Goal: Task Accomplishment & Management: Use online tool/utility

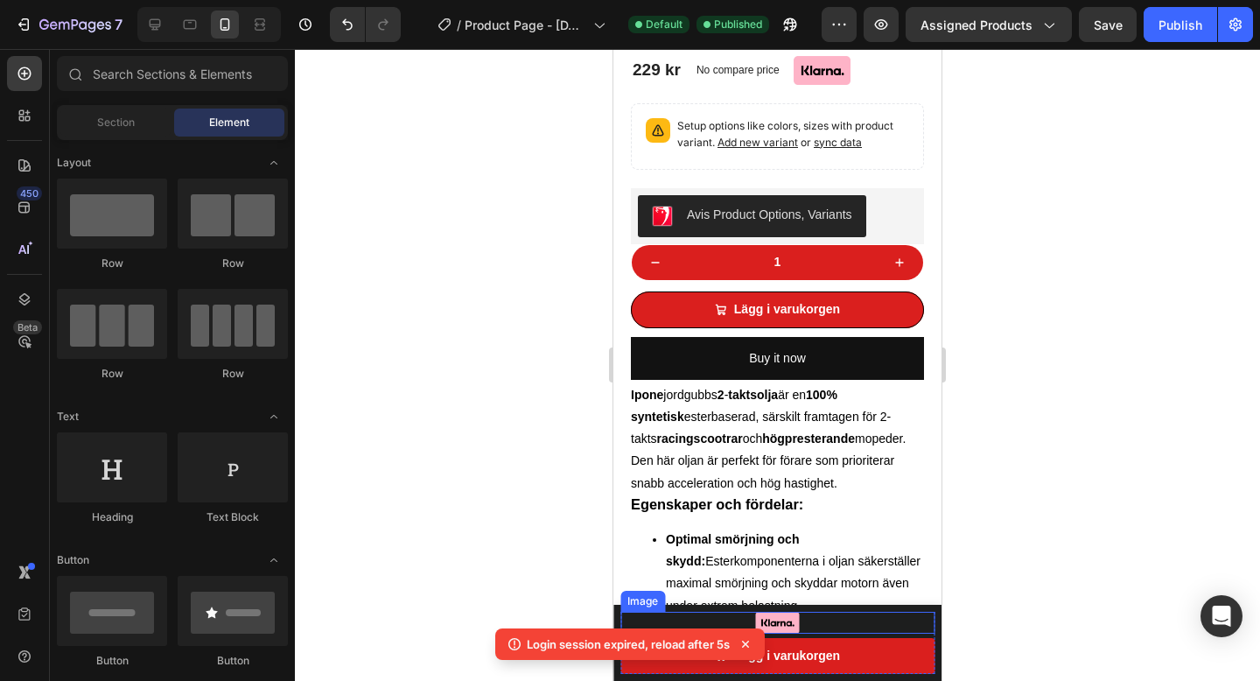
scroll to position [417, 0]
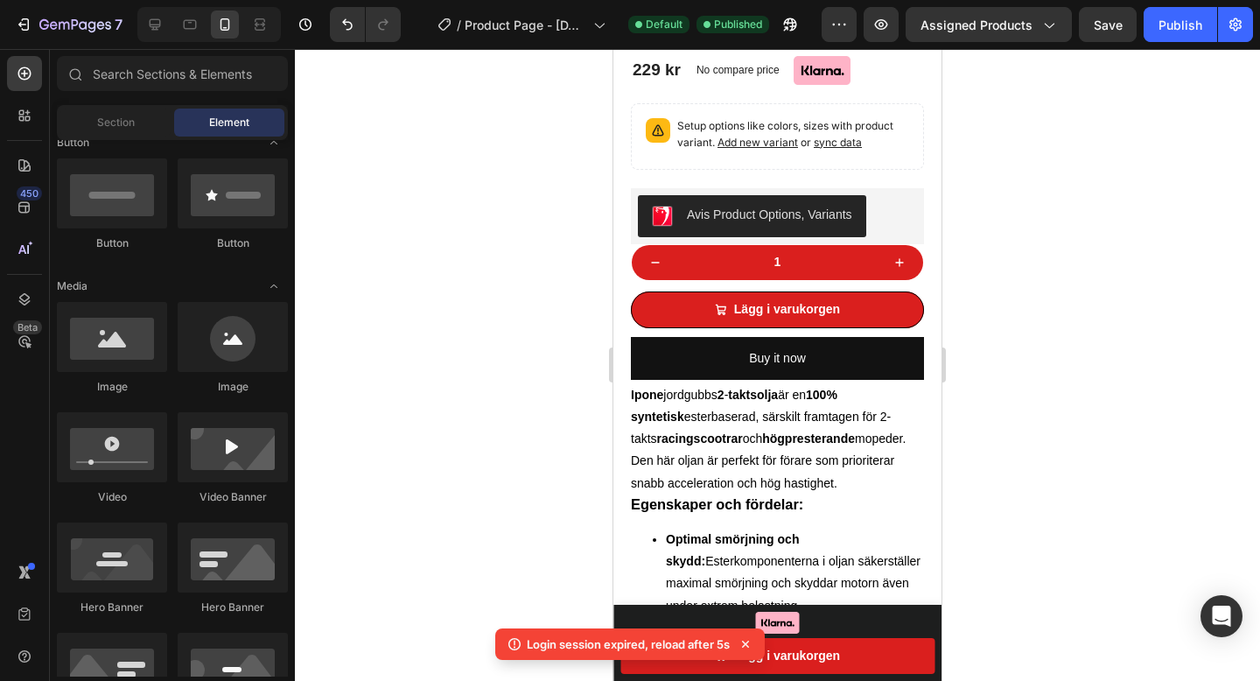
click at [745, 645] on icon at bounding box center [745, 643] width 17 height 17
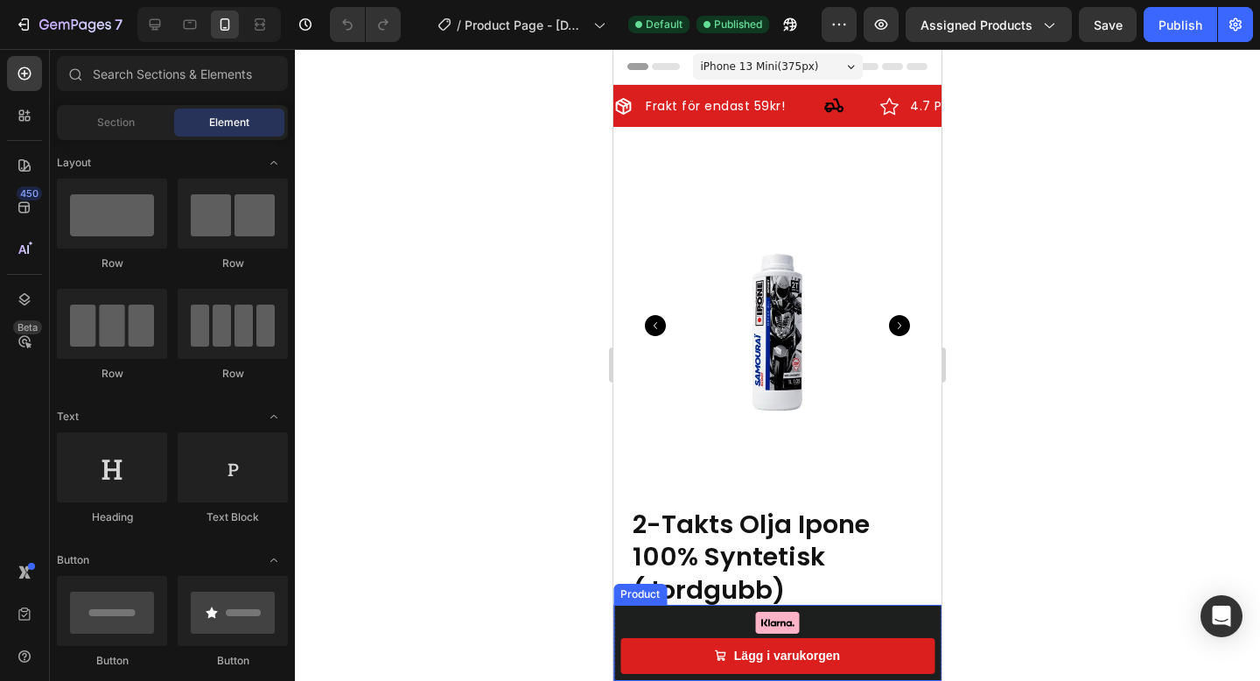
click at [618, 655] on div "Product Images 2-Takts Olja Ipone 100% Syntetisk (Jordgubb) Product Title 229 k…" at bounding box center [777, 642] width 328 height 76
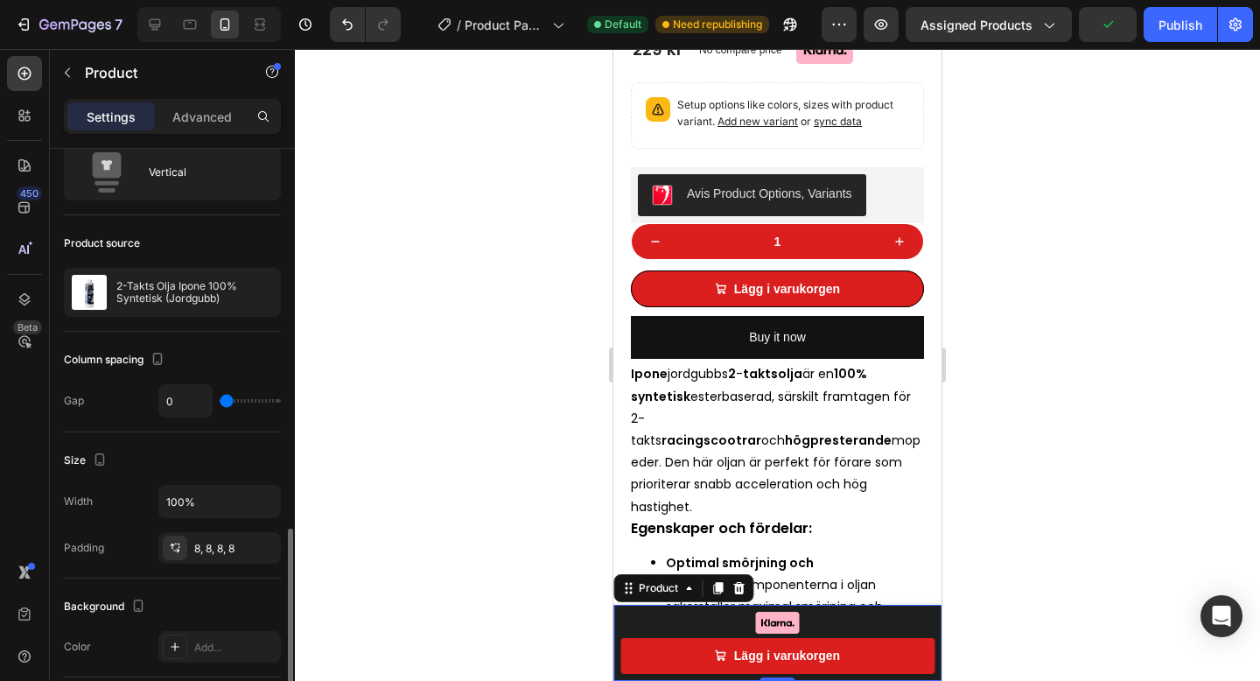
scroll to position [13, 0]
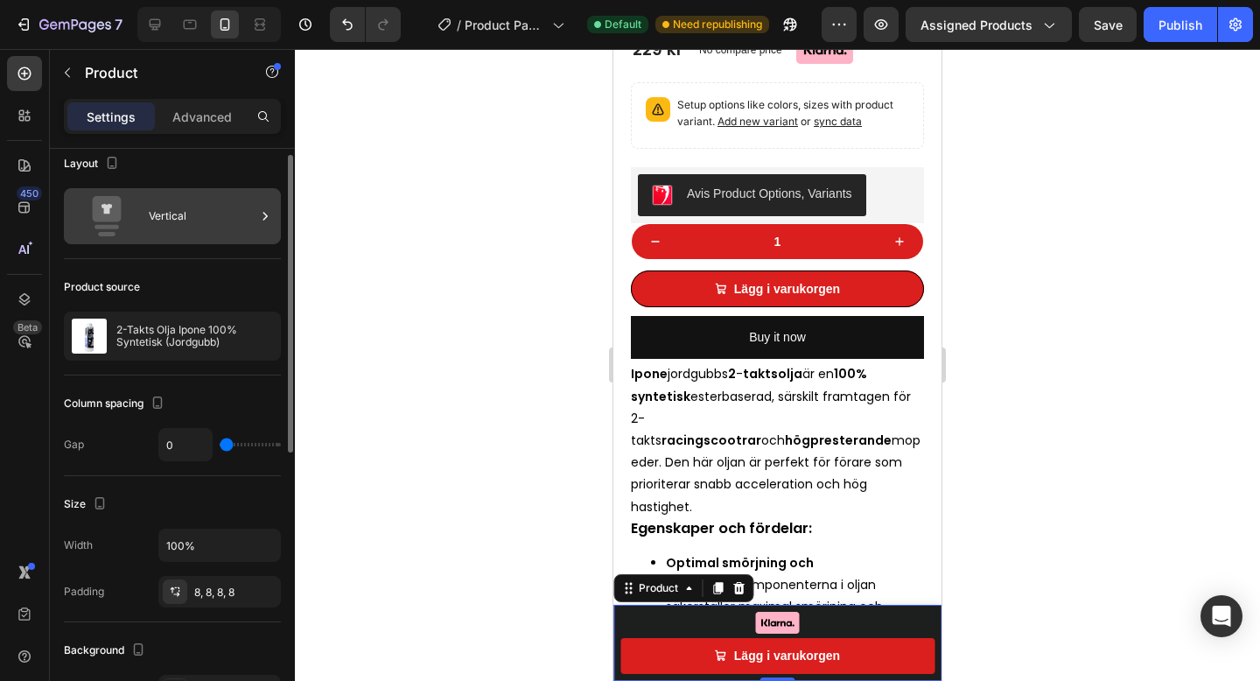
click at [174, 211] on div "Vertical" at bounding box center [202, 216] width 107 height 40
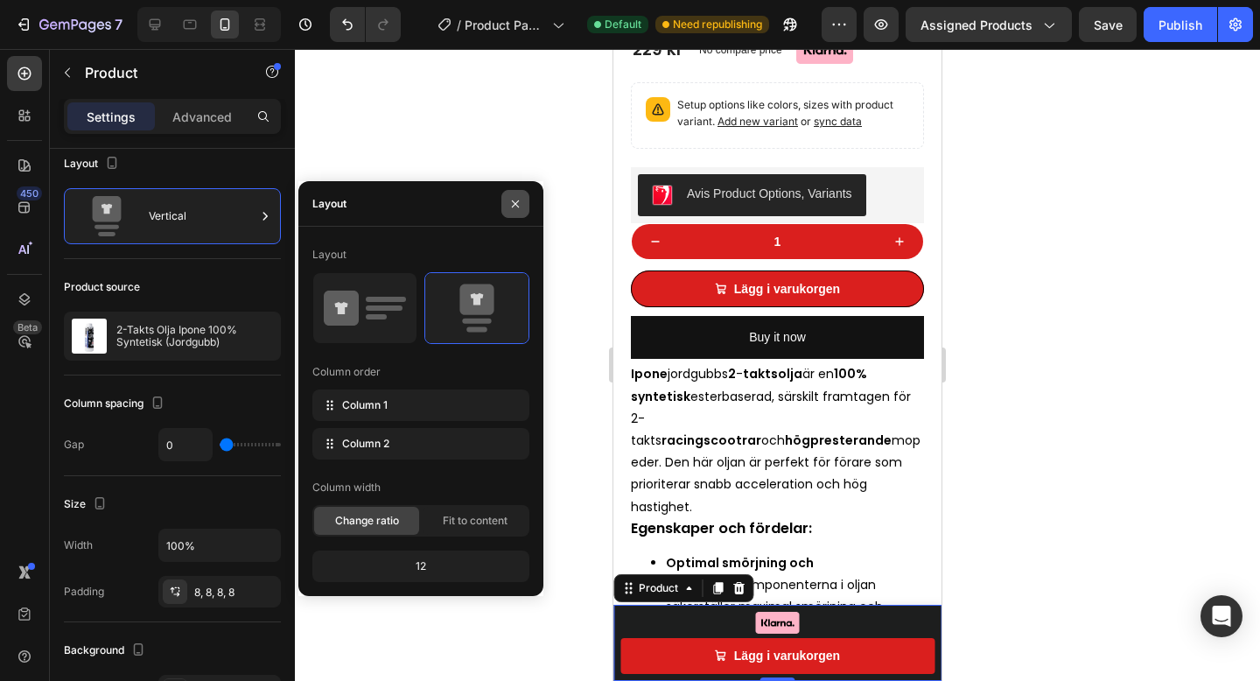
click at [512, 193] on button "button" at bounding box center [515, 204] width 28 height 28
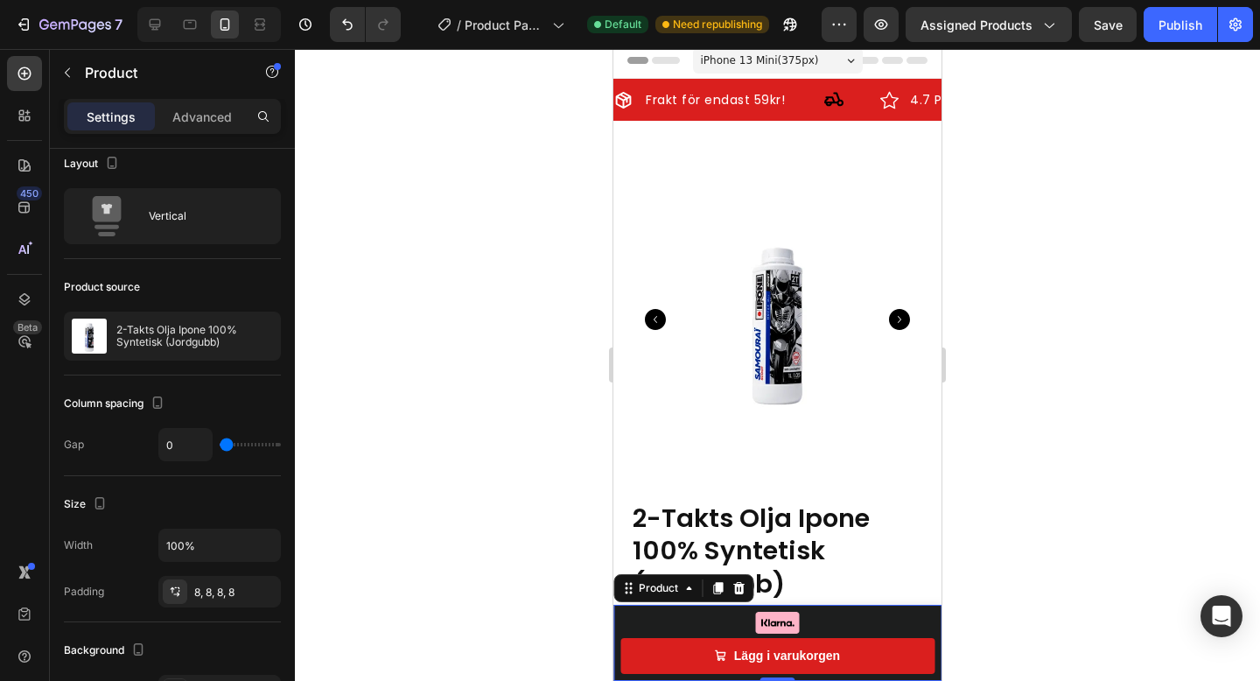
scroll to position [0, 0]
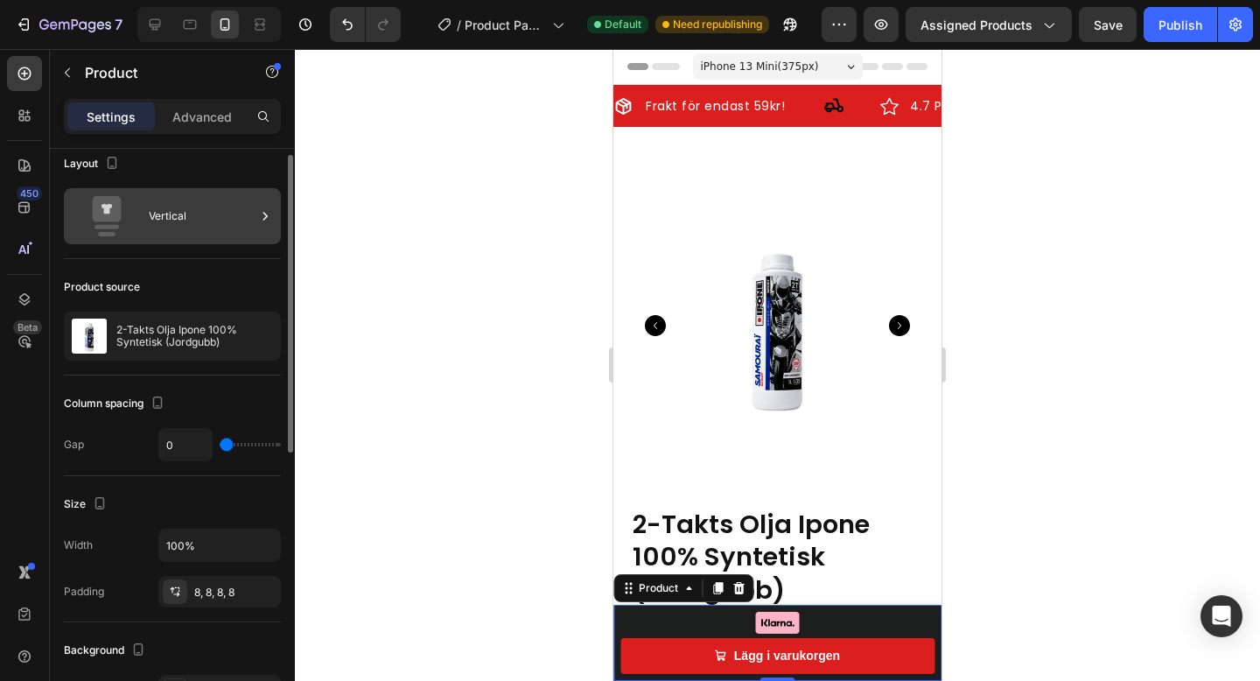
click at [192, 219] on div "Vertical" at bounding box center [202, 216] width 107 height 40
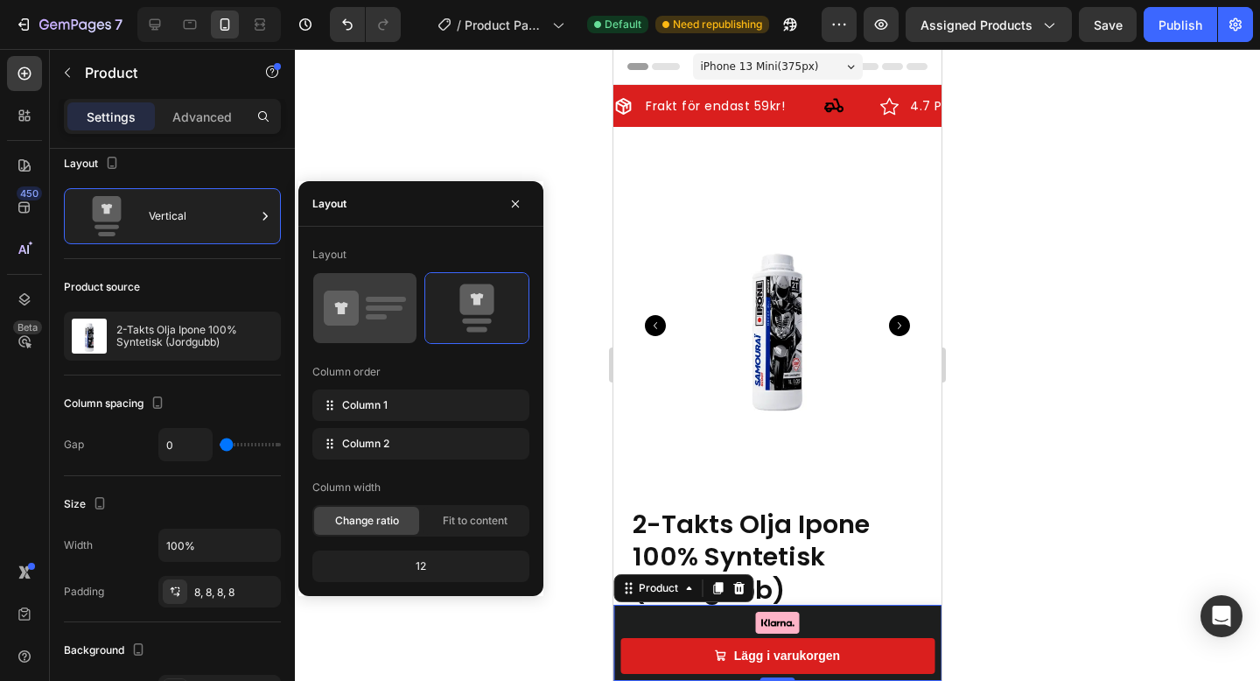
click at [335, 282] on div at bounding box center [364, 308] width 103 height 70
type input "12"
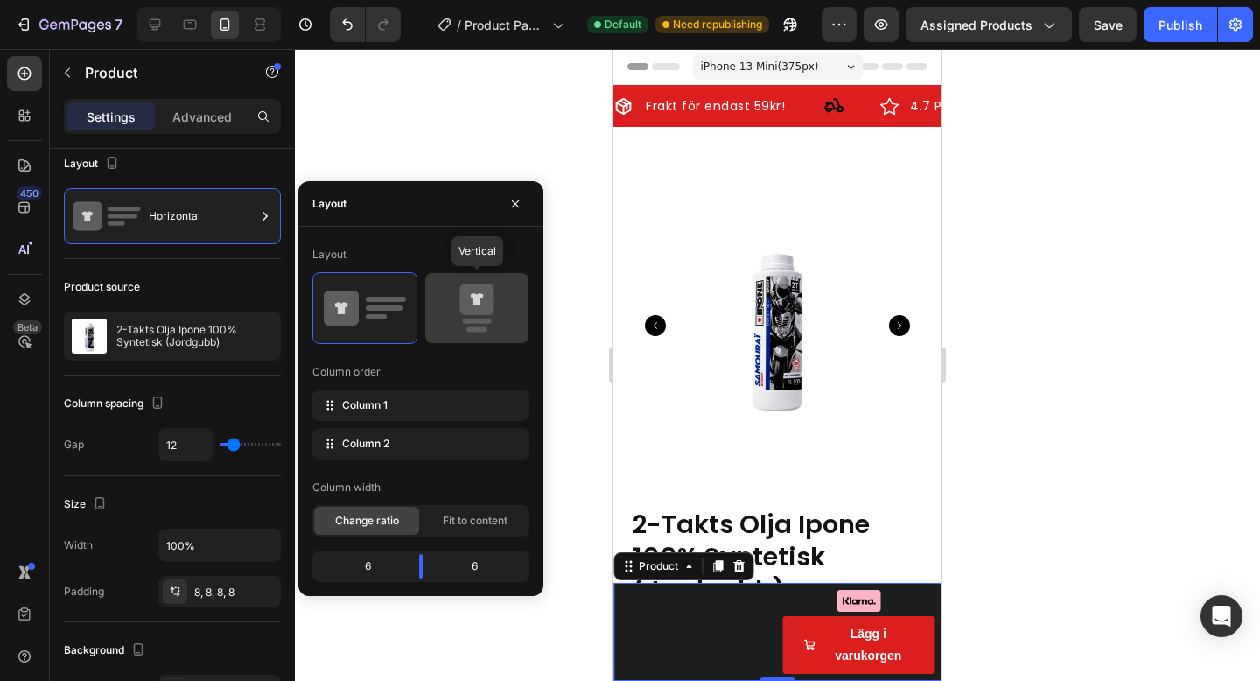
click at [469, 298] on icon at bounding box center [476, 299] width 34 height 31
type input "0"
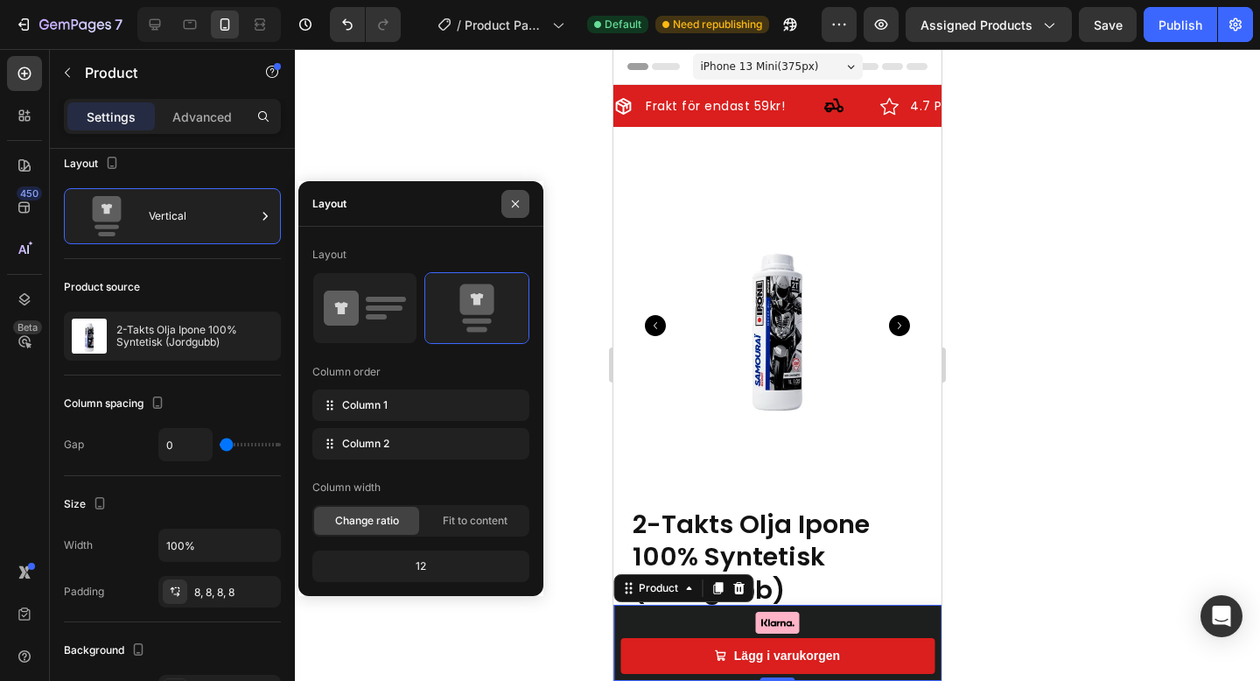
click at [520, 205] on icon "button" at bounding box center [515, 204] width 14 height 14
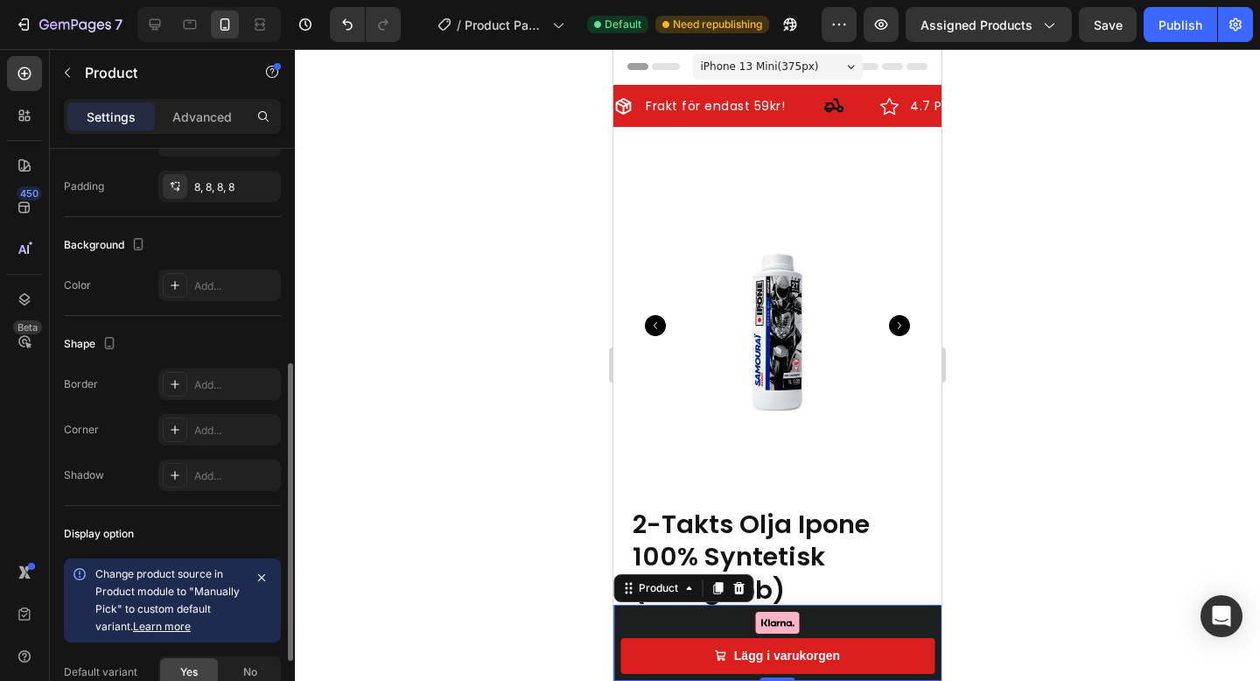
scroll to position [555, 0]
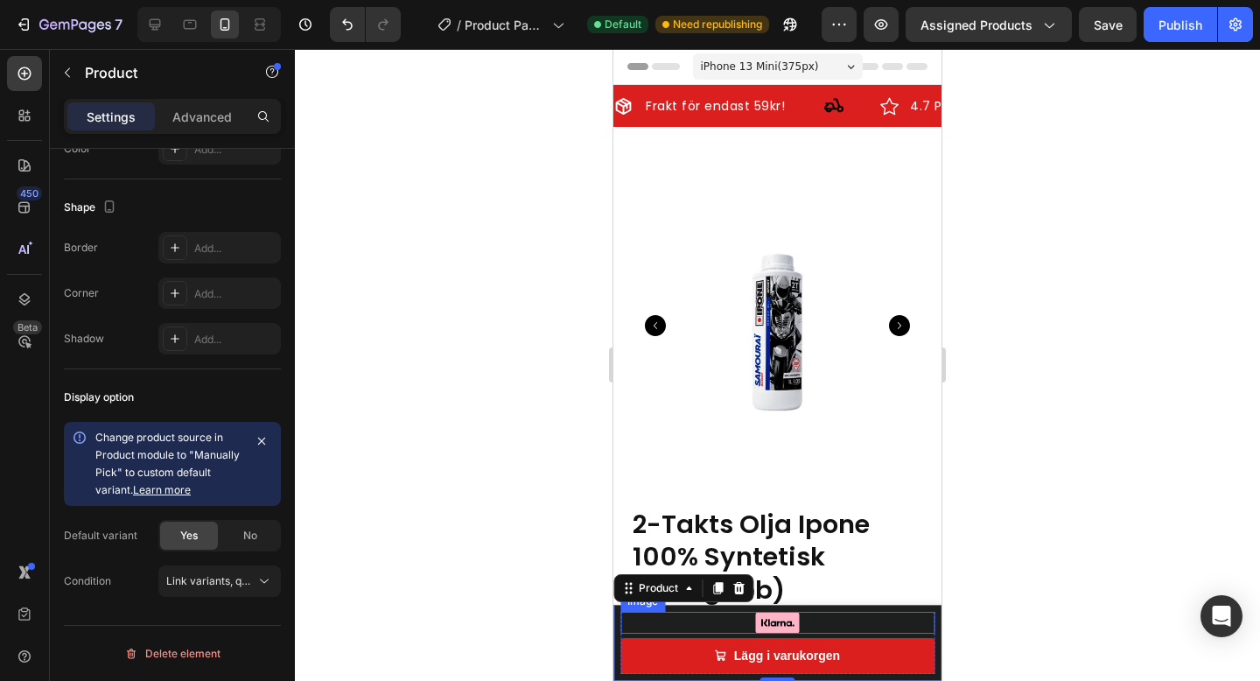
click at [923, 624] on div at bounding box center [777, 622] width 314 height 22
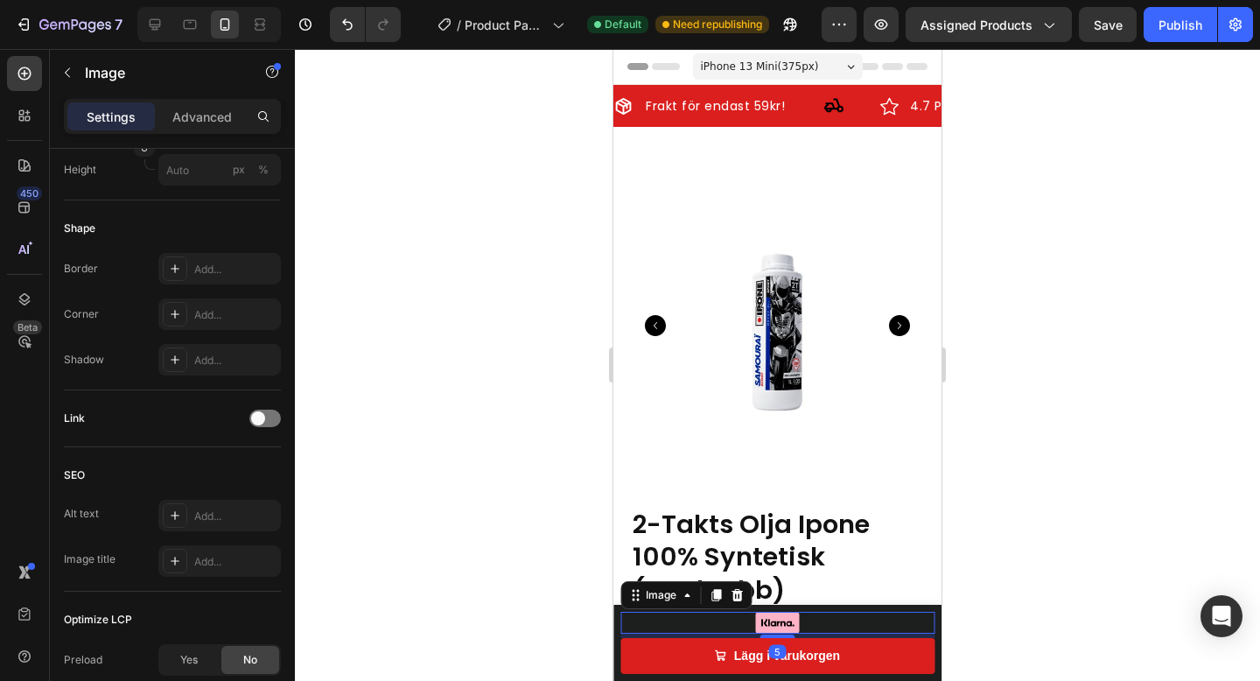
scroll to position [0, 0]
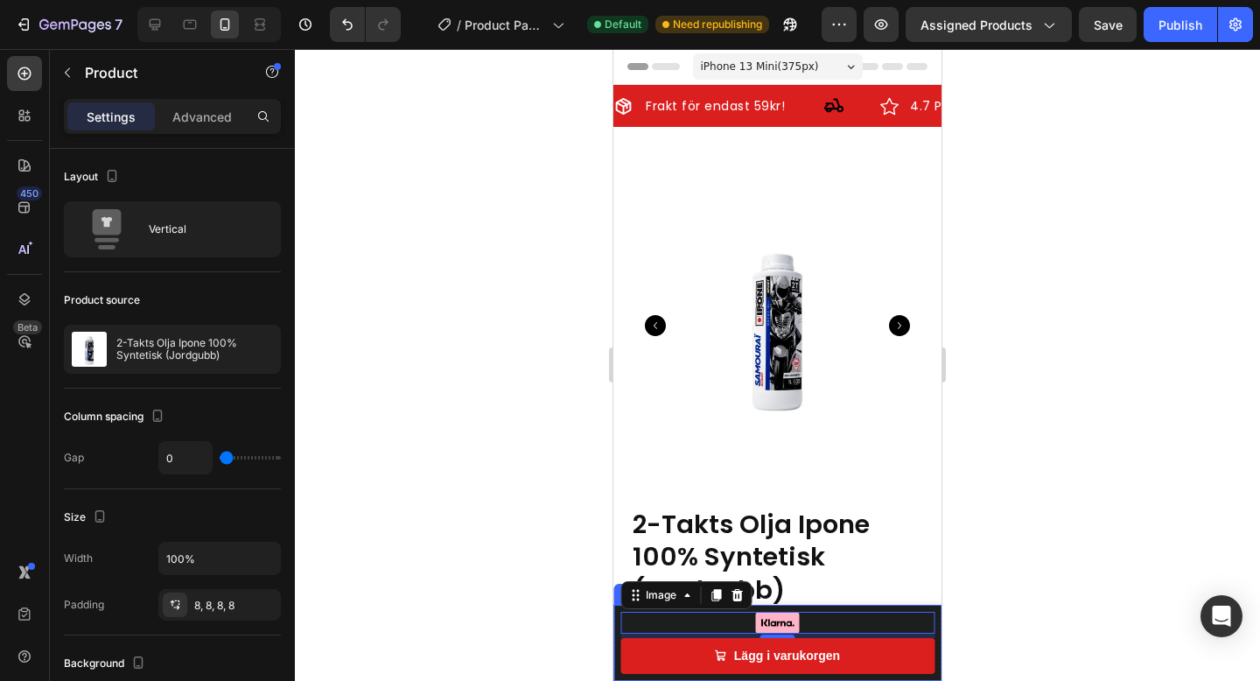
click at [936, 659] on div "Product Images 2-Takts Olja Ipone 100% Syntetisk (Jordgubb) Product Title 229 k…" at bounding box center [777, 642] width 328 height 76
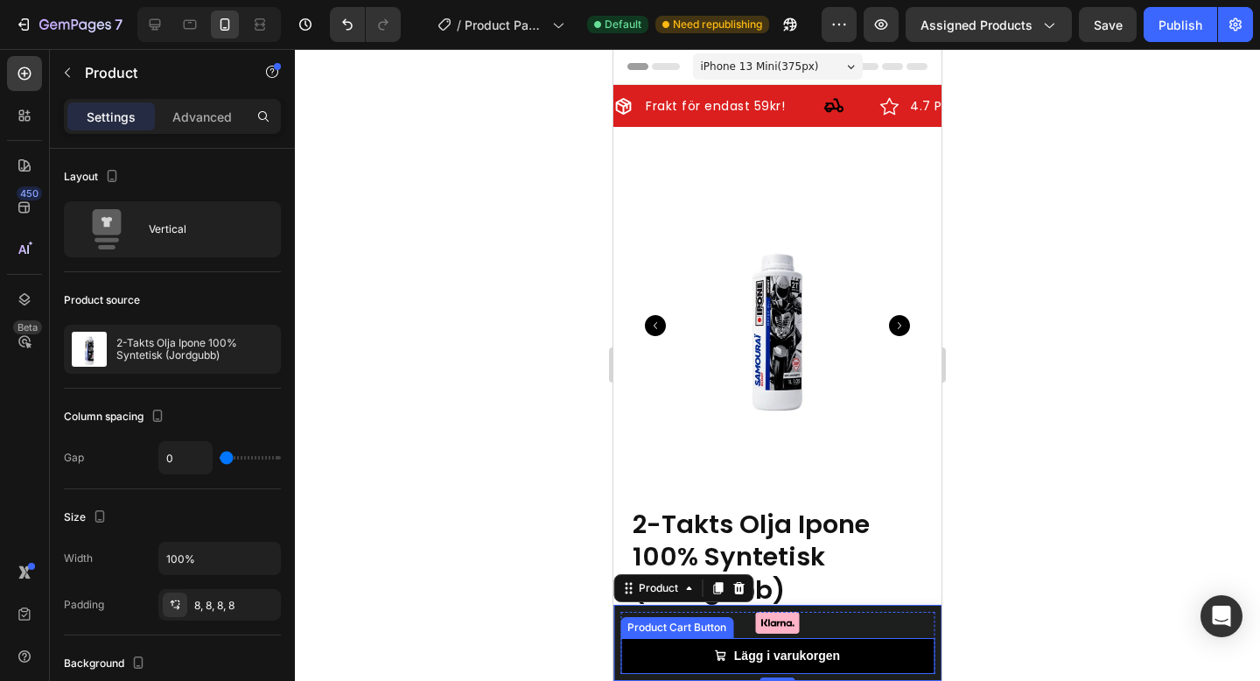
click at [916, 651] on button "Lägg i varukorgen" at bounding box center [777, 656] width 314 height 36
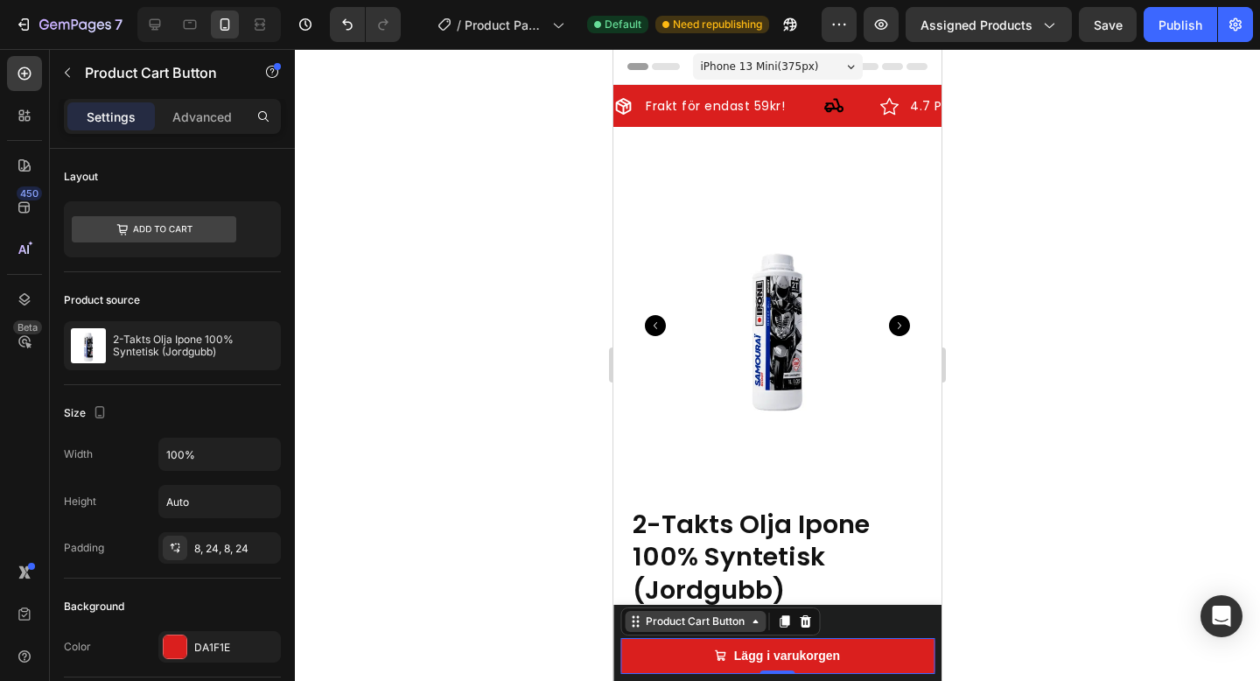
click at [759, 623] on icon at bounding box center [755, 621] width 14 height 14
click at [758, 624] on icon at bounding box center [755, 621] width 14 height 14
click at [808, 622] on icon at bounding box center [805, 621] width 11 height 12
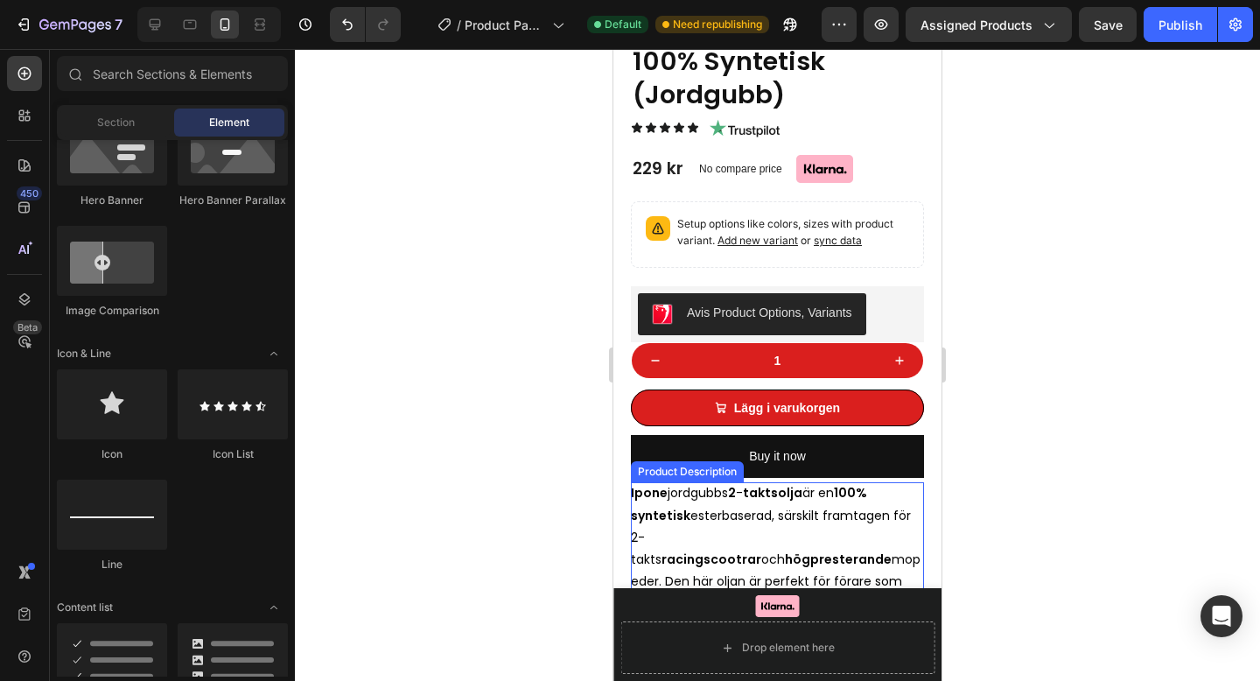
scroll to position [499, 0]
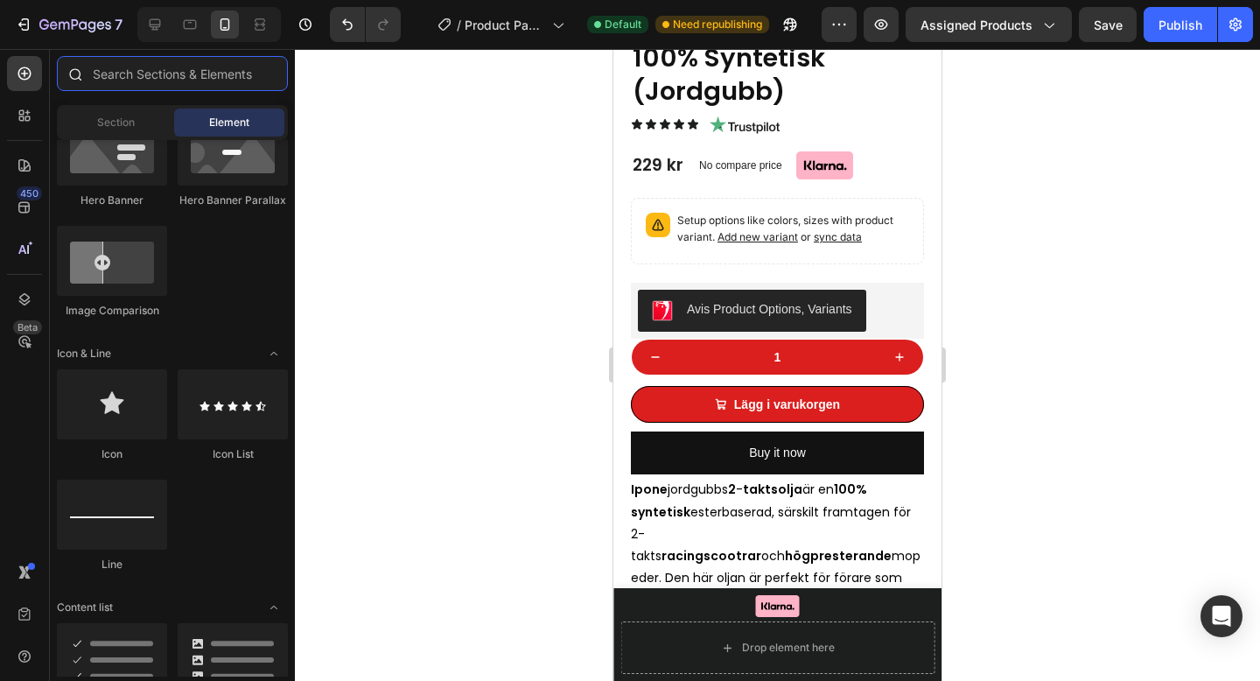
click at [151, 66] on input "text" at bounding box center [172, 73] width 231 height 35
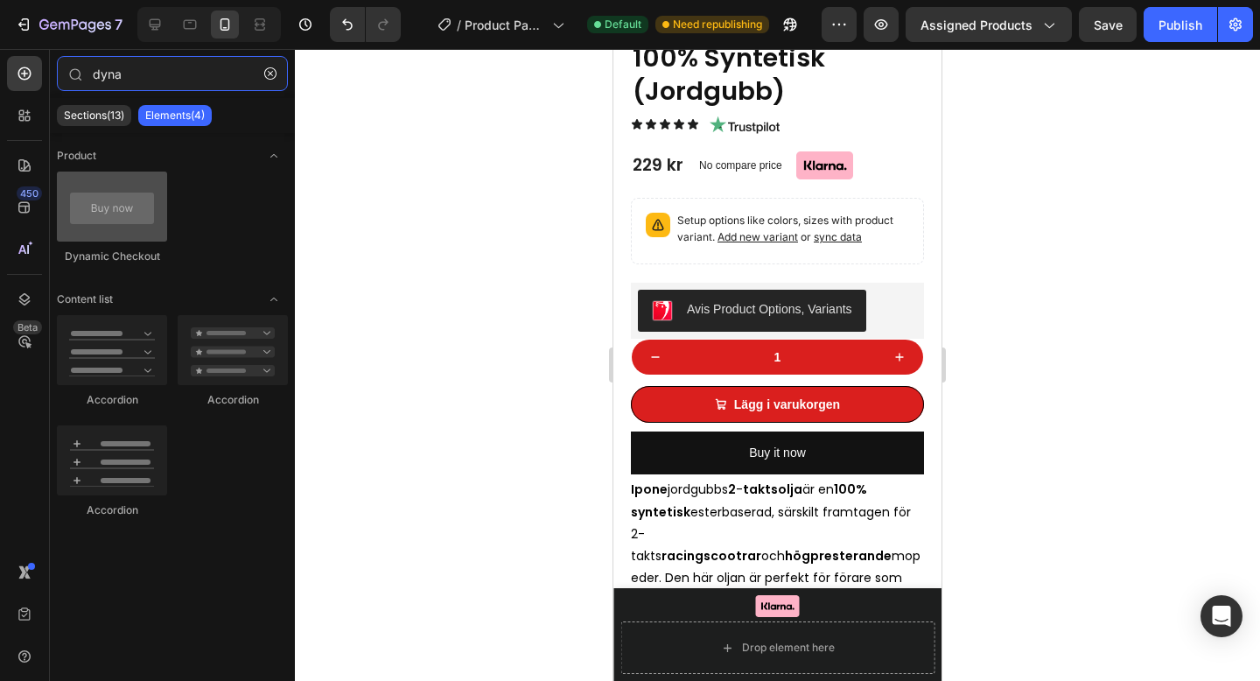
type input "dyna"
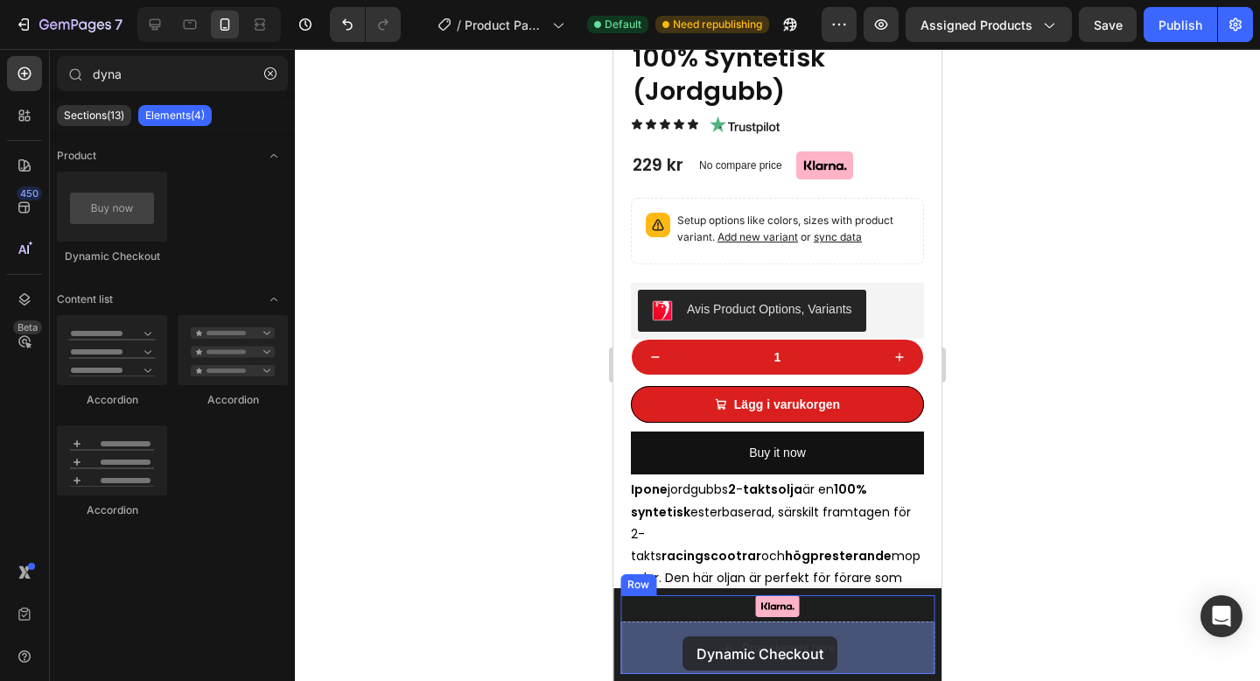
drag, startPoint x: 742, startPoint y: 266, endPoint x: 682, endPoint y: 635, distance: 373.9
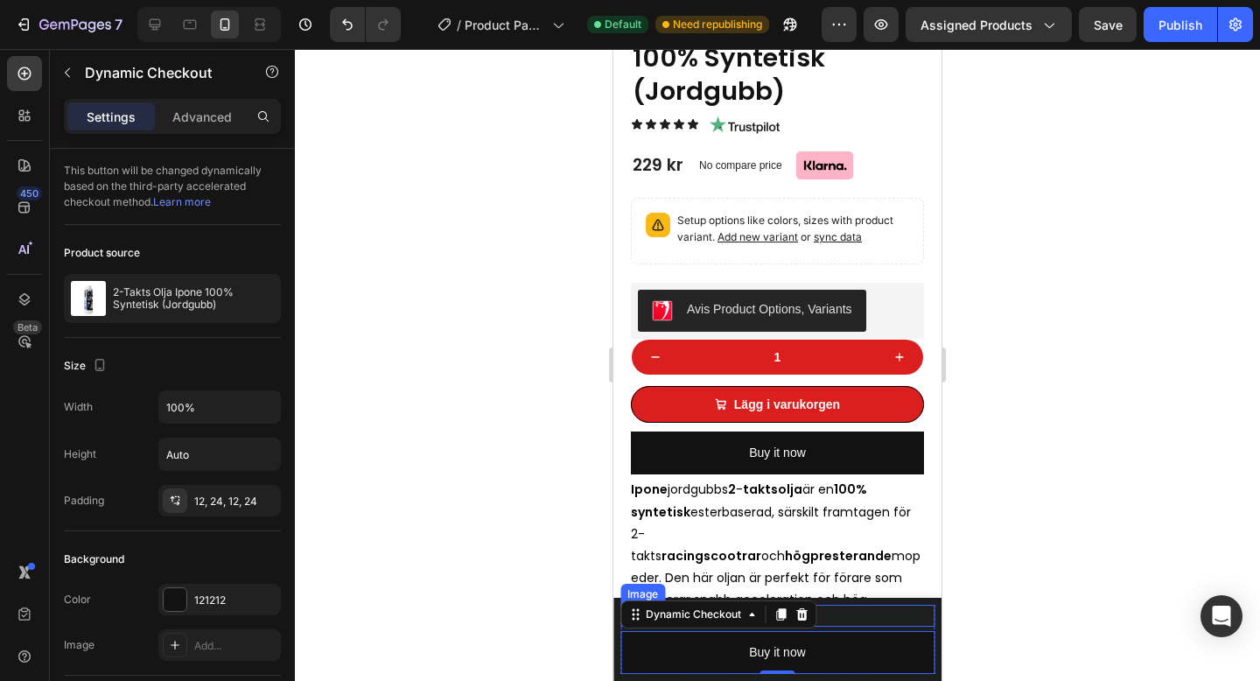
click at [928, 616] on div at bounding box center [777, 615] width 314 height 22
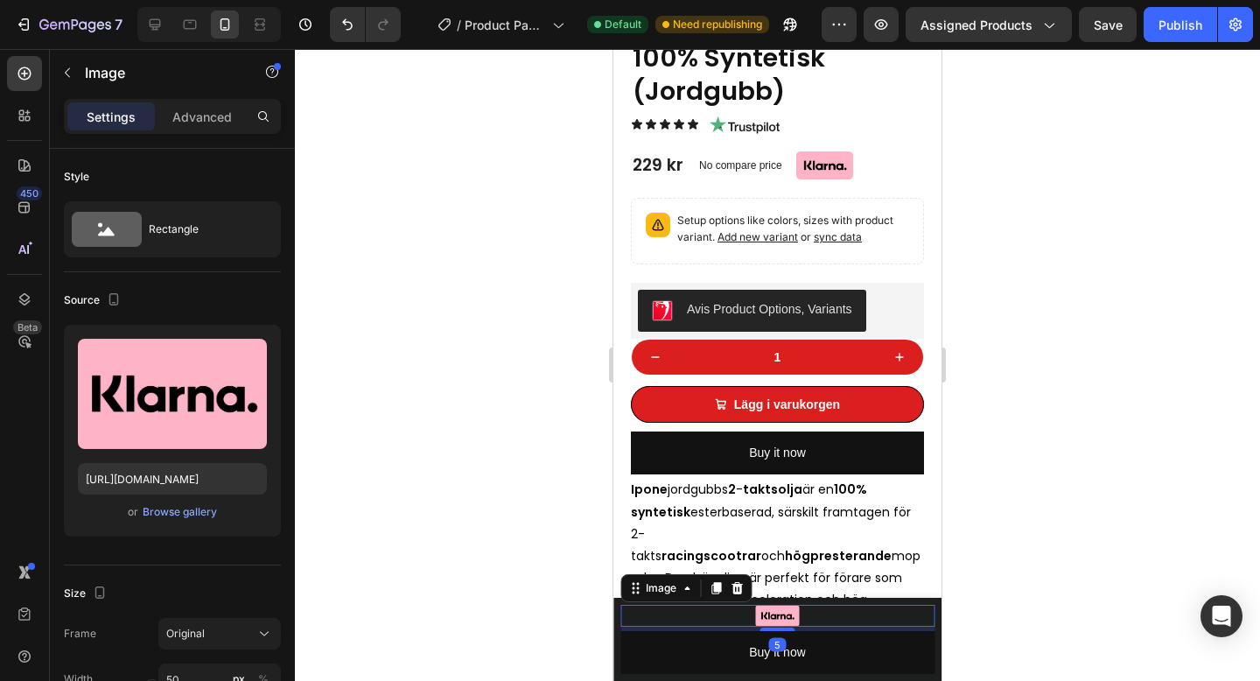
click at [789, 614] on img at bounding box center [778, 615] width 44 height 22
click at [737, 585] on icon at bounding box center [736, 588] width 11 height 12
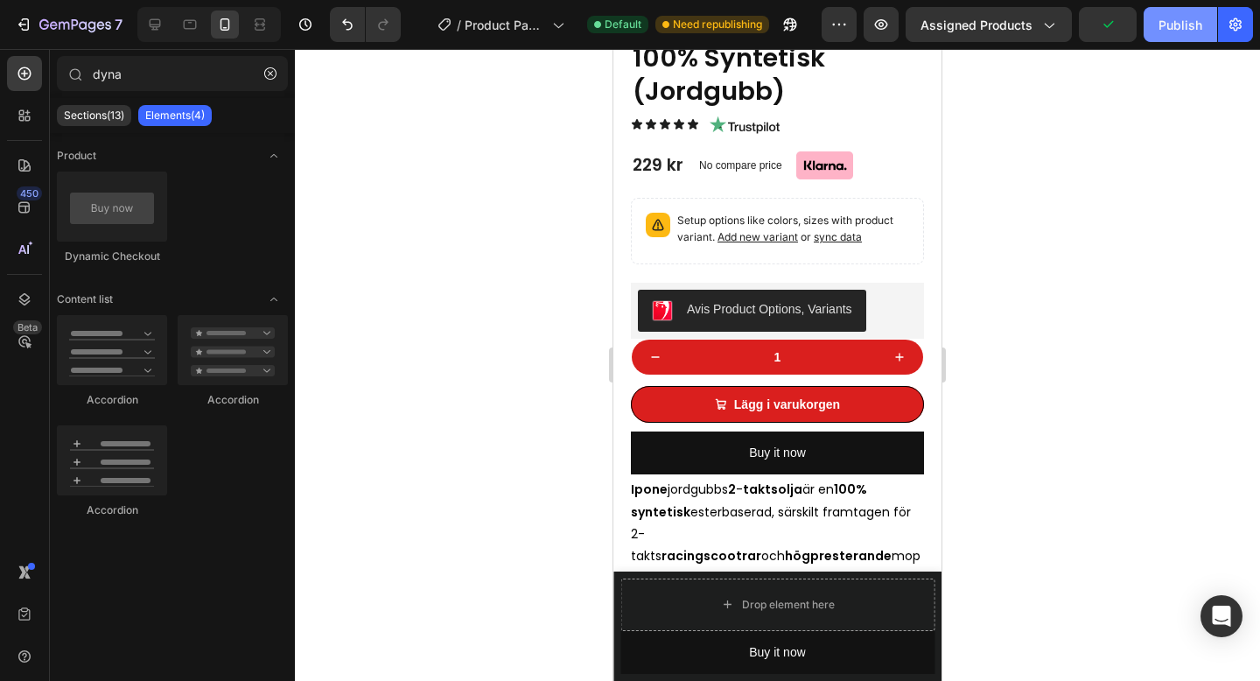
click at [1184, 21] on div "Publish" at bounding box center [1180, 25] width 44 height 18
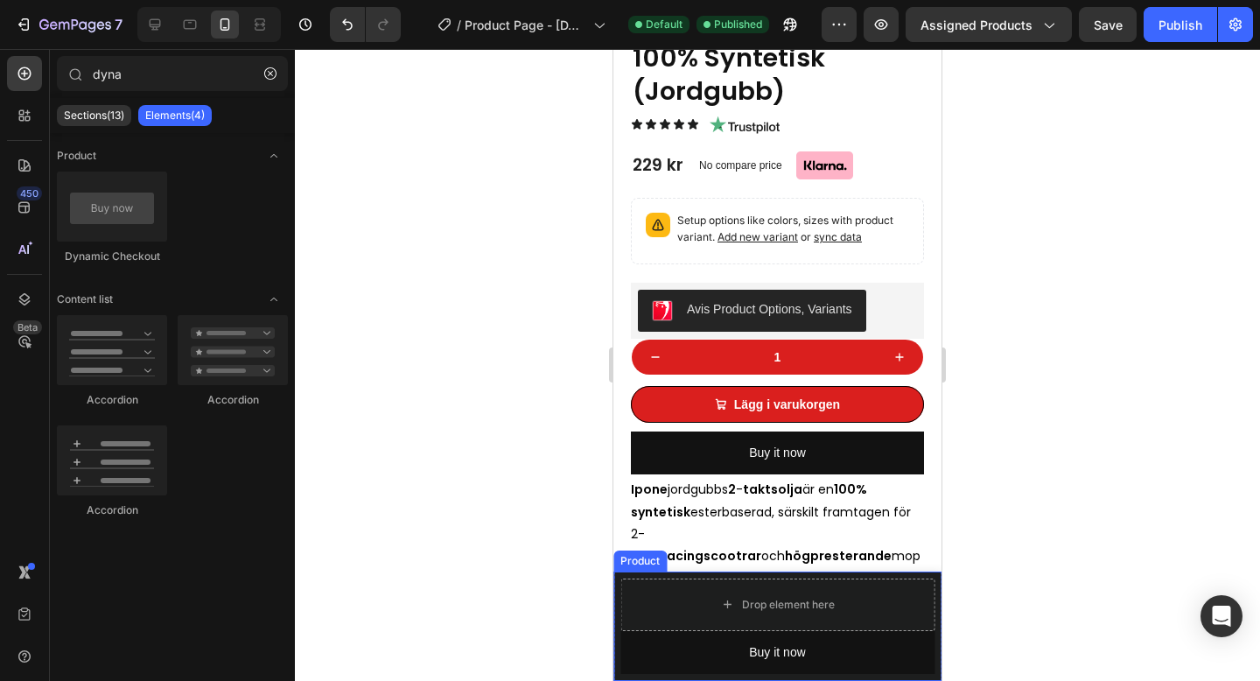
click at [937, 603] on div "Product Images 2-Takts Olja Ipone 100% Syntetisk (Jordgubb) Product Title 229 k…" at bounding box center [777, 625] width 328 height 109
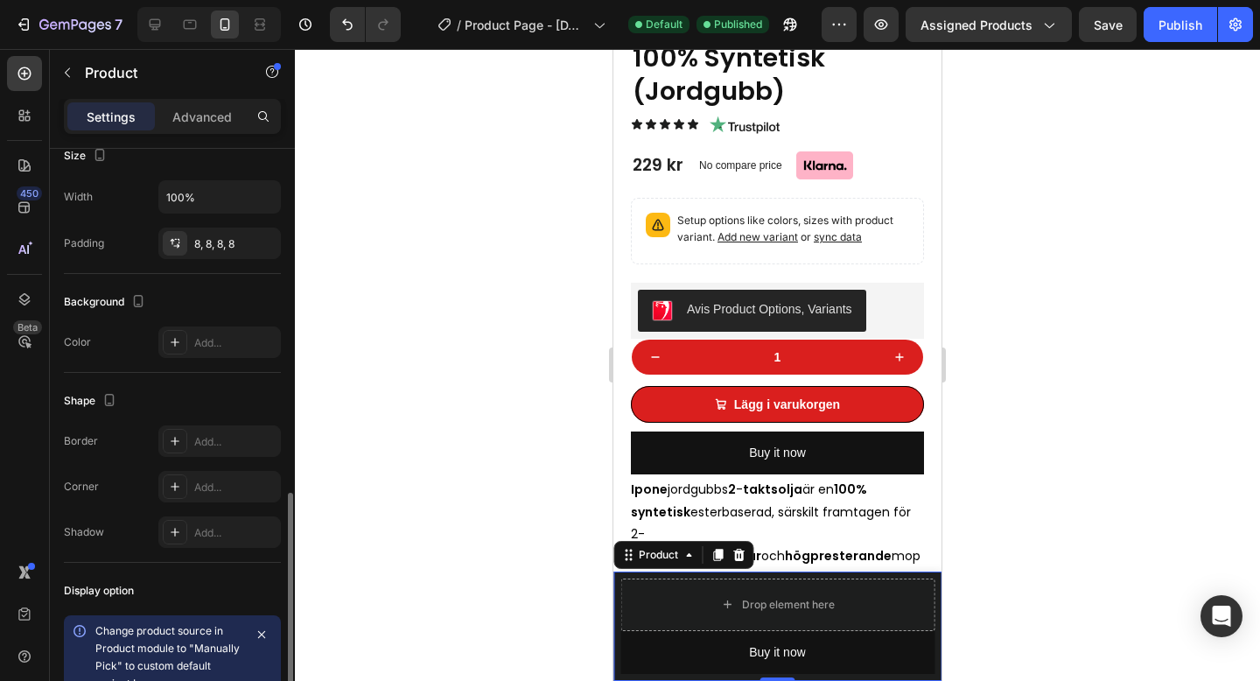
scroll to position [466, 0]
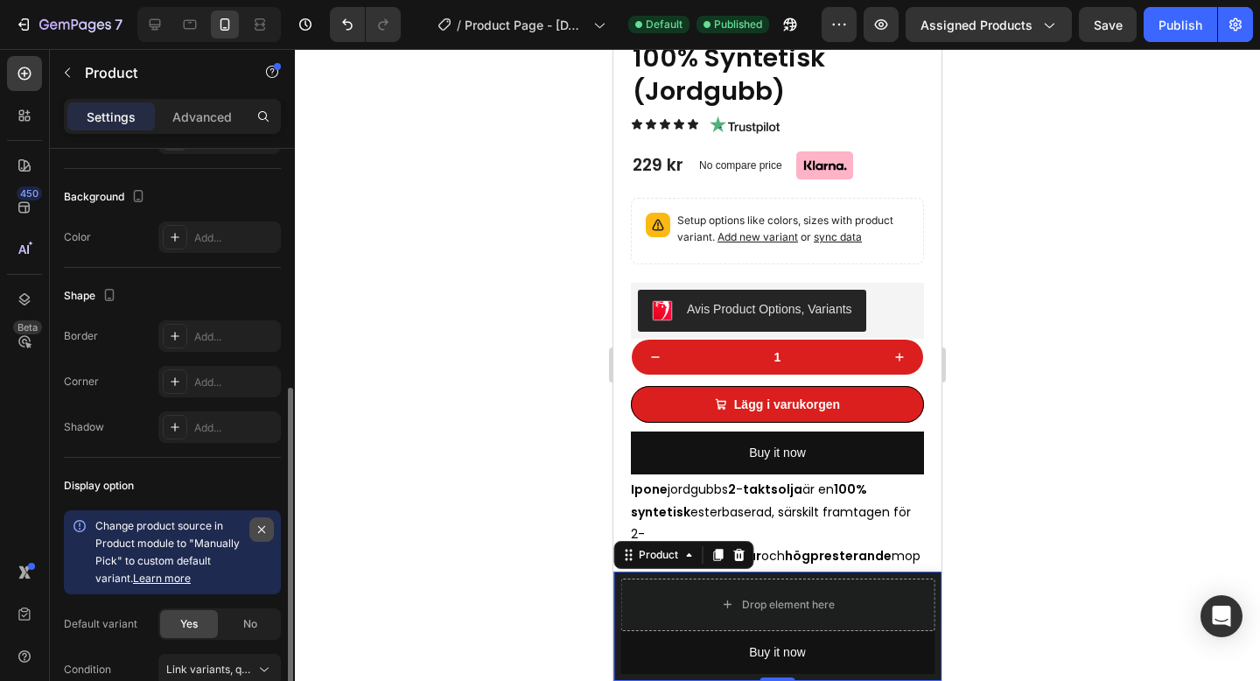
click at [255, 526] on icon "button" at bounding box center [262, 529] width 14 height 14
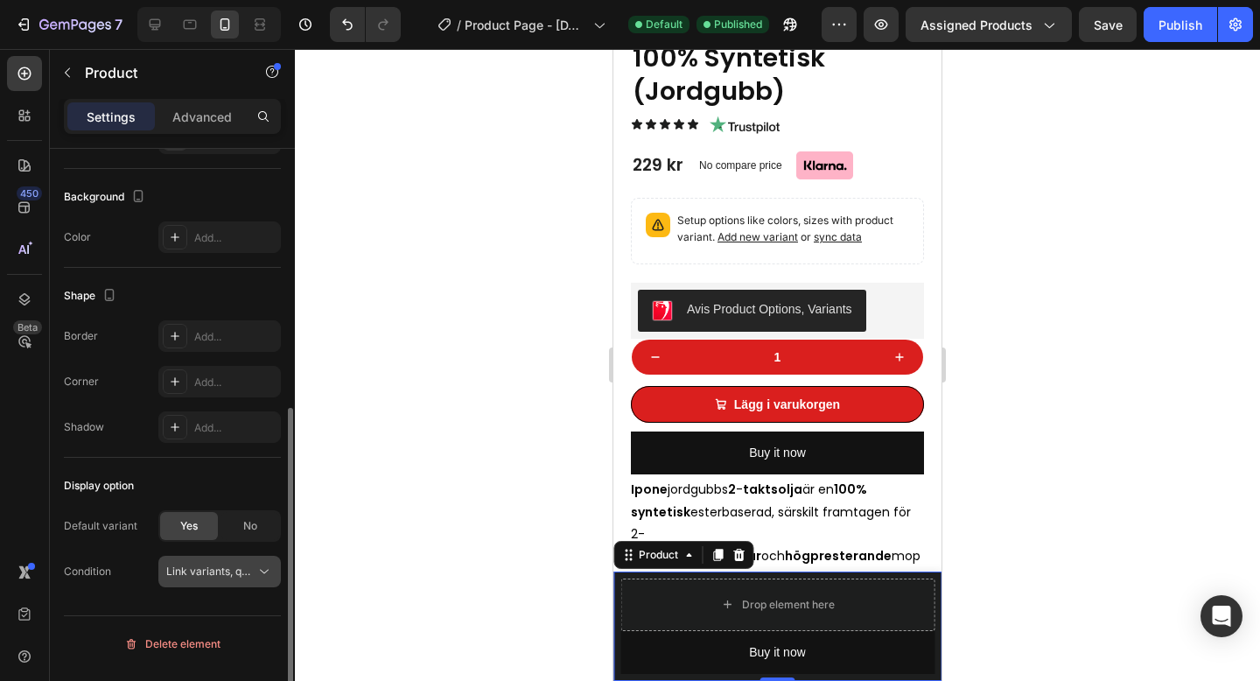
click at [215, 579] on div "Link variants, quantity <br> between same products" at bounding box center [219, 570] width 107 height 17
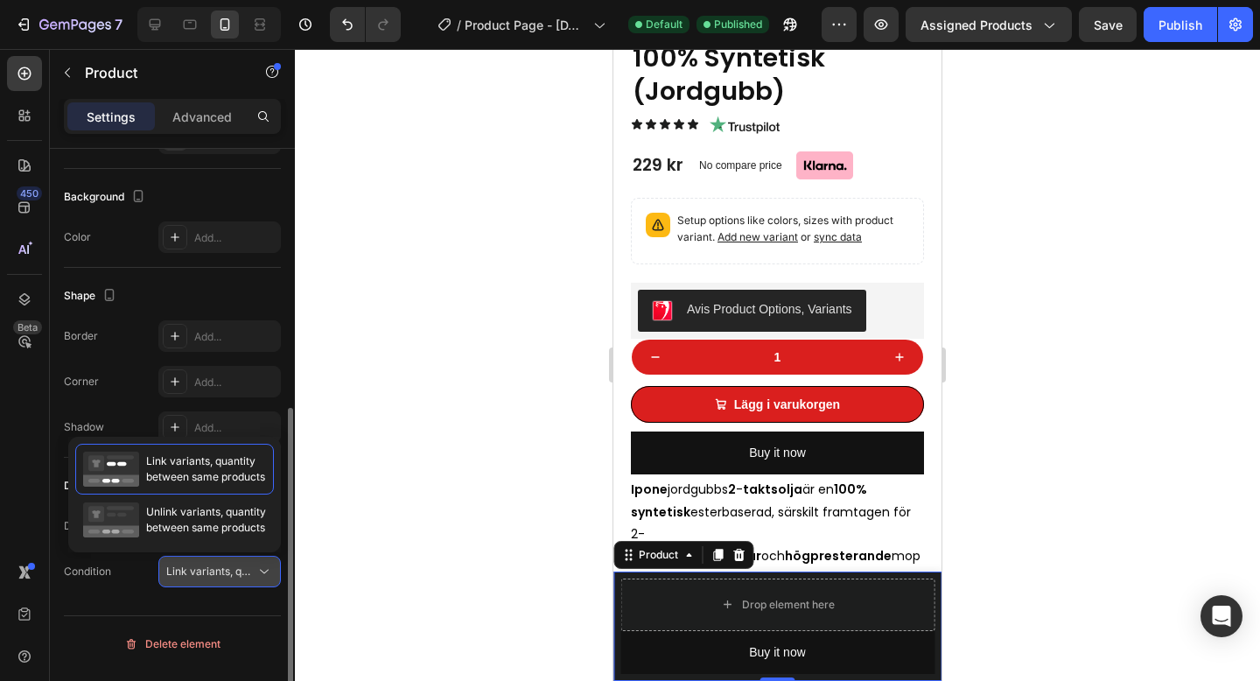
click at [236, 570] on span "Link variants, quantity <br> between same products" at bounding box center [295, 570] width 258 height 13
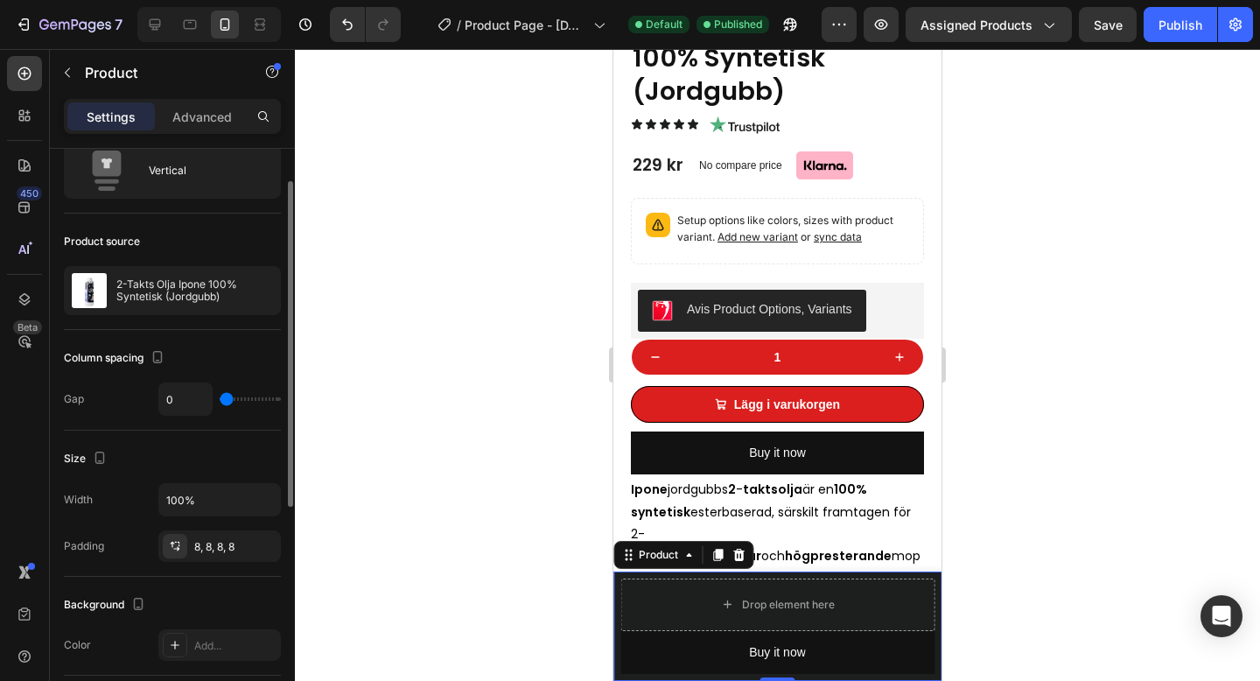
scroll to position [0, 0]
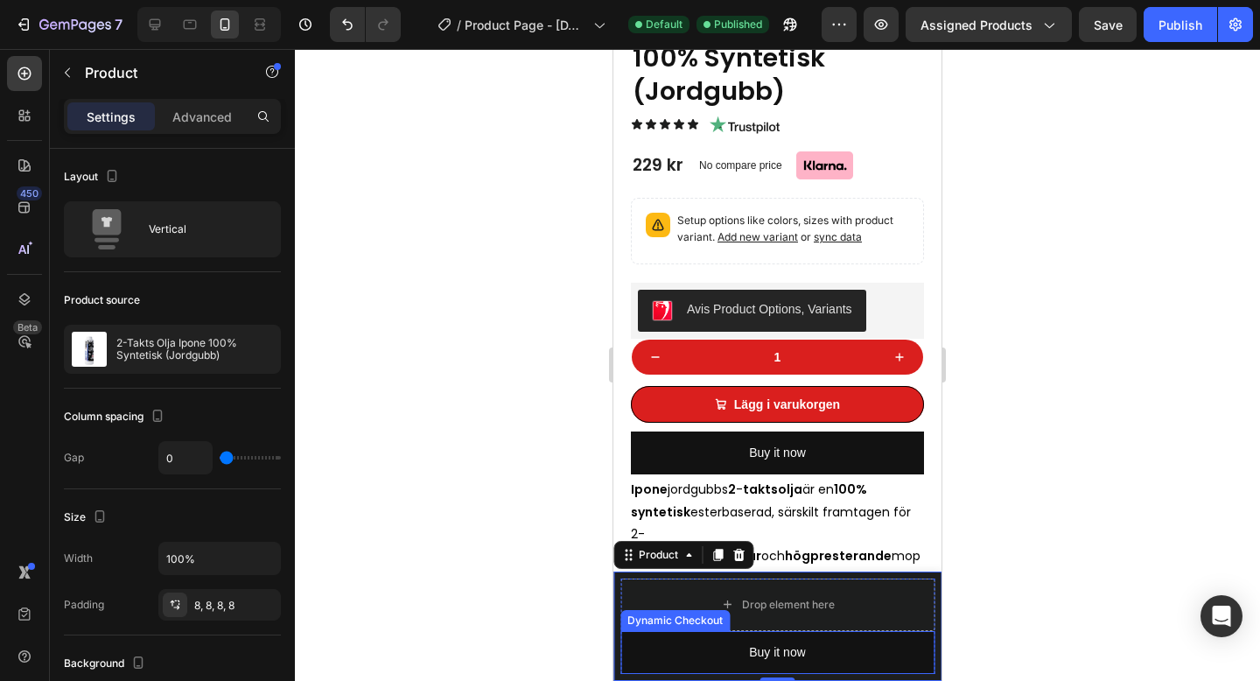
click at [621, 611] on div "Dynamic Checkout" at bounding box center [674, 620] width 109 height 21
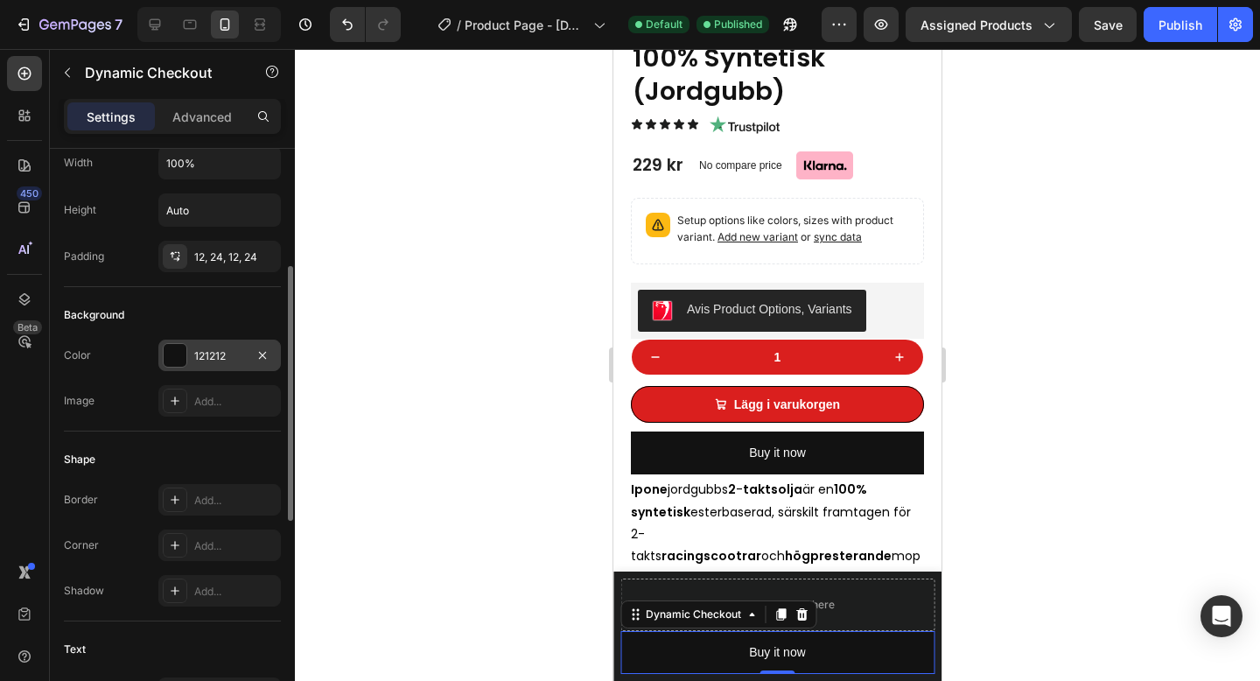
scroll to position [251, 0]
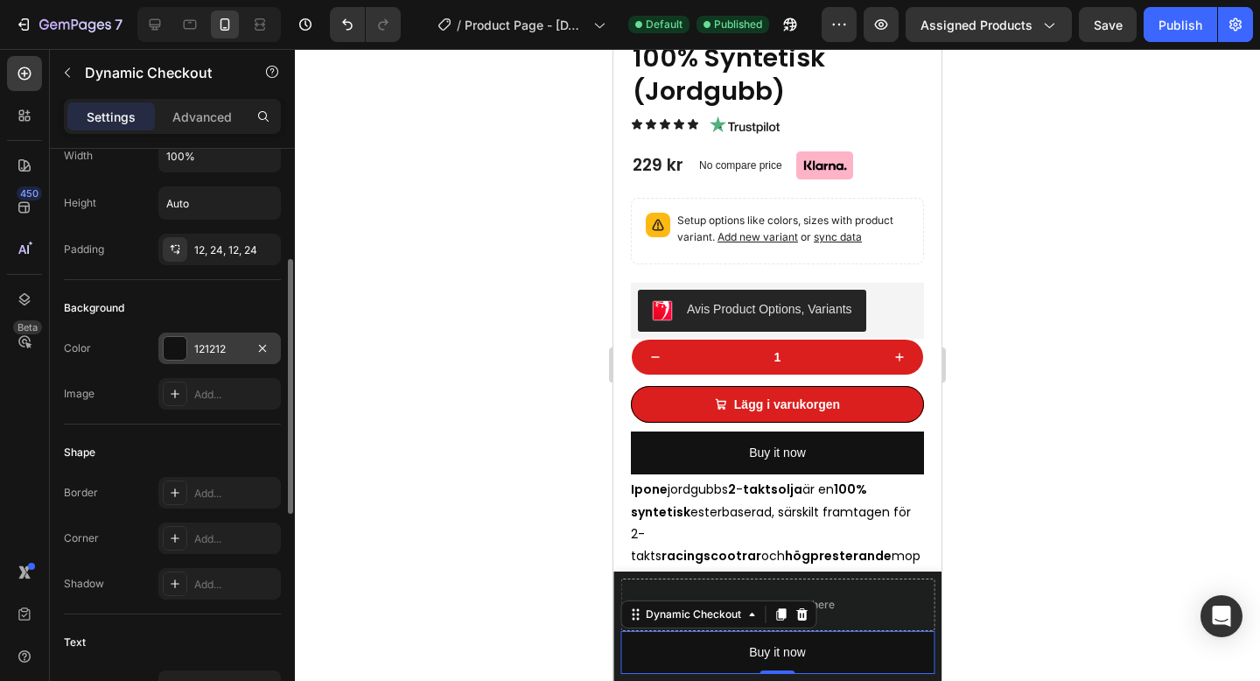
click at [201, 338] on div "121212" at bounding box center [219, 347] width 122 height 31
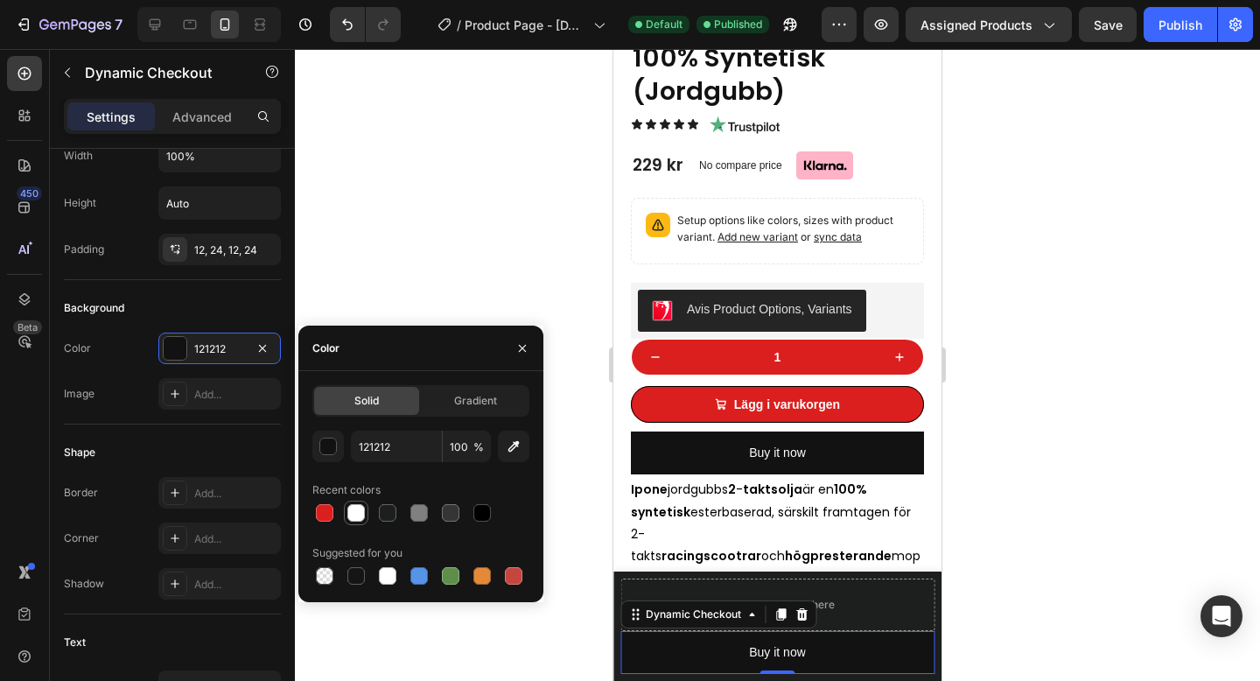
click at [356, 510] on div at bounding box center [355, 512] width 17 height 17
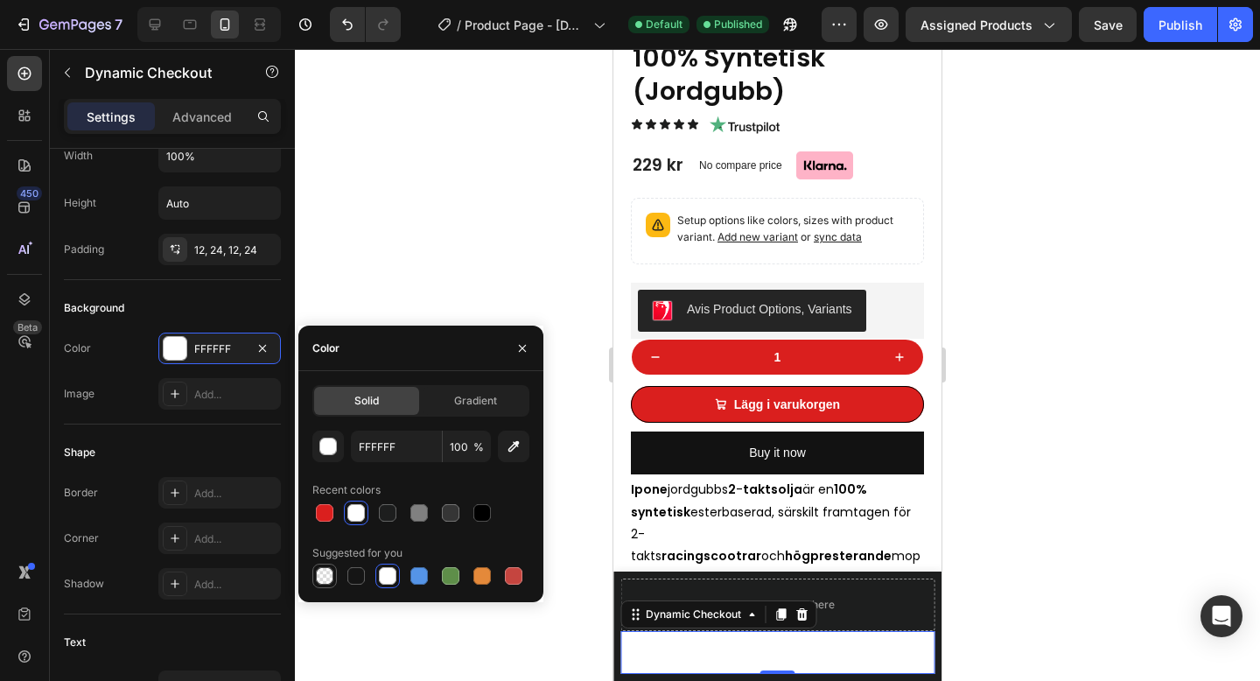
click at [325, 572] on div at bounding box center [324, 575] width 17 height 17
type input "000000"
type input "0"
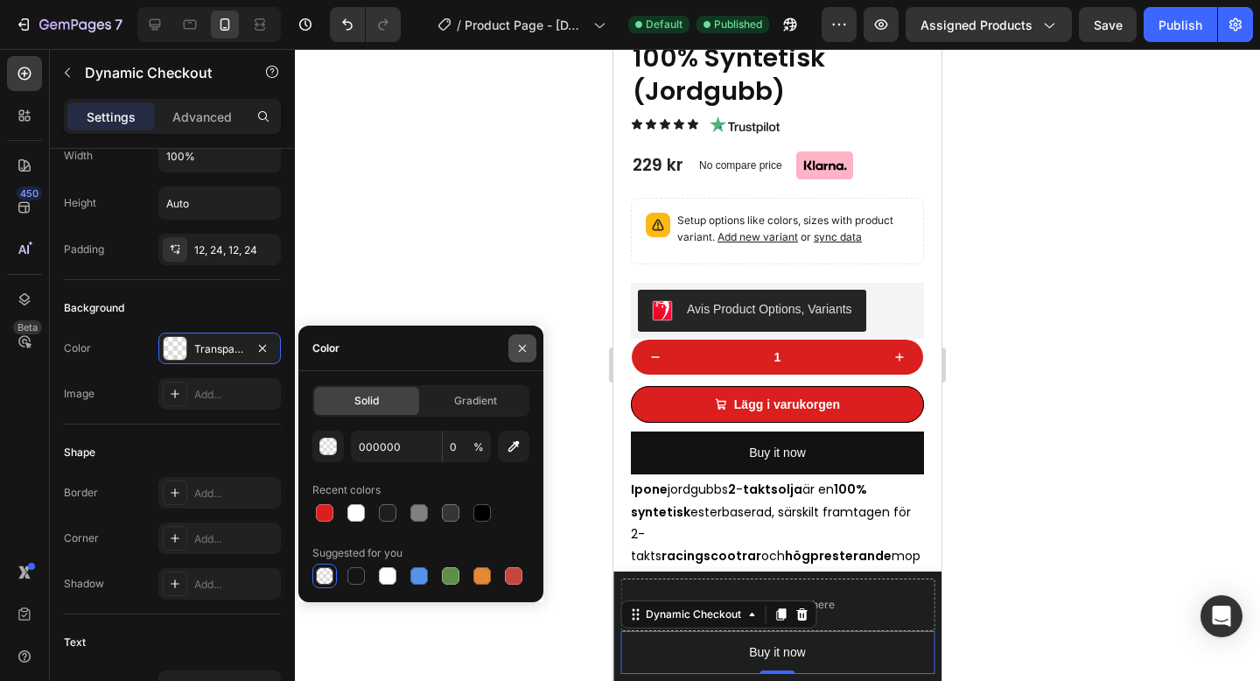
click at [526, 348] on icon "button" at bounding box center [522, 348] width 14 height 14
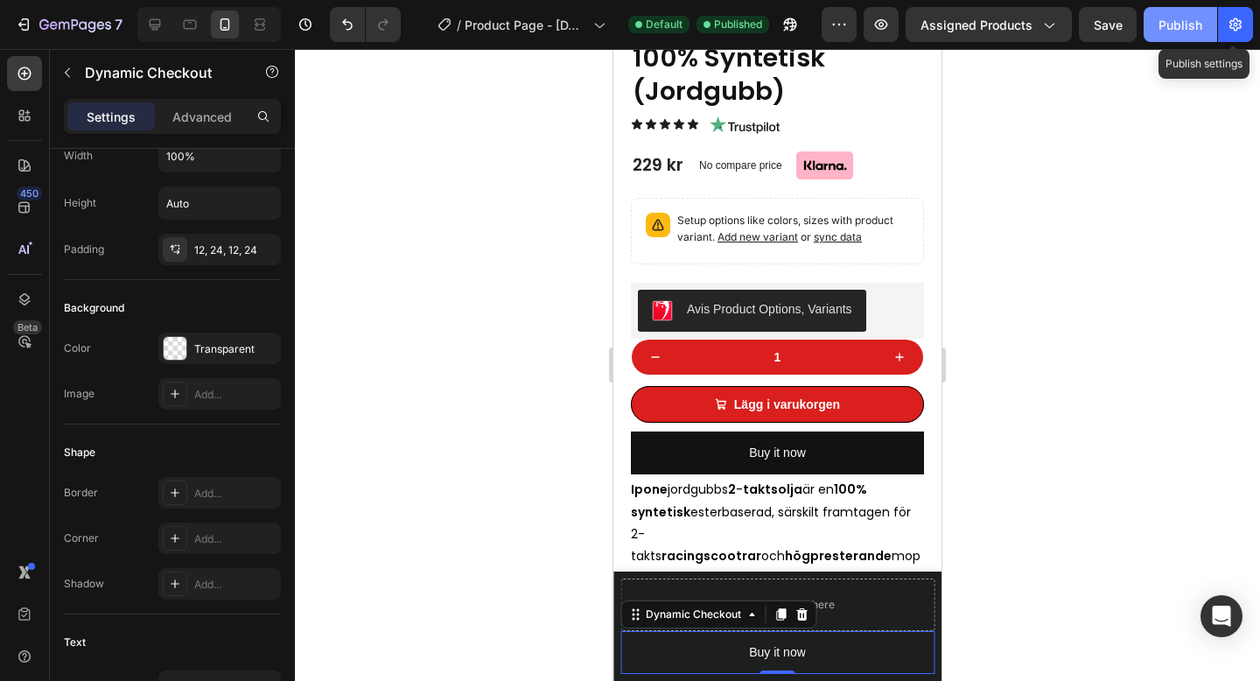
click at [1202, 26] on button "Publish" at bounding box center [1179, 24] width 73 height 35
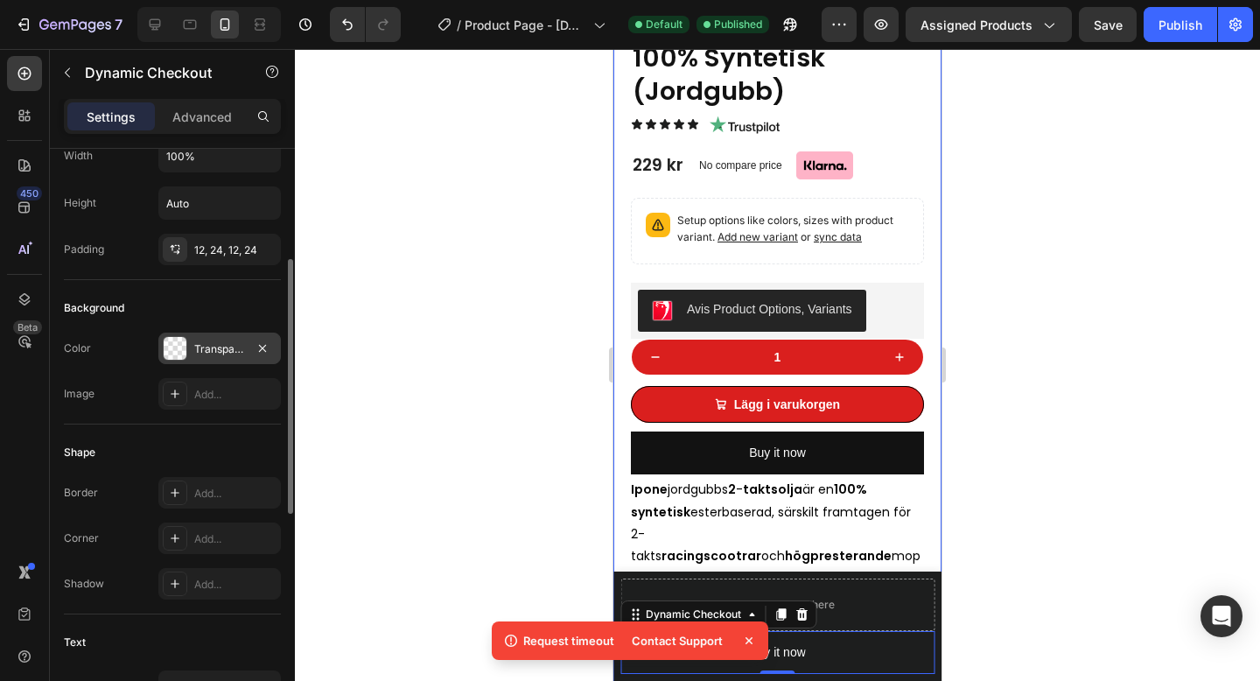
click at [203, 346] on div "Transparent" at bounding box center [219, 349] width 51 height 16
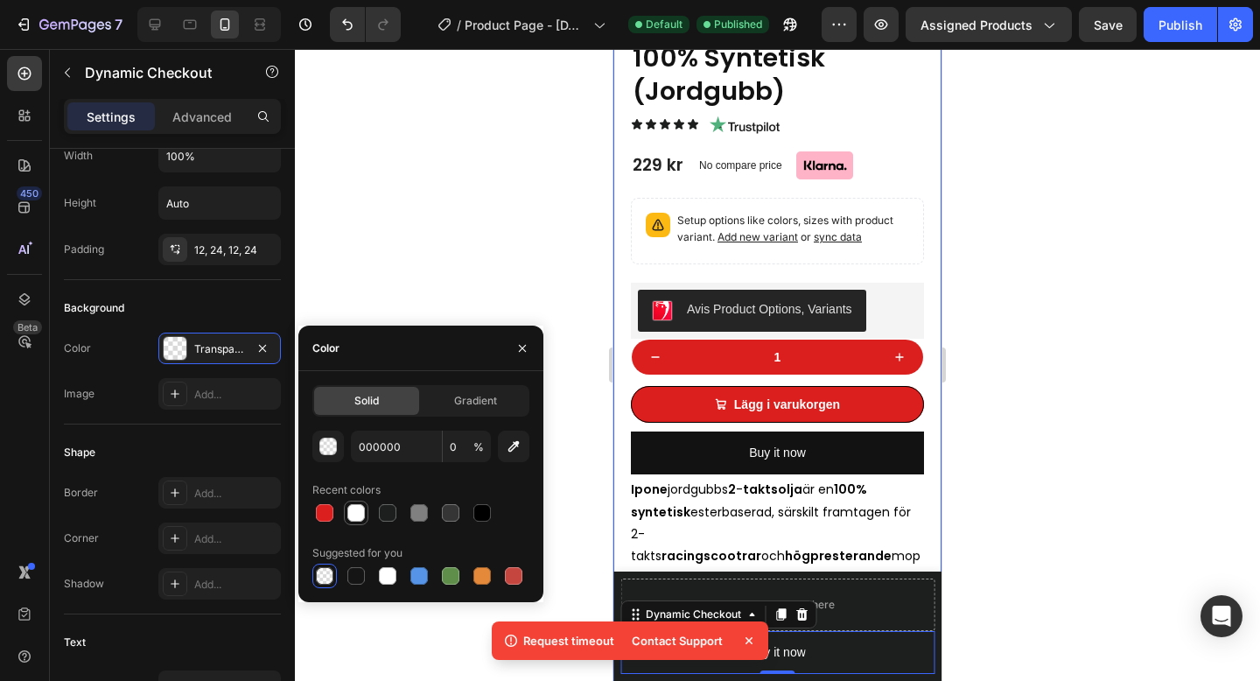
click at [364, 513] on div at bounding box center [355, 512] width 17 height 17
type input "FFFFFF"
type input "100"
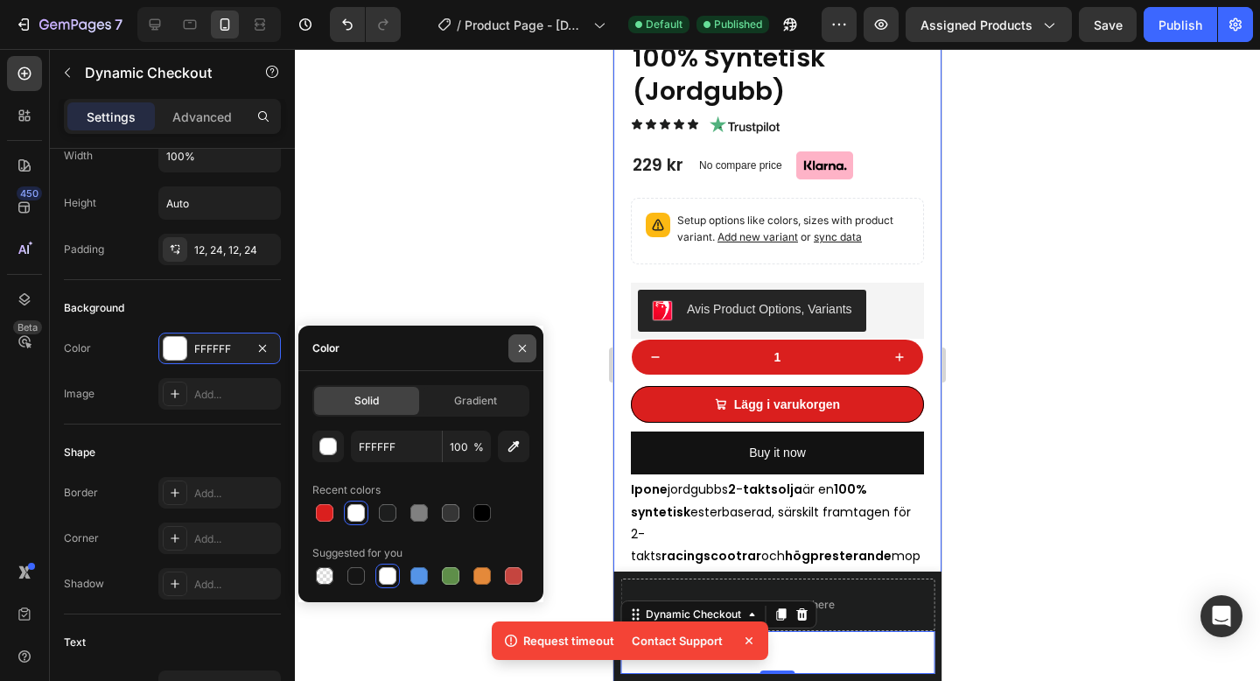
click at [523, 356] on button "button" at bounding box center [522, 348] width 28 height 28
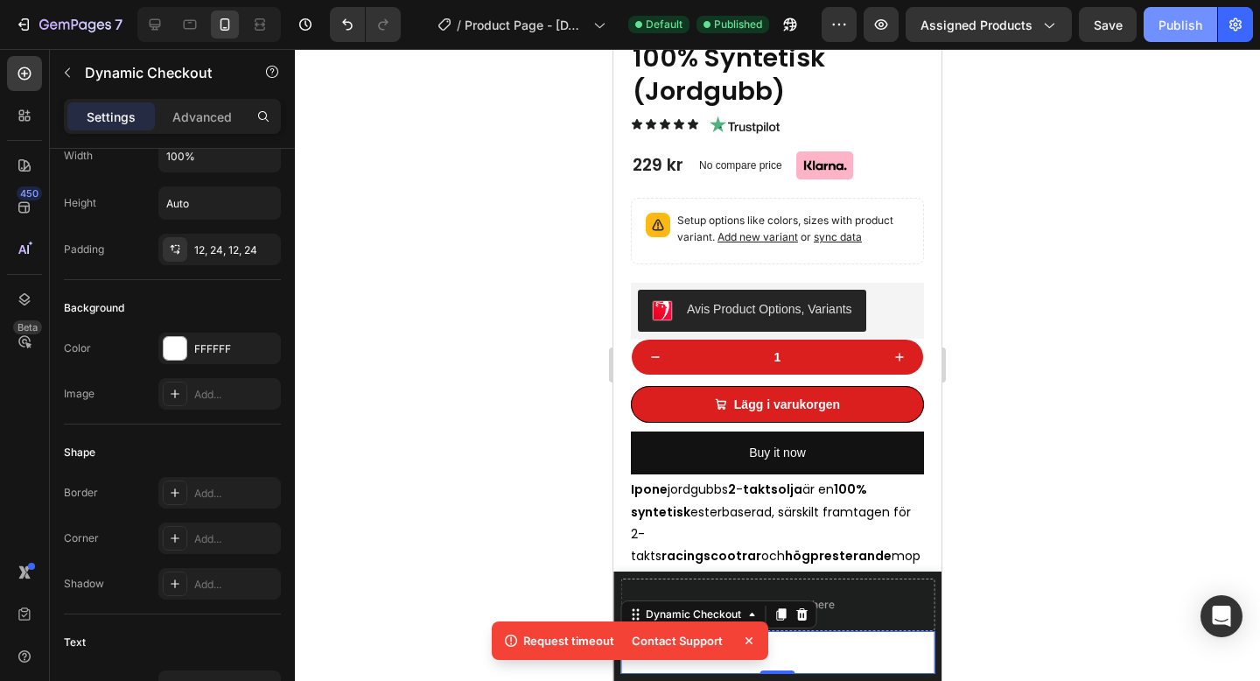
click at [1182, 31] on div "Publish" at bounding box center [1180, 25] width 44 height 18
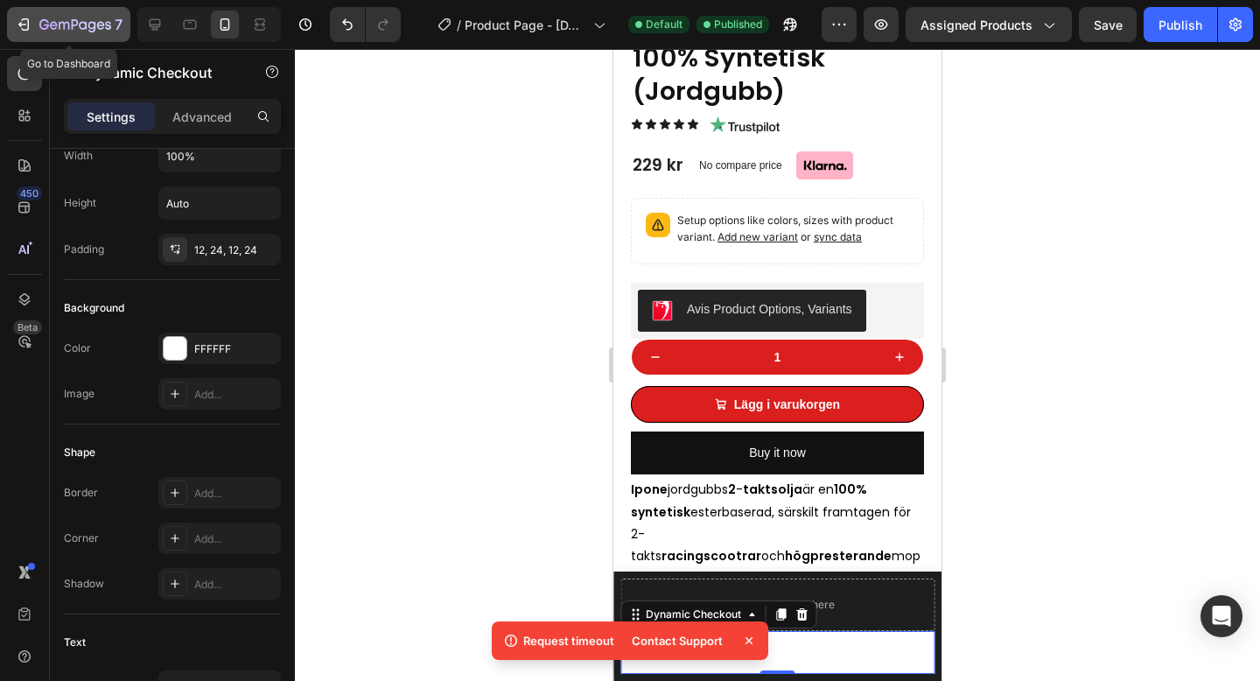
click at [56, 24] on icon "button" at bounding box center [54, 25] width 8 height 8
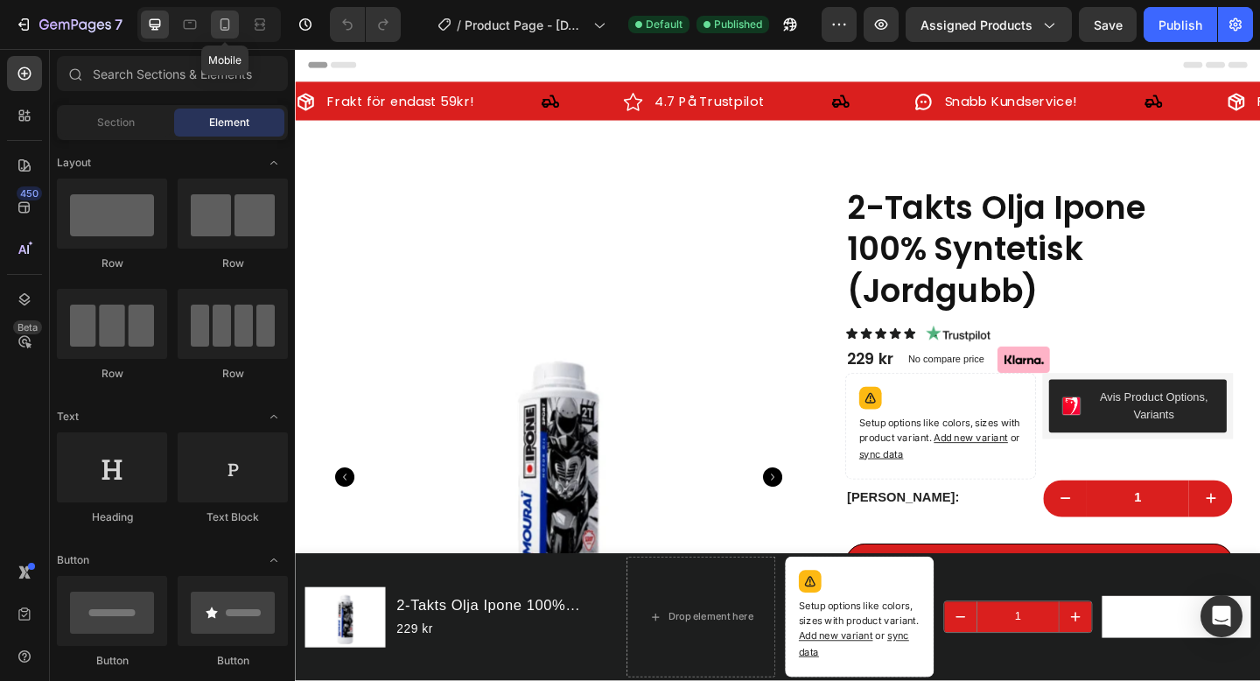
click at [226, 24] on icon at bounding box center [224, 24] width 17 height 17
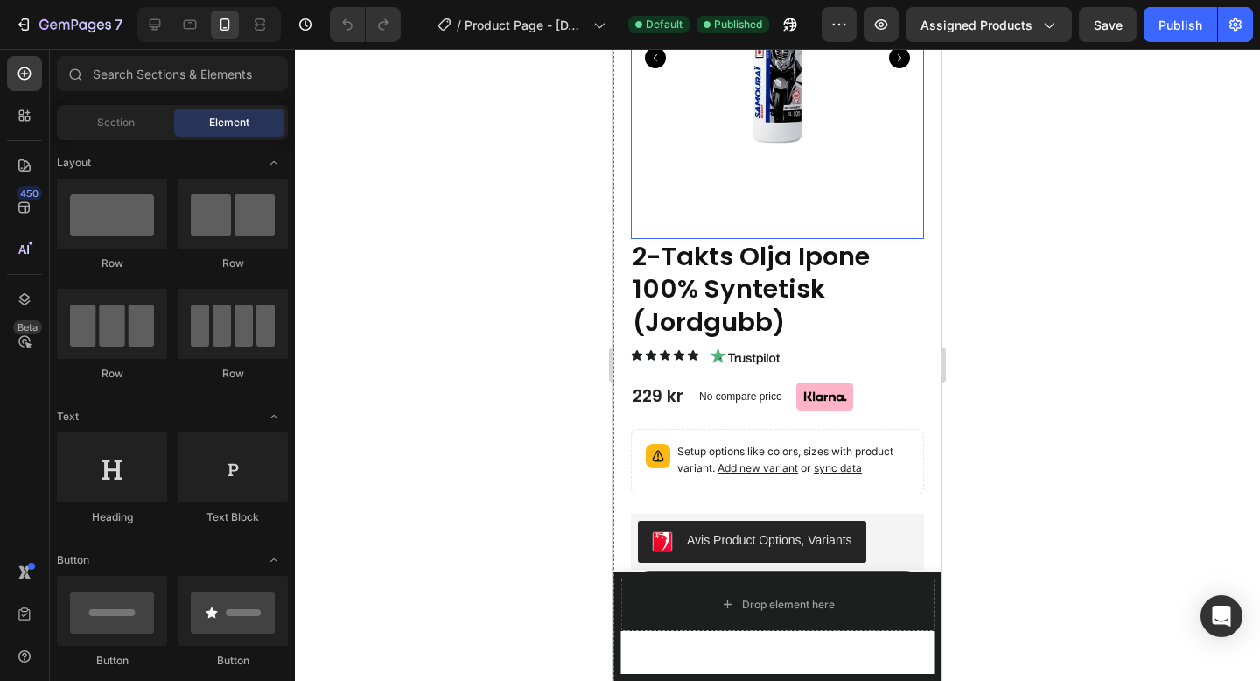
scroll to position [292, 0]
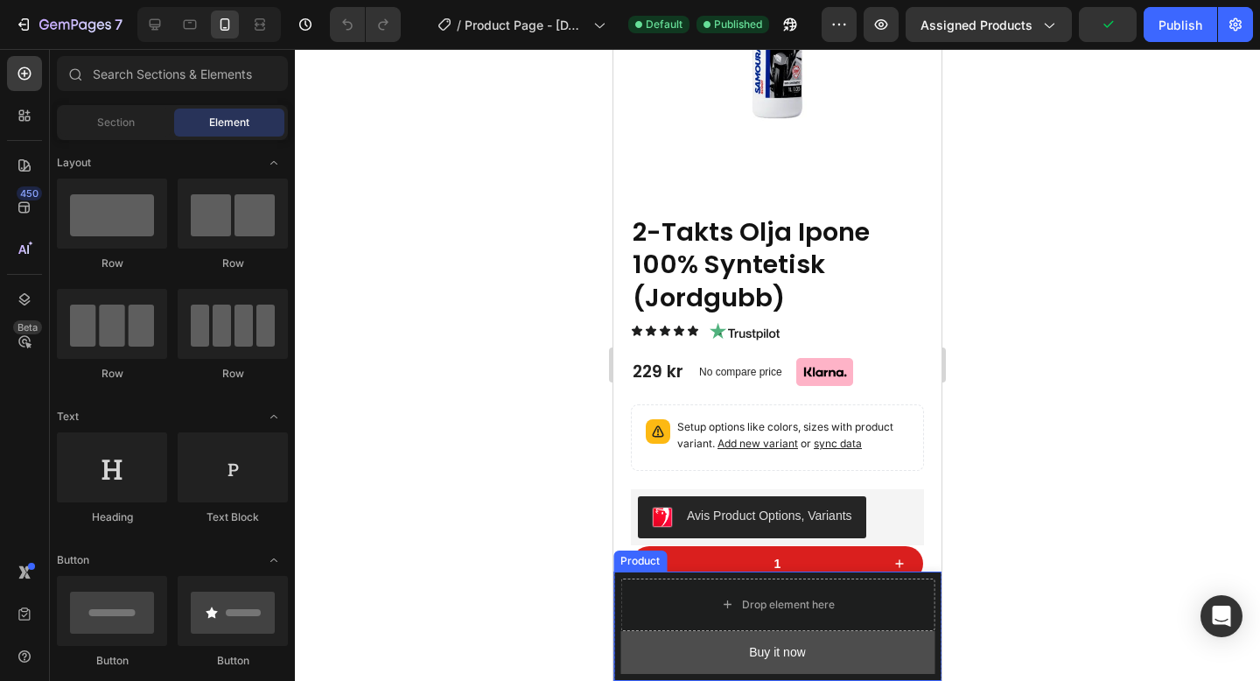
click at [919, 653] on button "Buy it now" at bounding box center [777, 652] width 314 height 43
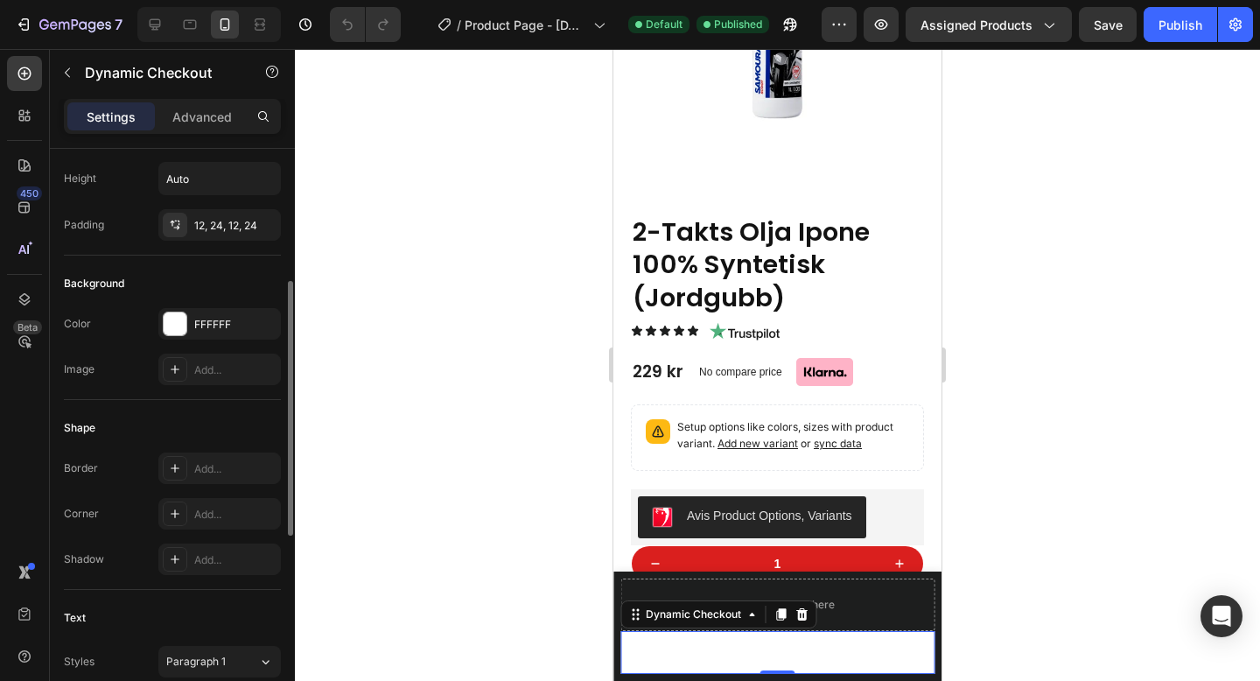
scroll to position [285, 0]
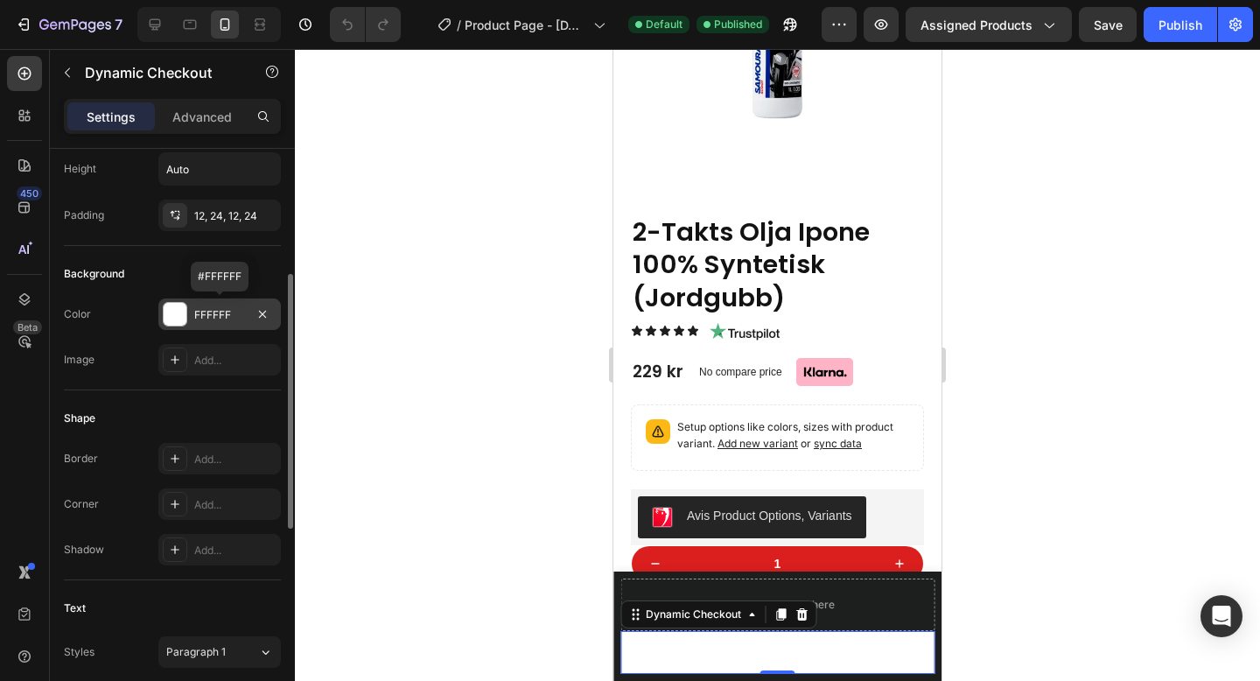
click at [234, 313] on div "FFFFFF" at bounding box center [219, 315] width 51 height 16
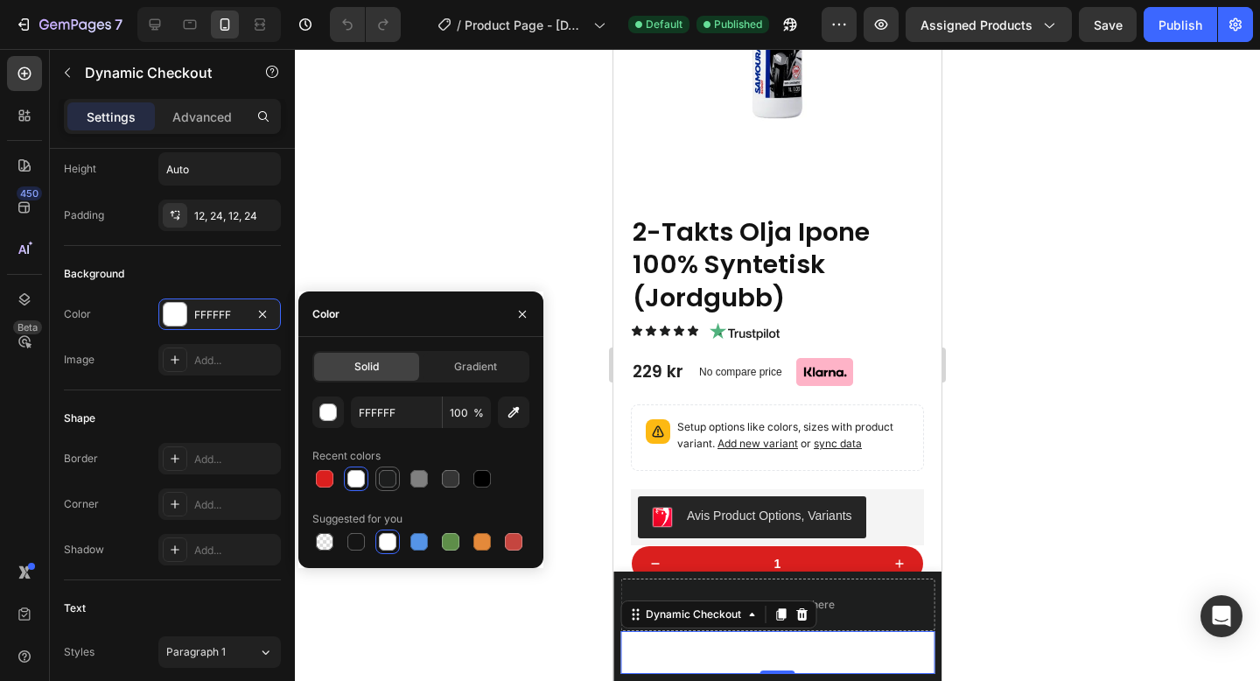
click at [379, 473] on div at bounding box center [387, 478] width 17 height 17
type input "1D1E1E"
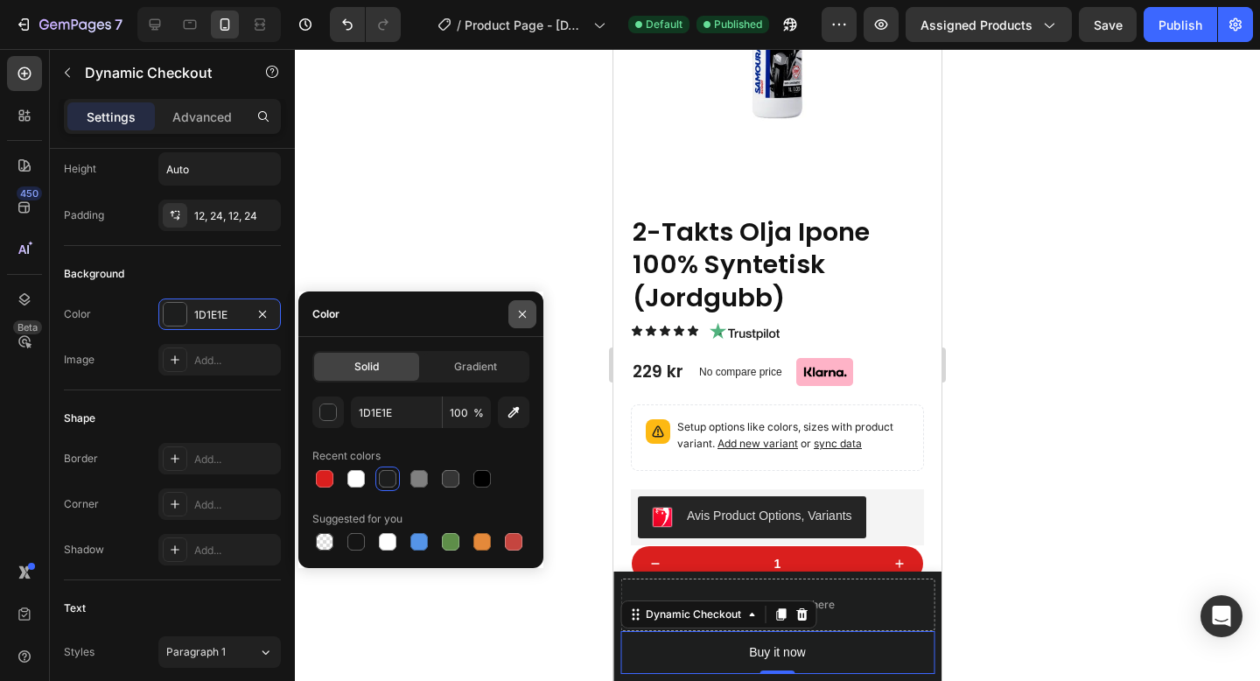
click at [527, 314] on icon "button" at bounding box center [522, 314] width 14 height 14
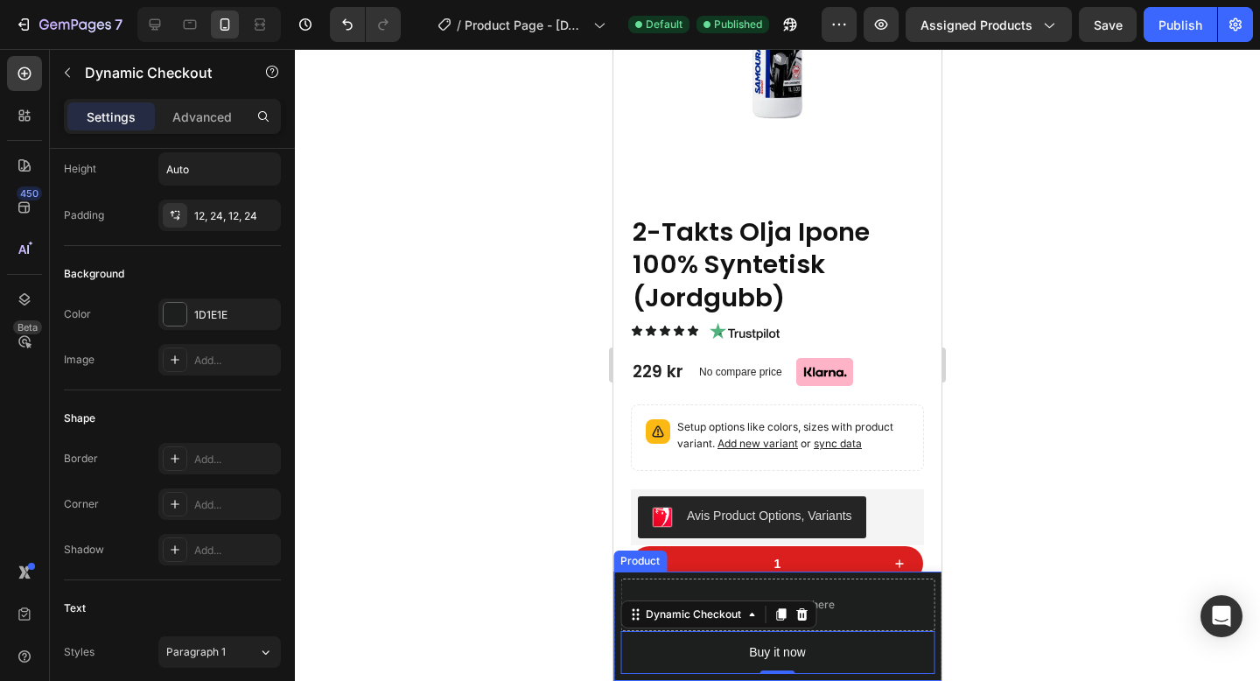
click at [936, 631] on div "Product Images 2-Takts Olja Ipone 100% Syntetisk (Jordgubb) Product Title 229 k…" at bounding box center [777, 625] width 328 height 109
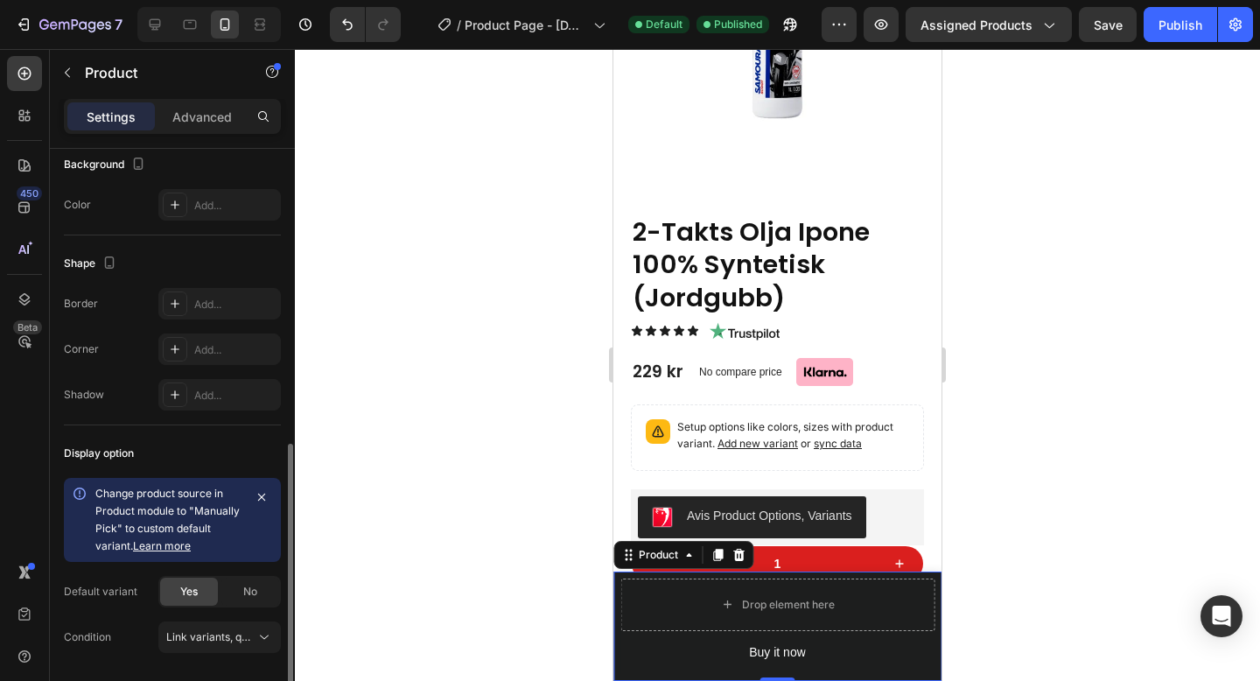
scroll to position [555, 0]
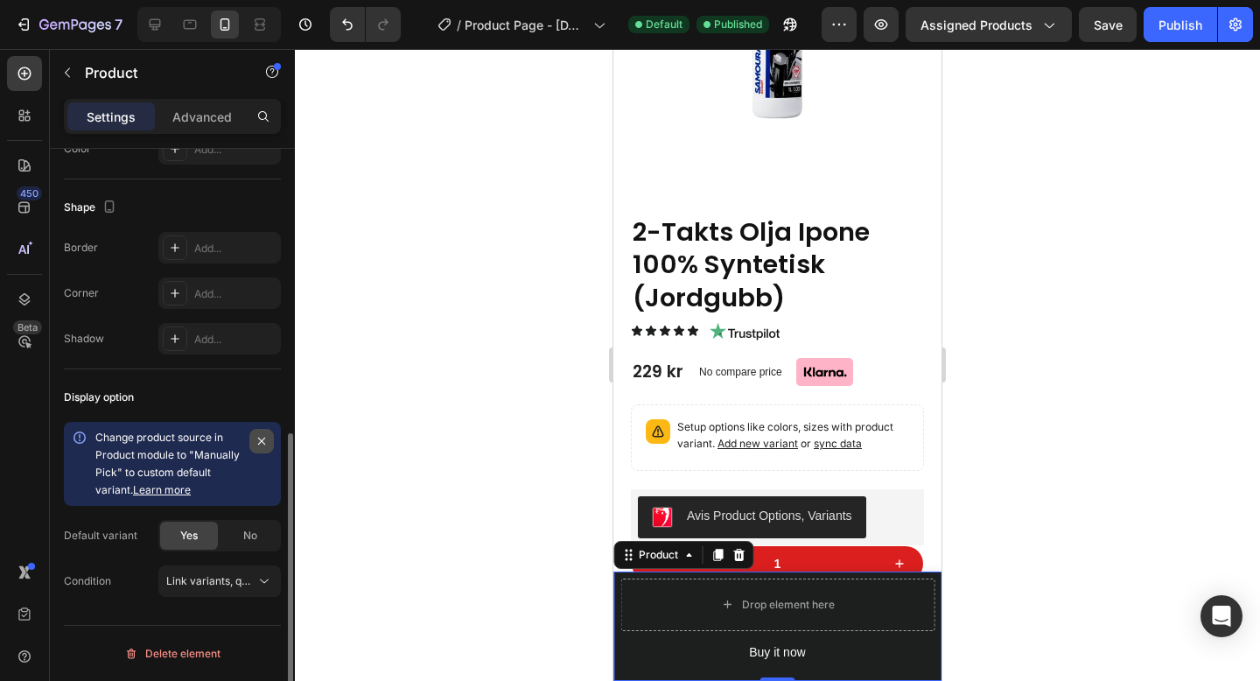
click at [261, 438] on icon "button" at bounding box center [262, 441] width 14 height 14
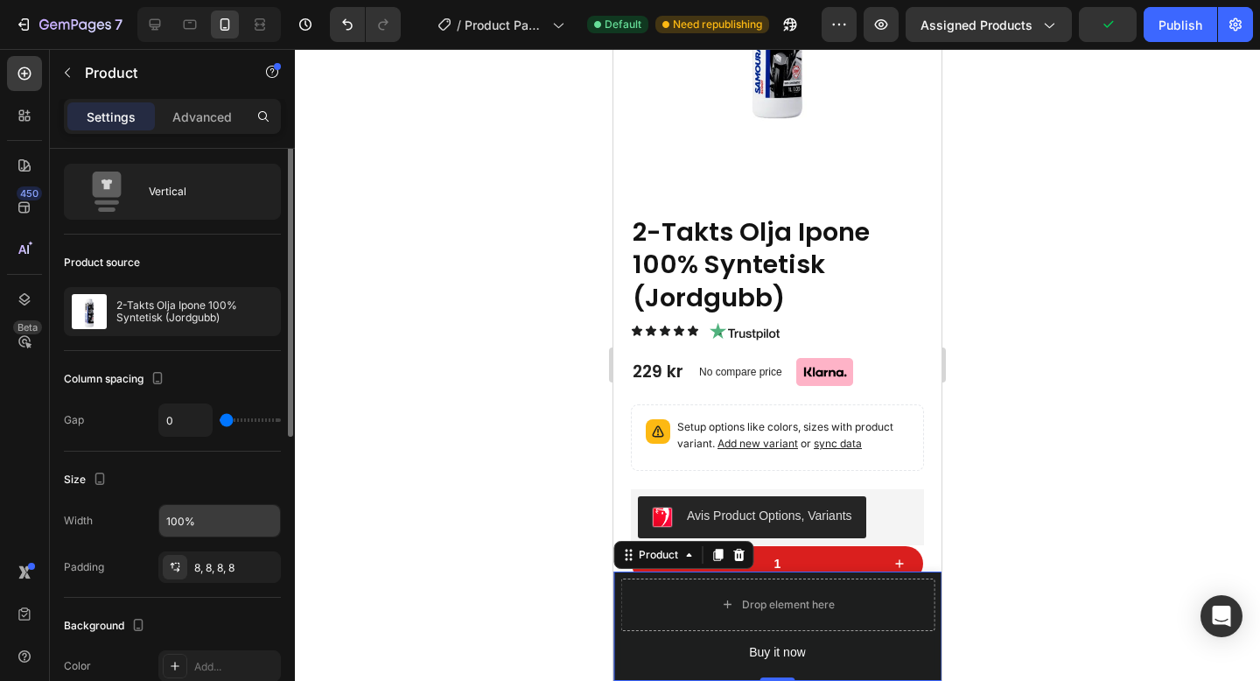
scroll to position [0, 0]
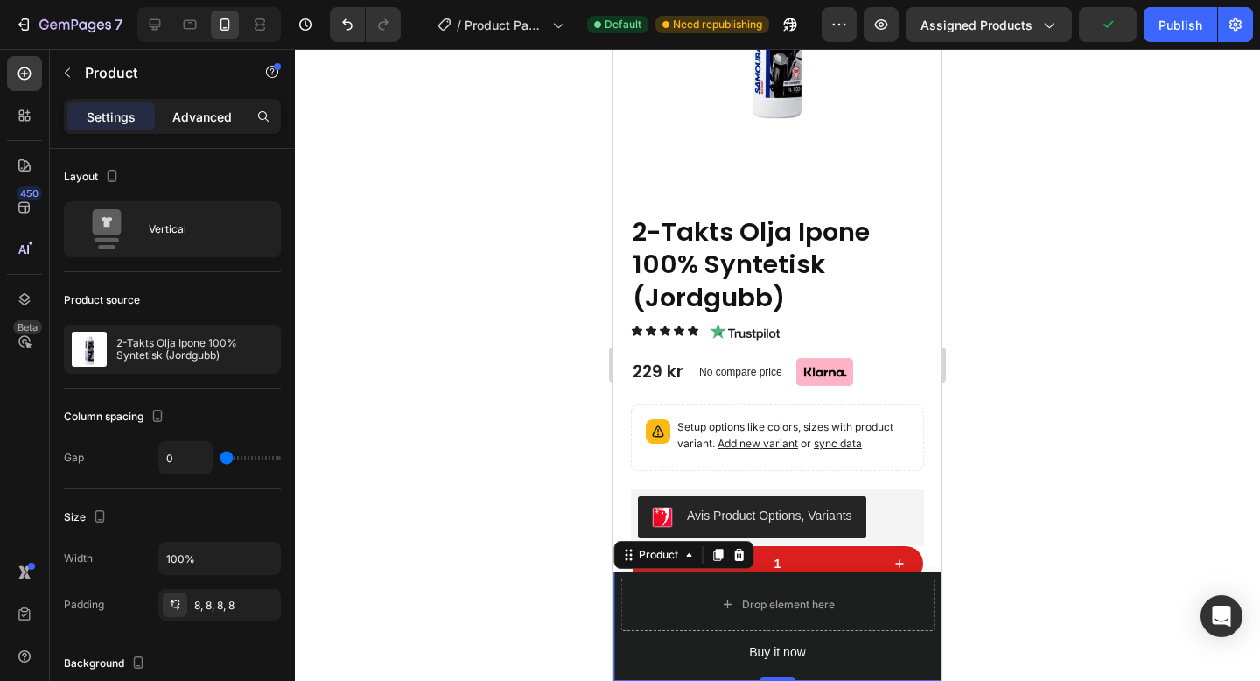
click at [211, 129] on div "Advanced" at bounding box center [201, 116] width 87 height 28
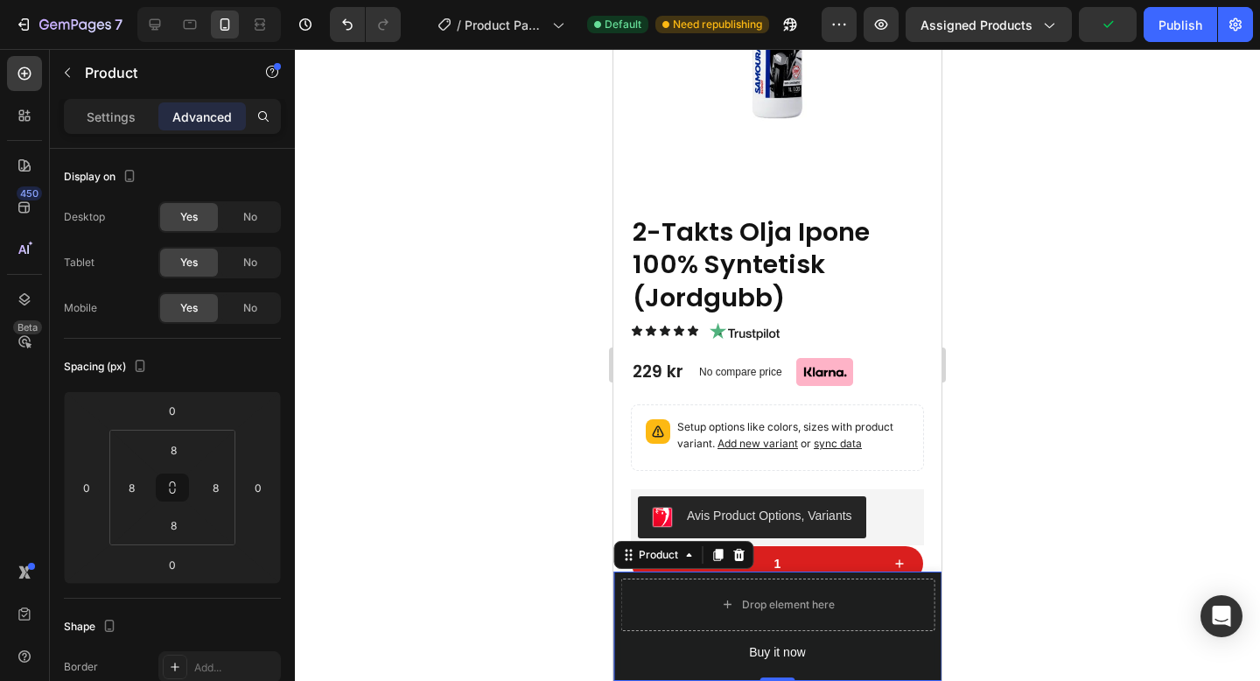
click at [211, 120] on p "Advanced" at bounding box center [201, 117] width 59 height 18
click at [102, 113] on p "Settings" at bounding box center [111, 117] width 49 height 18
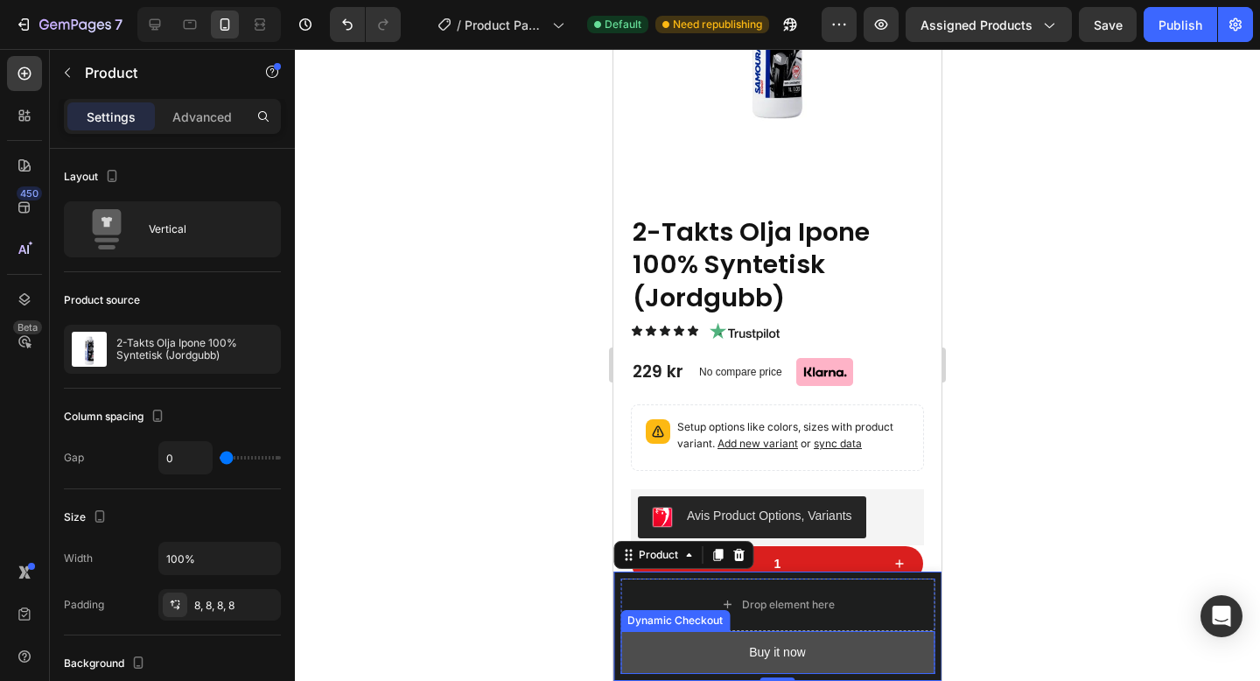
click at [655, 656] on button "Buy it now" at bounding box center [777, 652] width 314 height 43
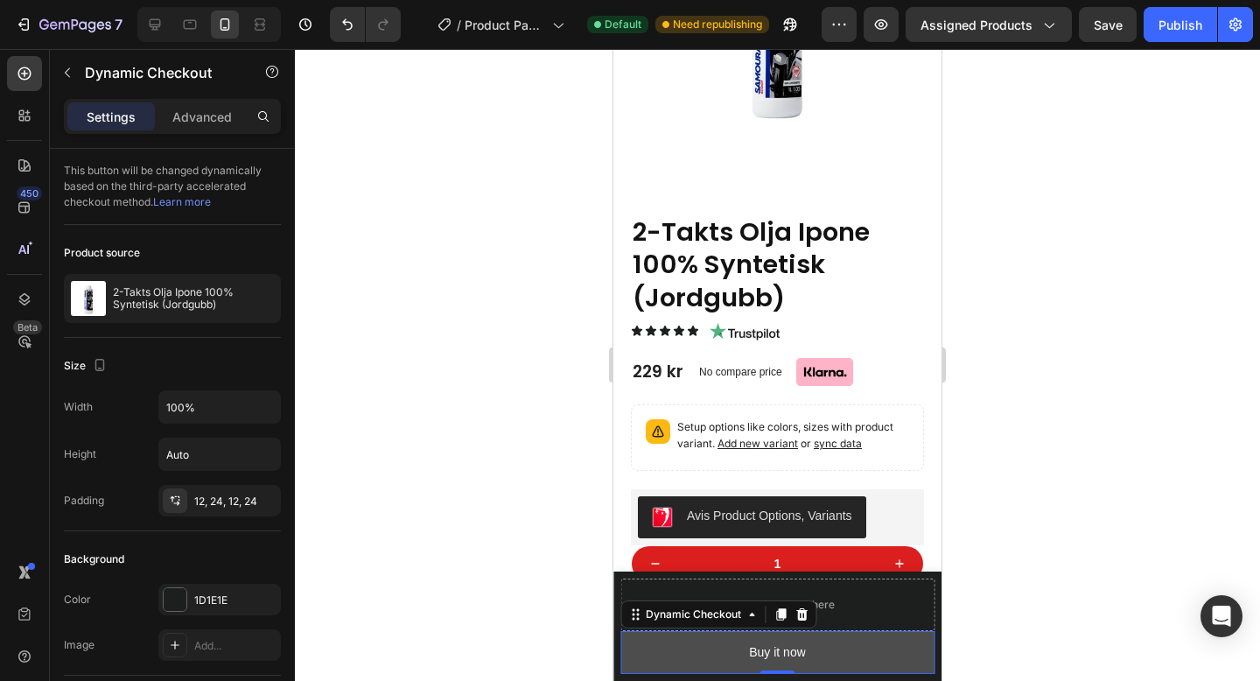
click at [857, 658] on button "Buy it now" at bounding box center [777, 652] width 314 height 43
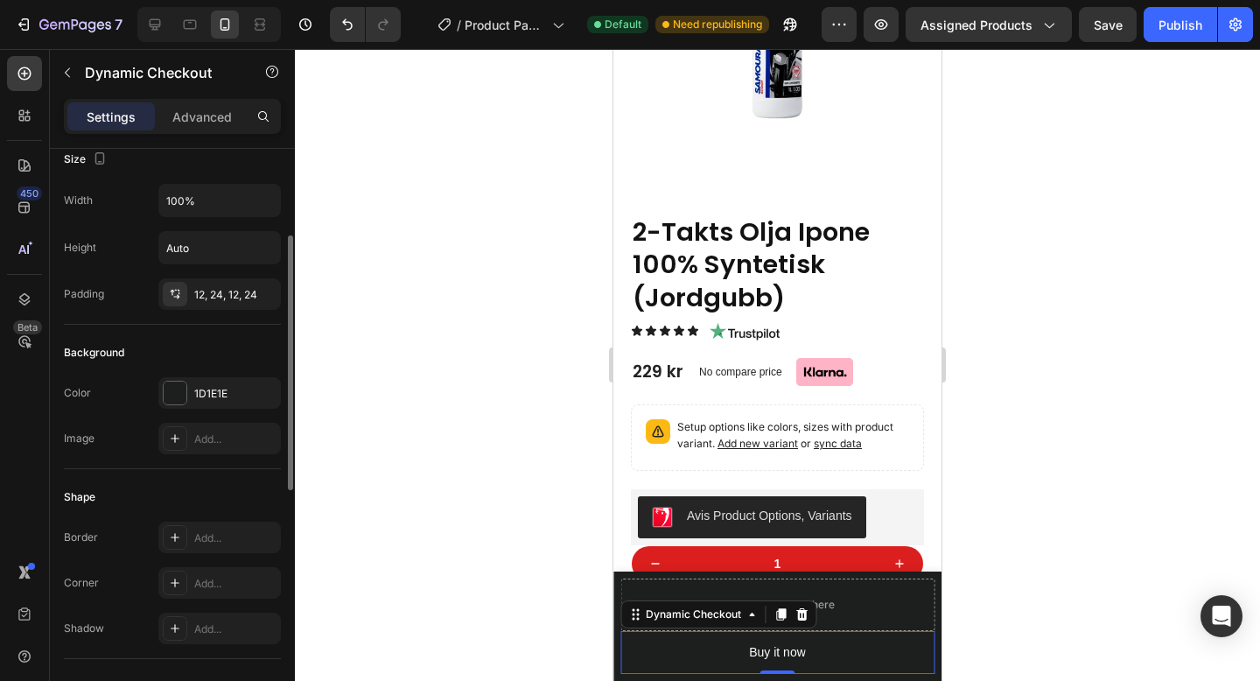
scroll to position [257, 0]
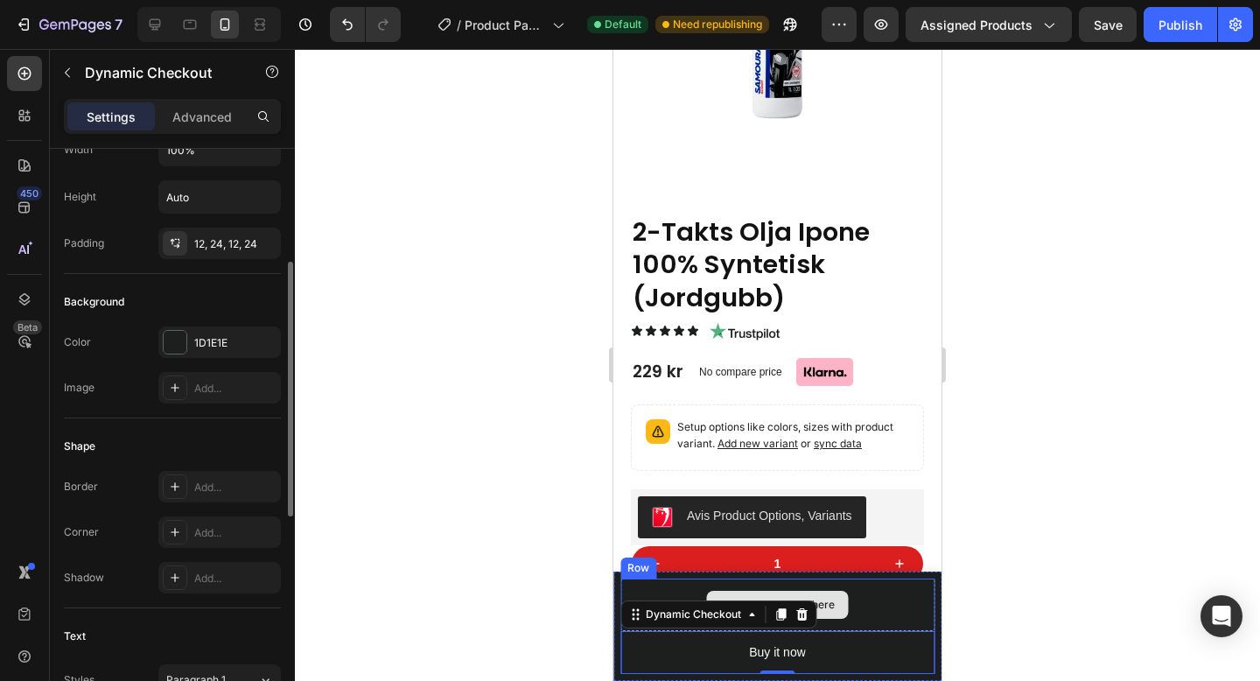
click at [899, 610] on div "Drop element here" at bounding box center [777, 604] width 314 height 52
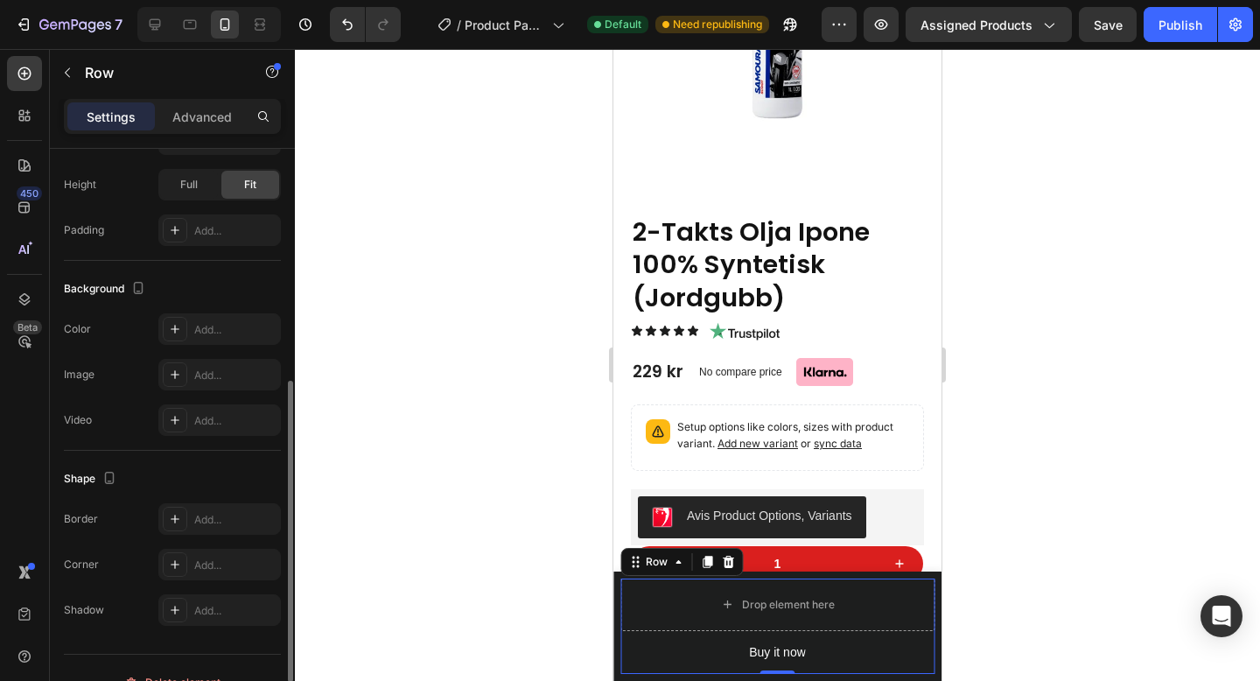
scroll to position [541, 0]
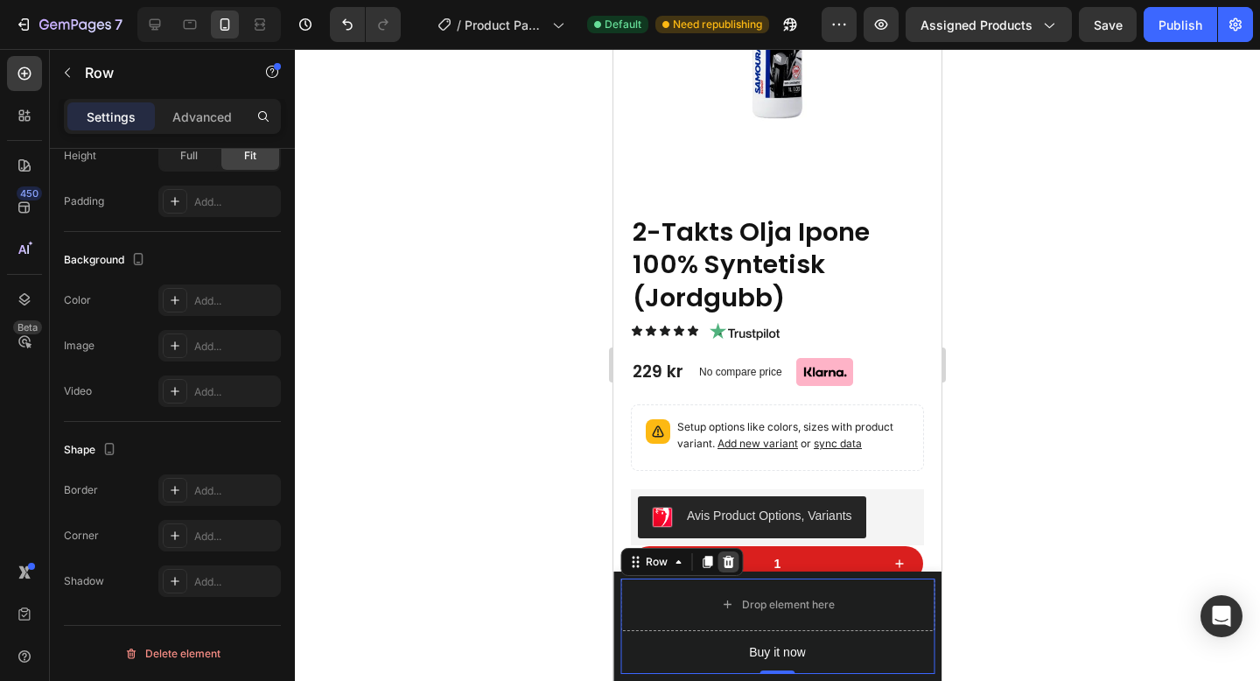
click at [727, 560] on icon at bounding box center [728, 561] width 11 height 12
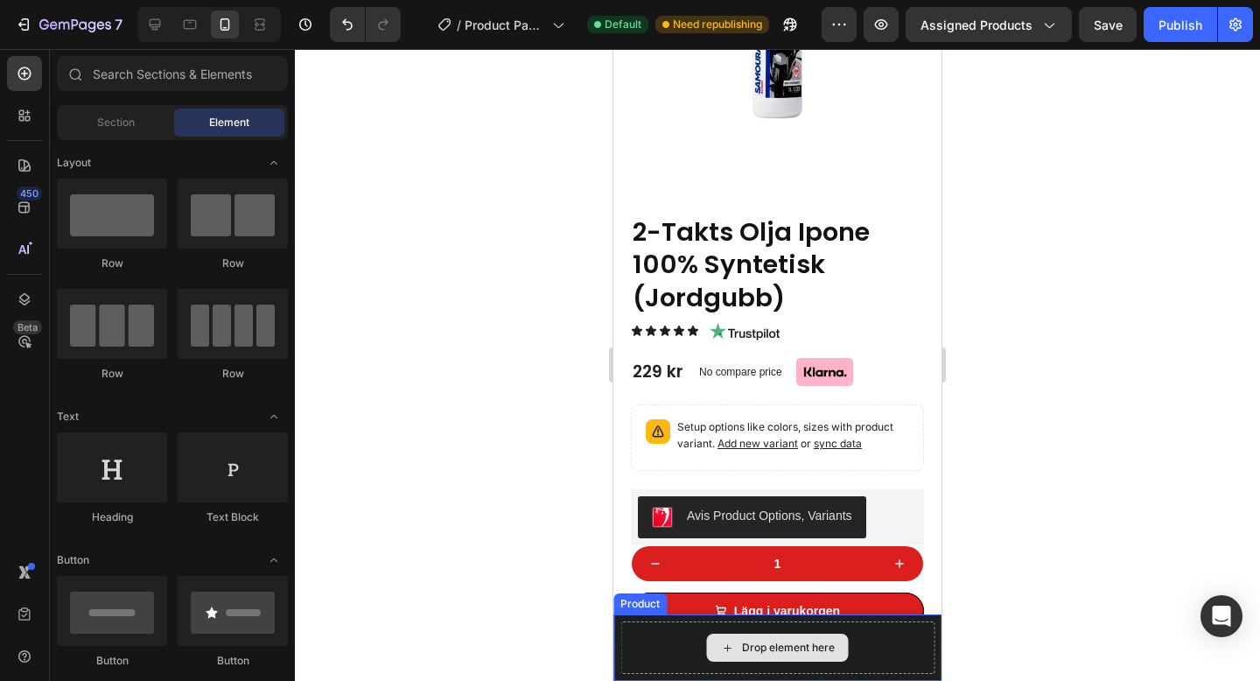
click at [621, 636] on div "Drop element here" at bounding box center [777, 647] width 314 height 52
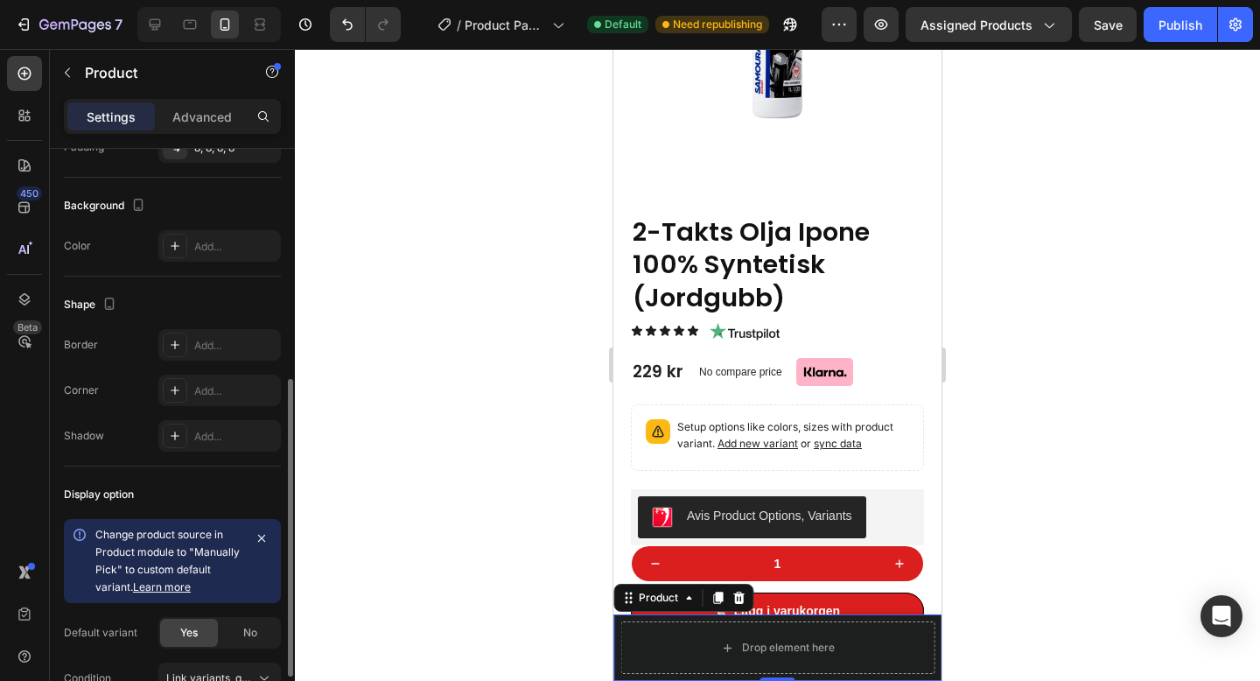
scroll to position [458, 0]
click at [185, 247] on div at bounding box center [175, 245] width 24 height 24
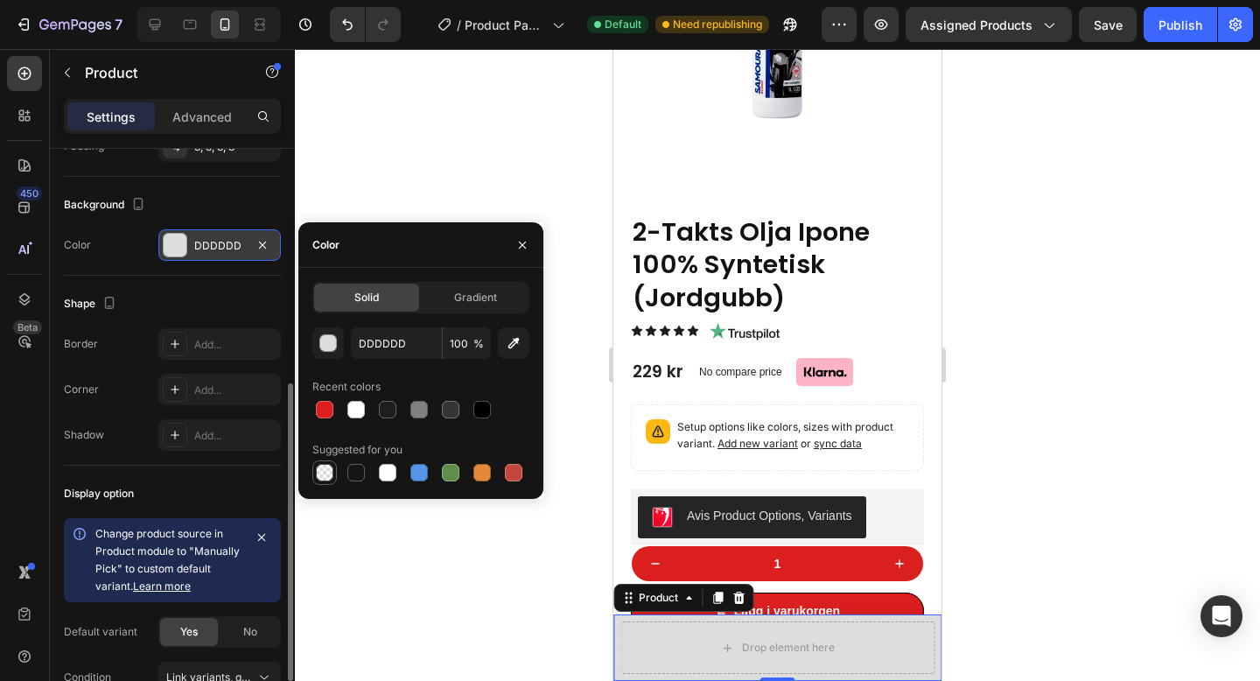
click at [332, 467] on div at bounding box center [324, 472] width 17 height 17
type input "000000"
type input "0"
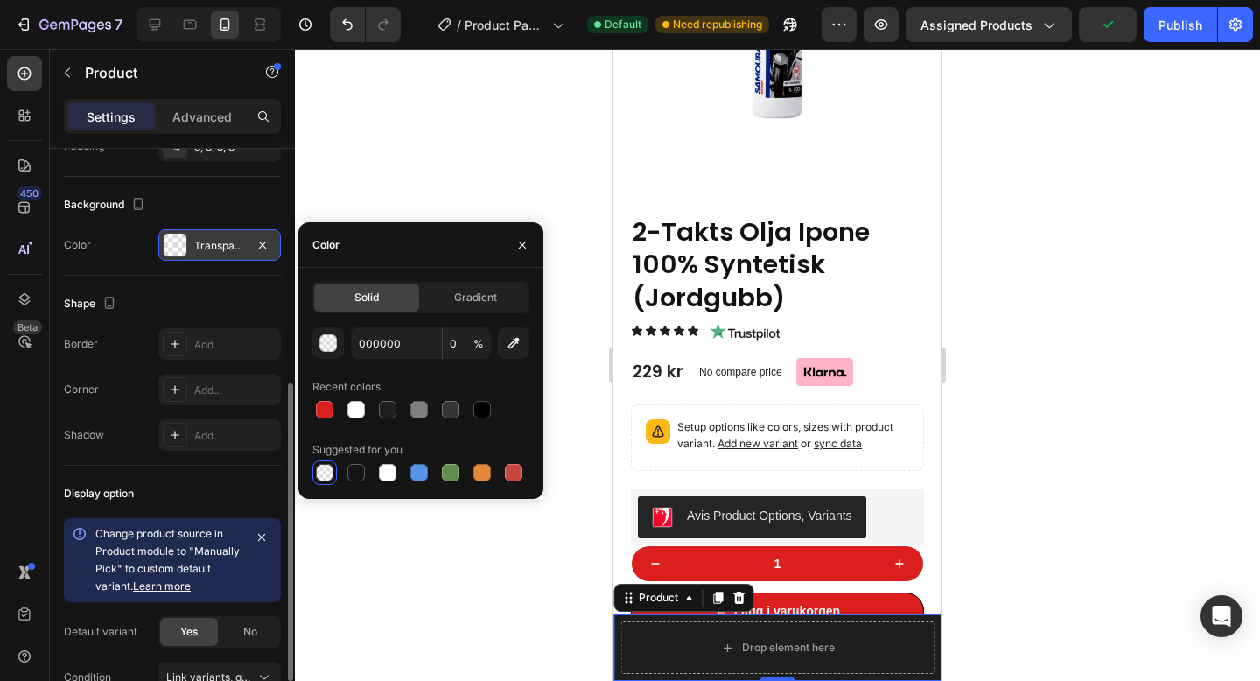
click at [325, 470] on div at bounding box center [324, 472] width 17 height 17
click at [358, 419] on div at bounding box center [356, 409] width 21 height 21
type input "FFFFFF"
type input "100"
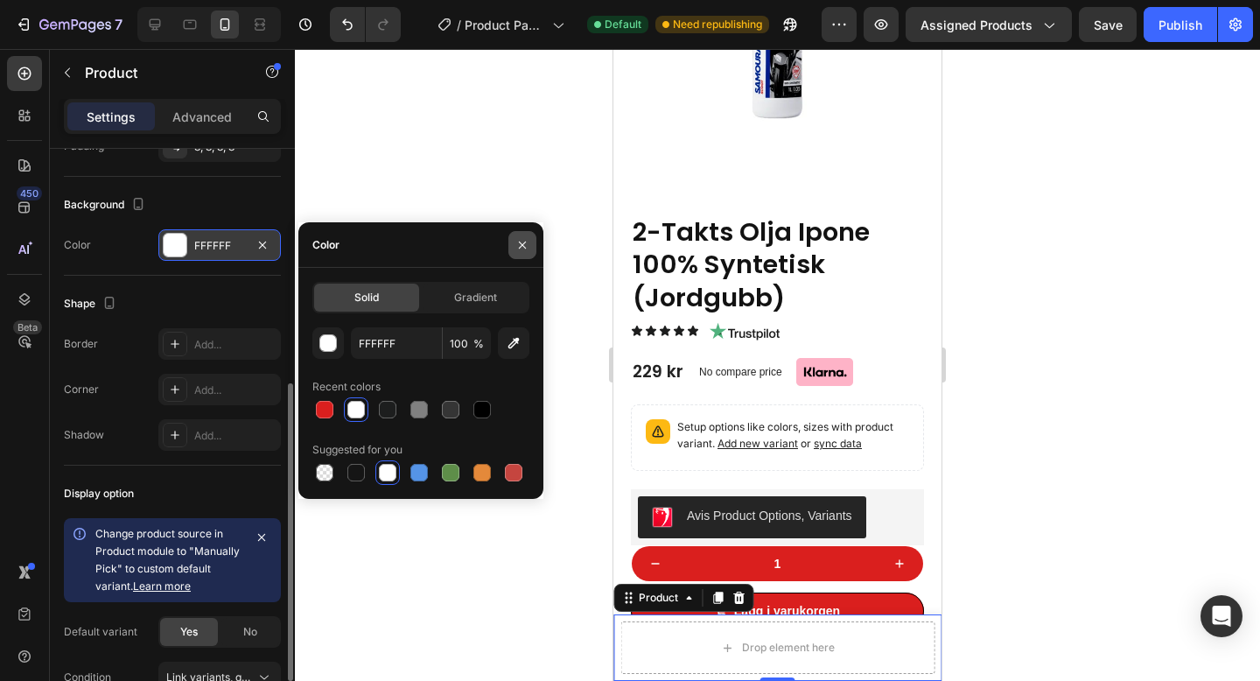
click at [523, 245] on icon "button" at bounding box center [522, 245] width 14 height 14
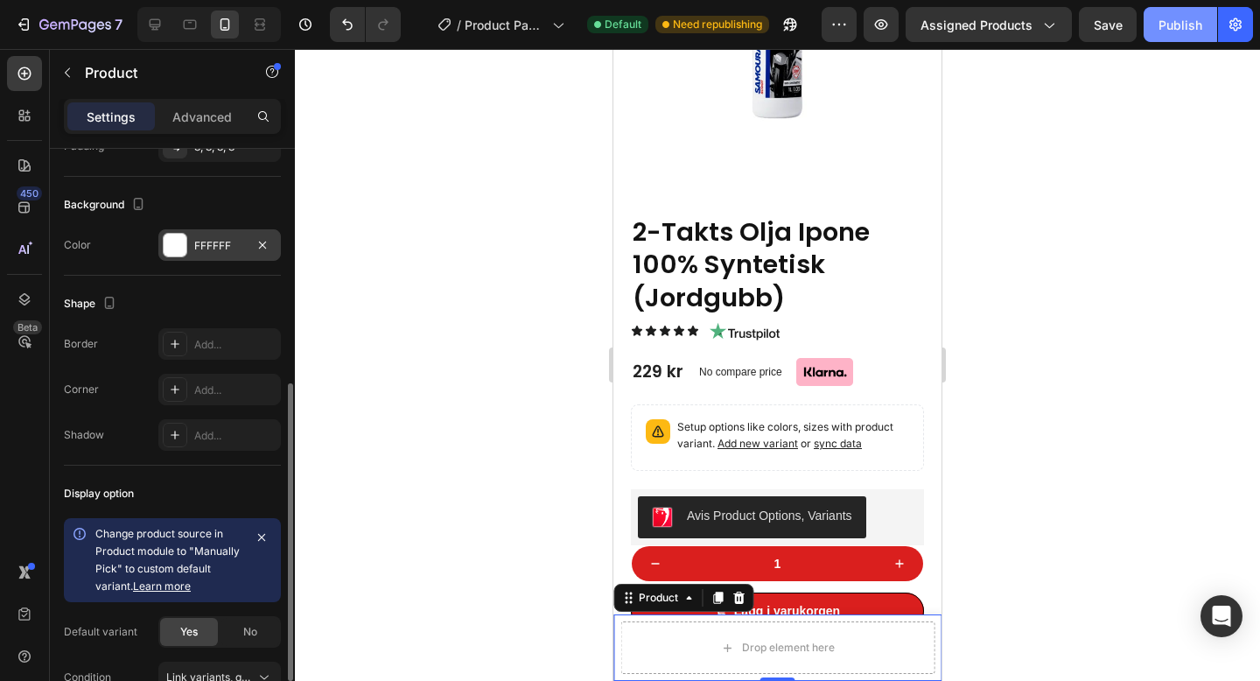
click at [1156, 18] on button "Publish" at bounding box center [1179, 24] width 73 height 35
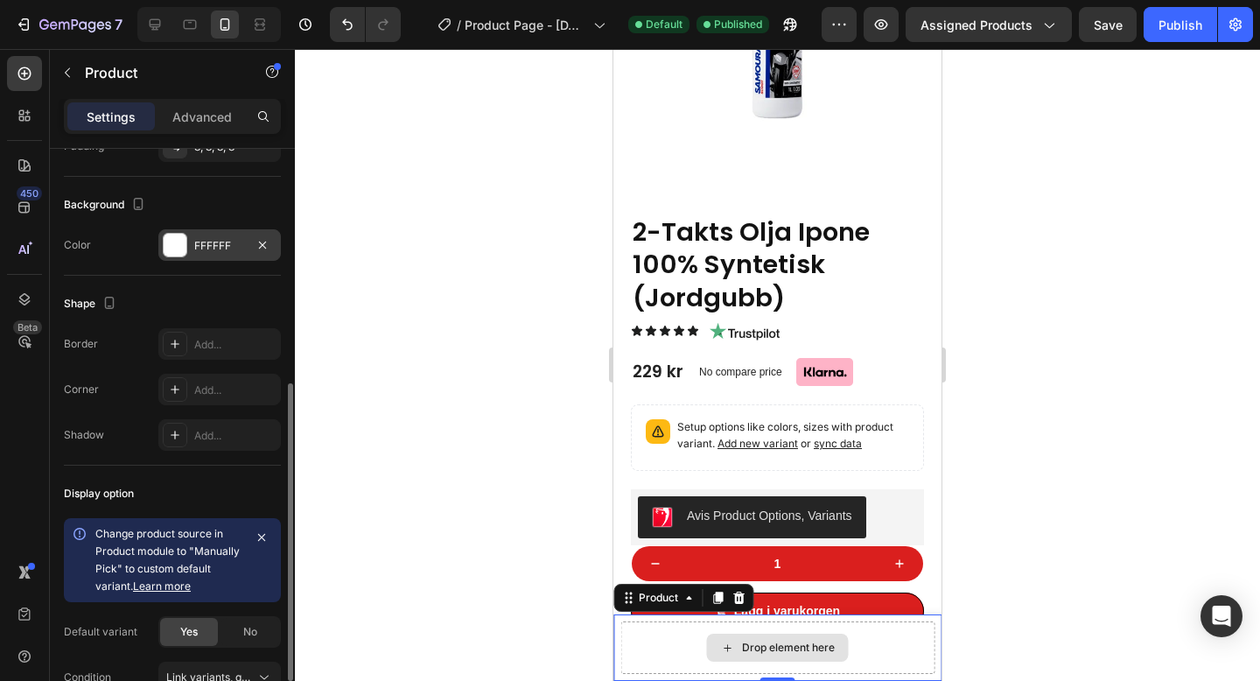
click at [758, 655] on div "Drop element here" at bounding box center [778, 647] width 142 height 28
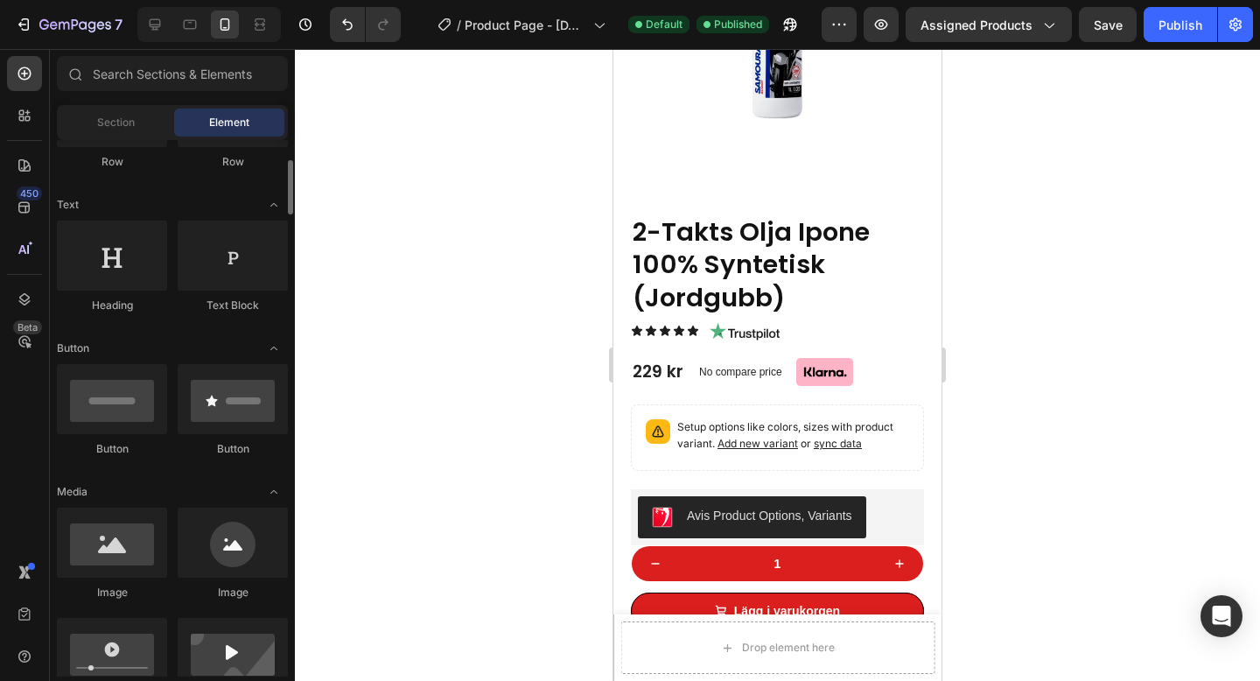
scroll to position [217, 0]
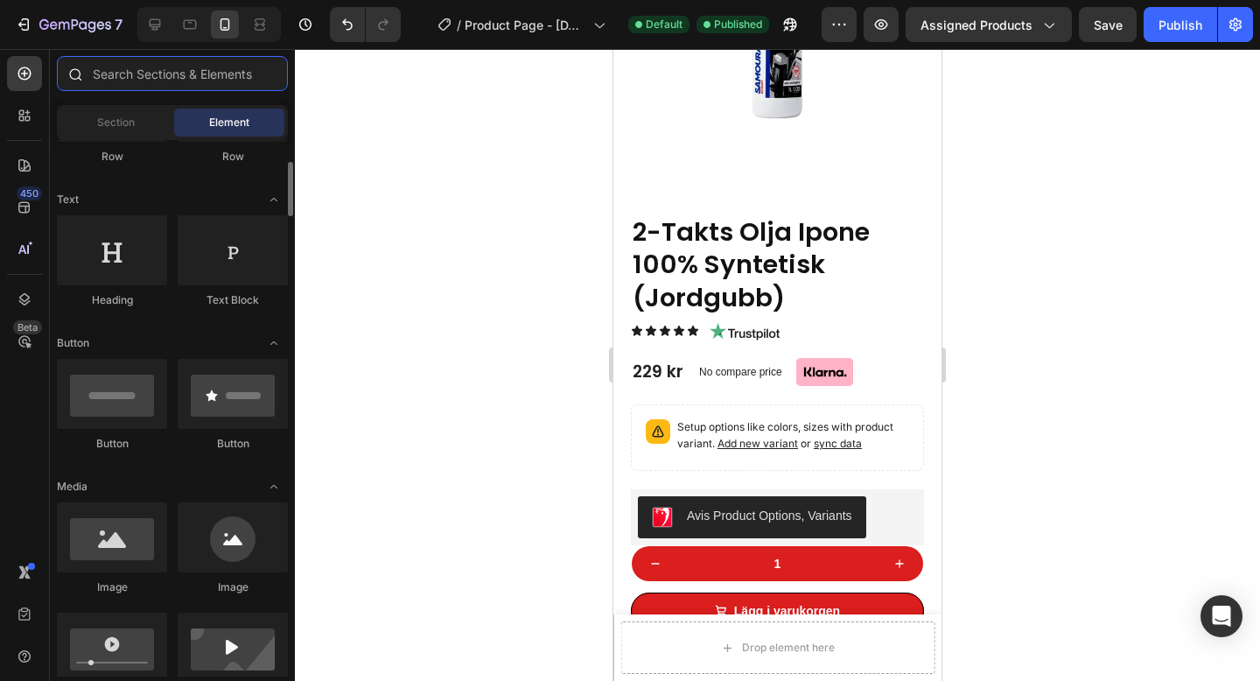
click at [147, 84] on input "text" at bounding box center [172, 73] width 231 height 35
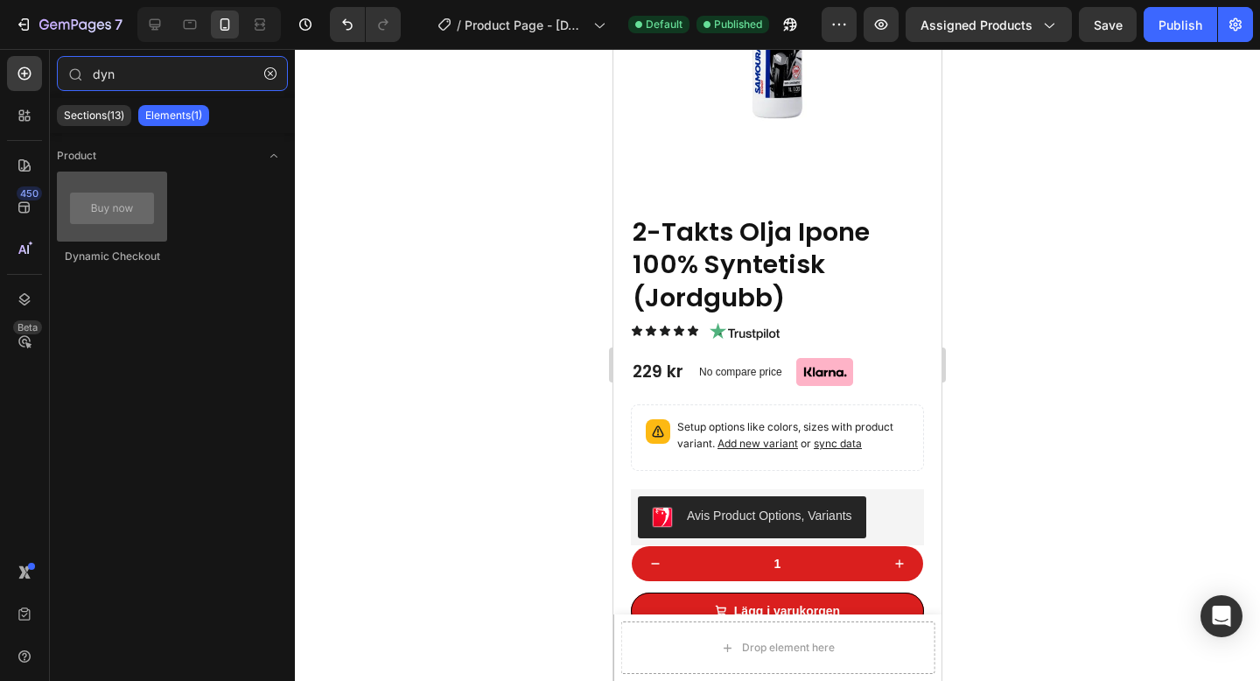
type input "dyn"
click at [117, 226] on div at bounding box center [112, 206] width 110 height 70
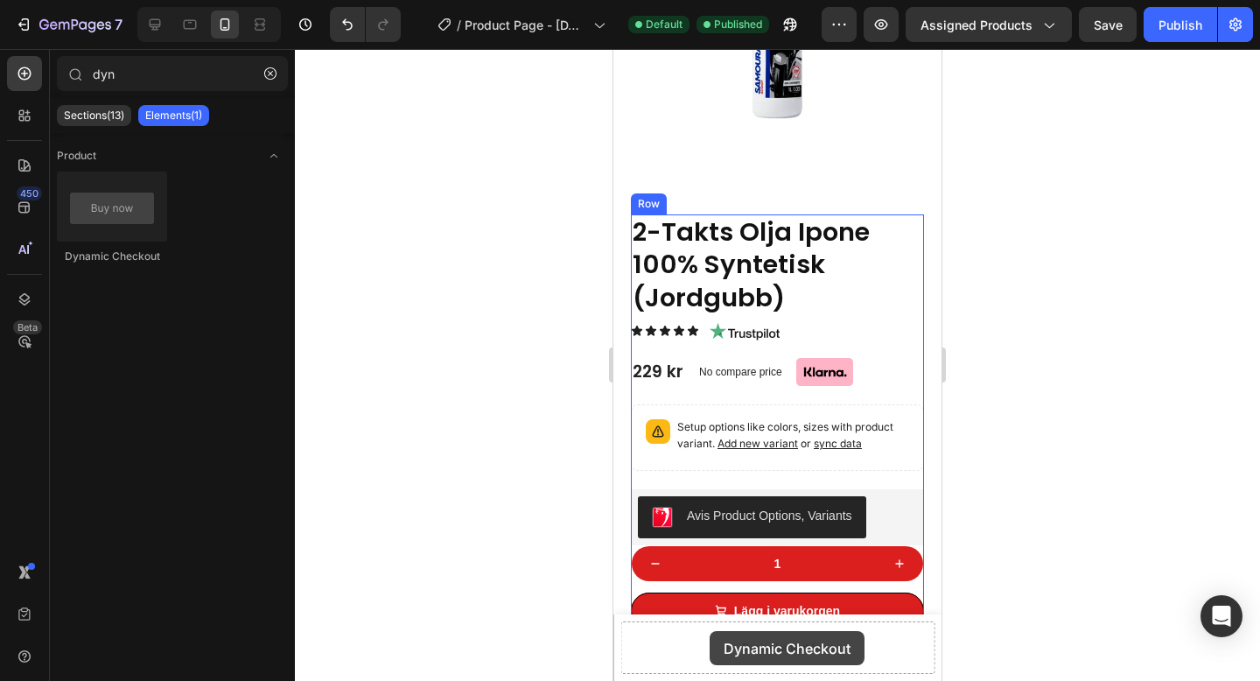
scroll to position [364, 0]
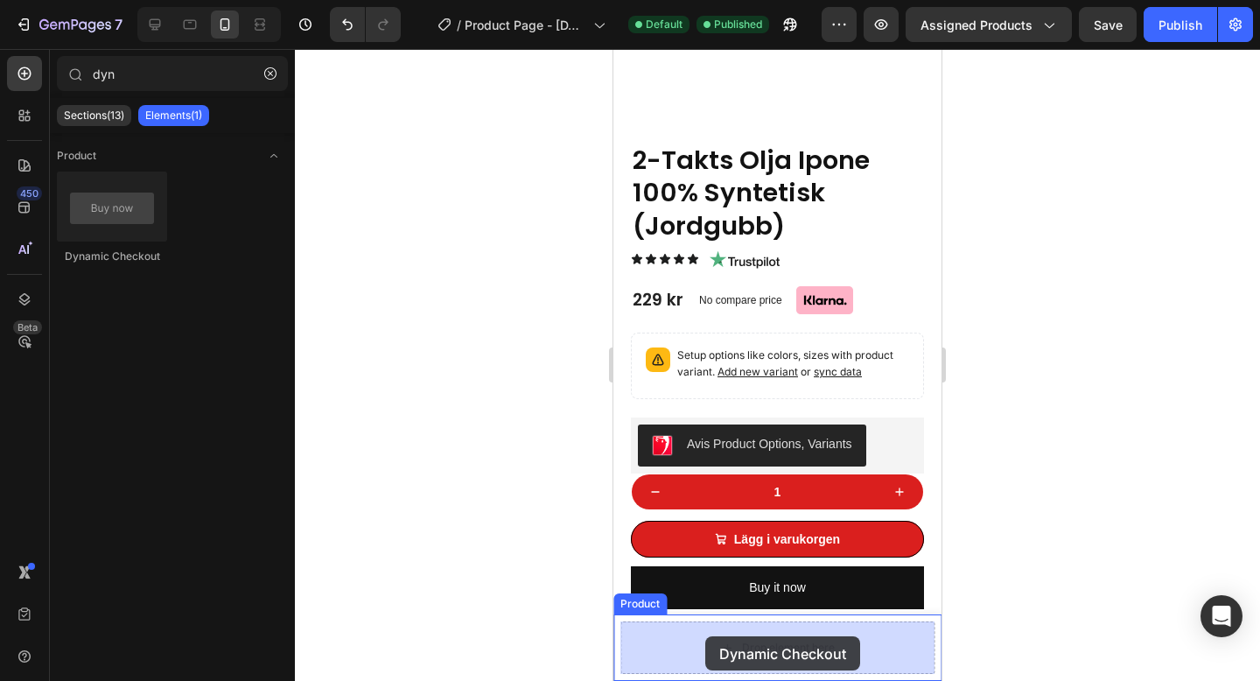
drag, startPoint x: 730, startPoint y: 275, endPoint x: 709, endPoint y: 625, distance: 351.5
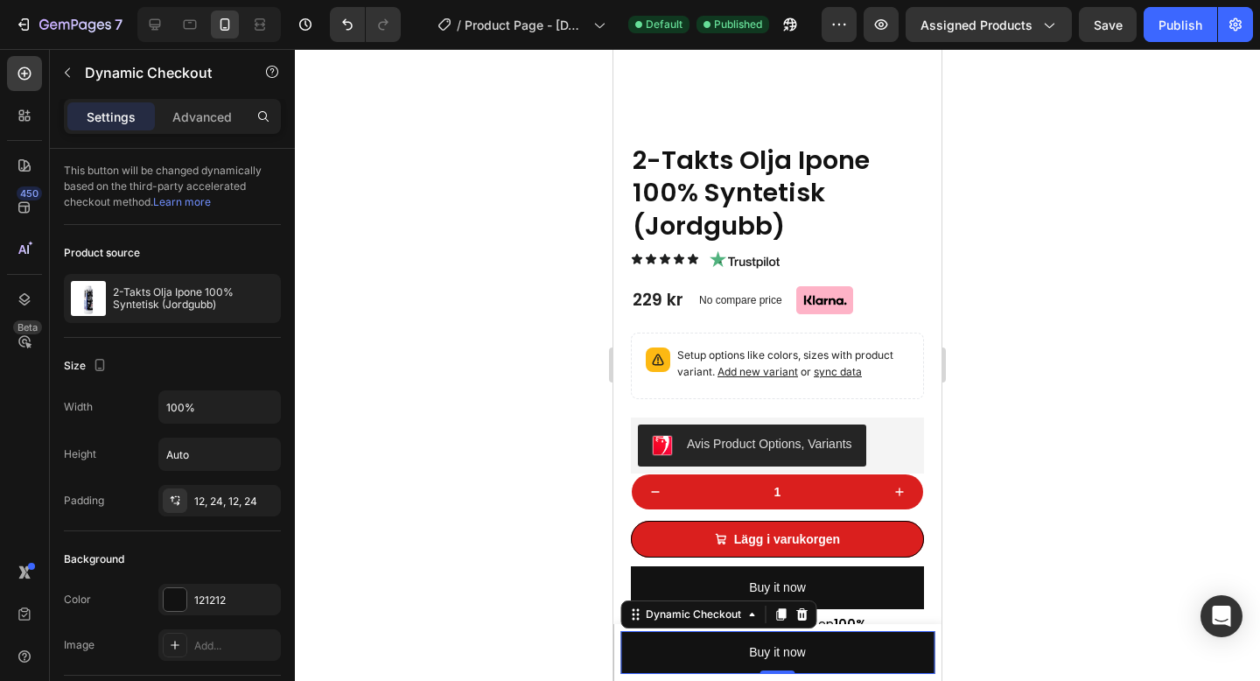
click at [1037, 620] on div at bounding box center [777, 365] width 965 height 632
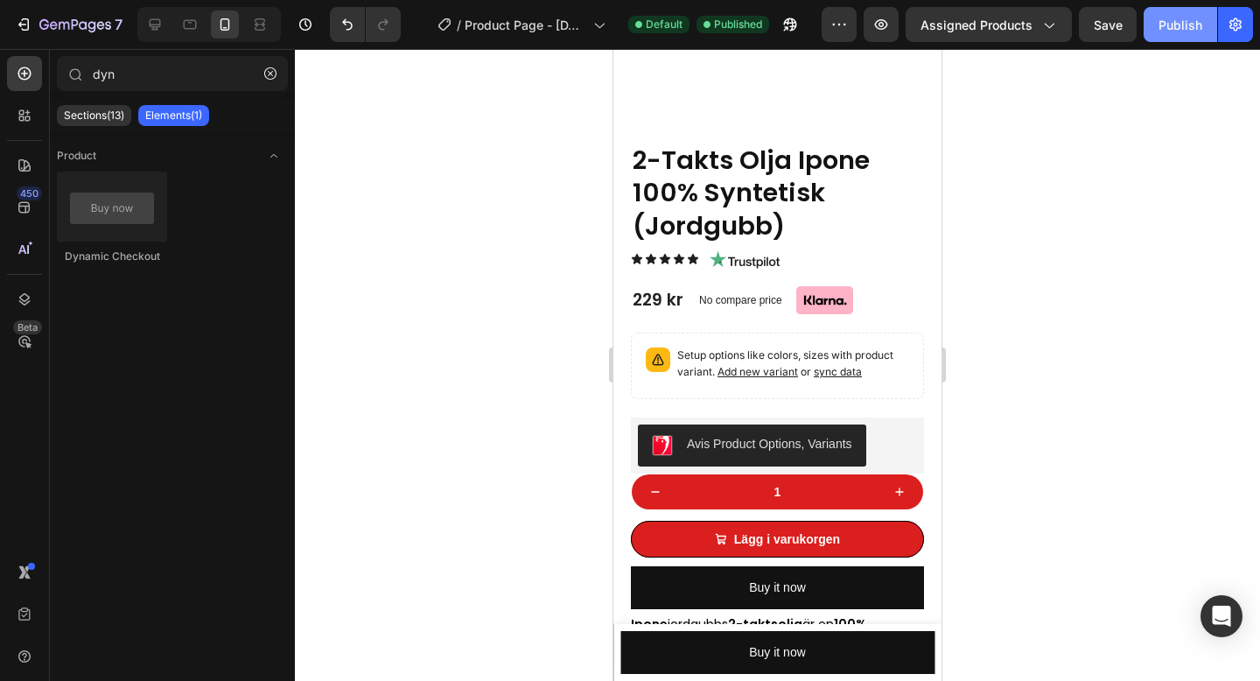
click at [1196, 21] on div "Publish" at bounding box center [1180, 25] width 44 height 18
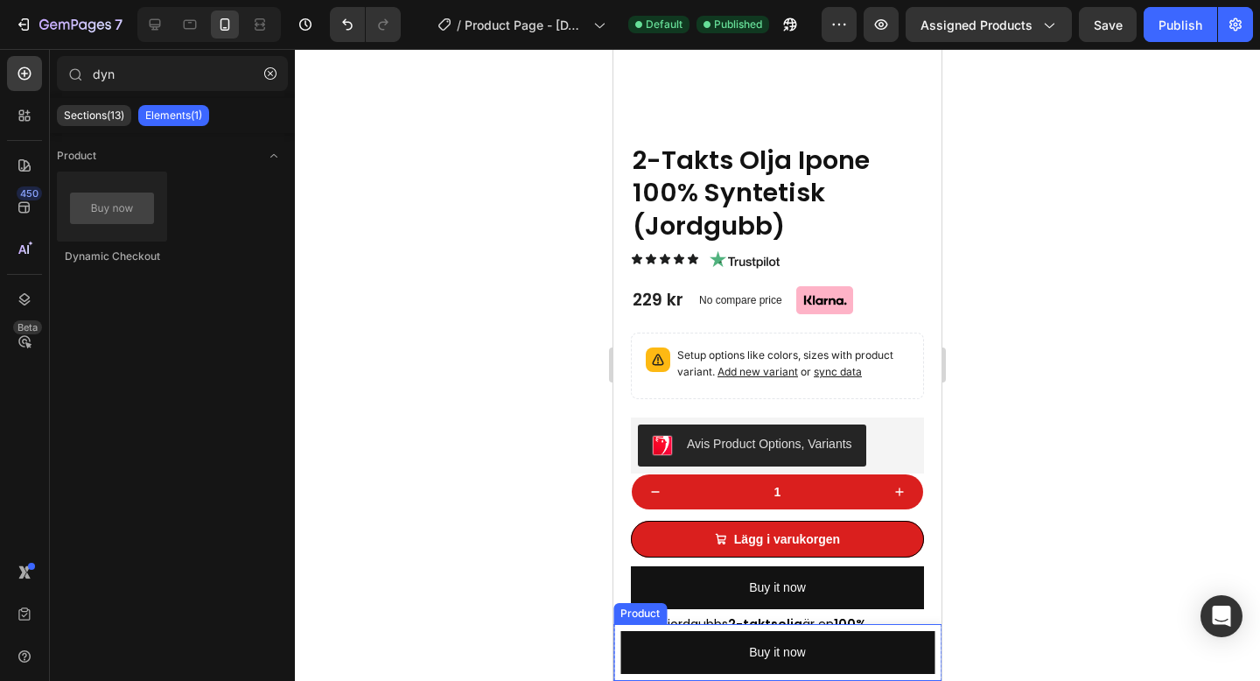
click at [617, 632] on div "Product Images 2-Takts Olja Ipone 100% Syntetisk (Jordgubb) Product Title 229 k…" at bounding box center [777, 652] width 328 height 57
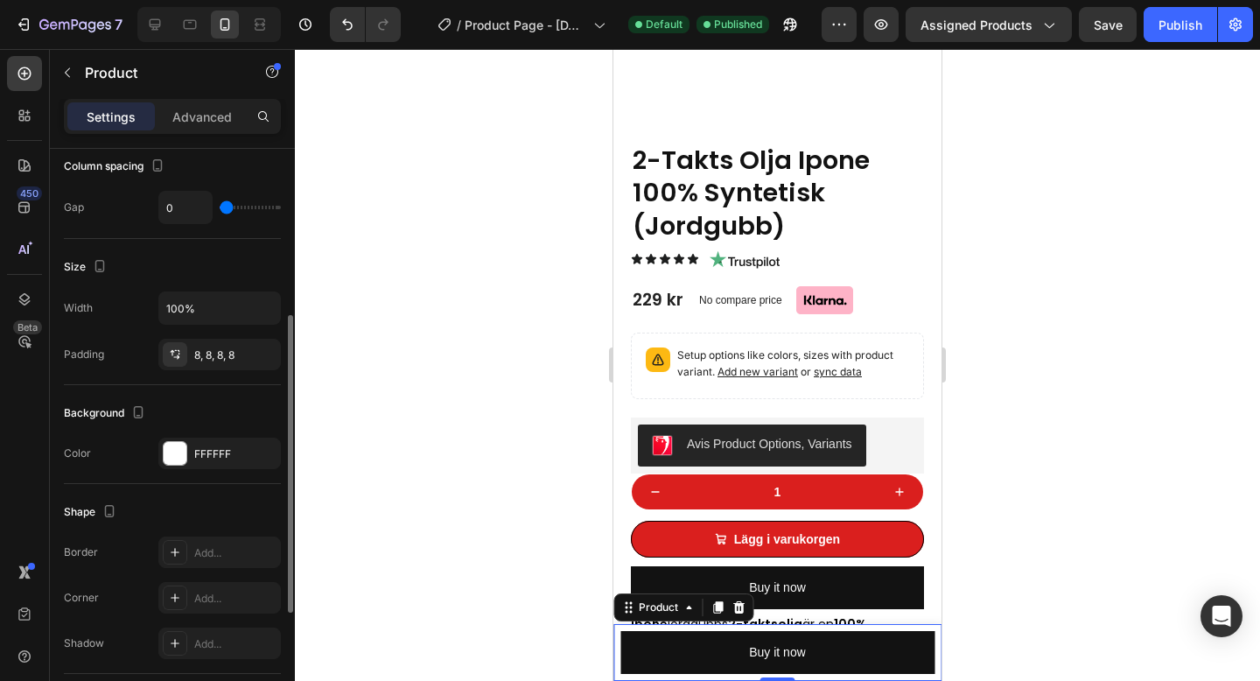
scroll to position [279, 0]
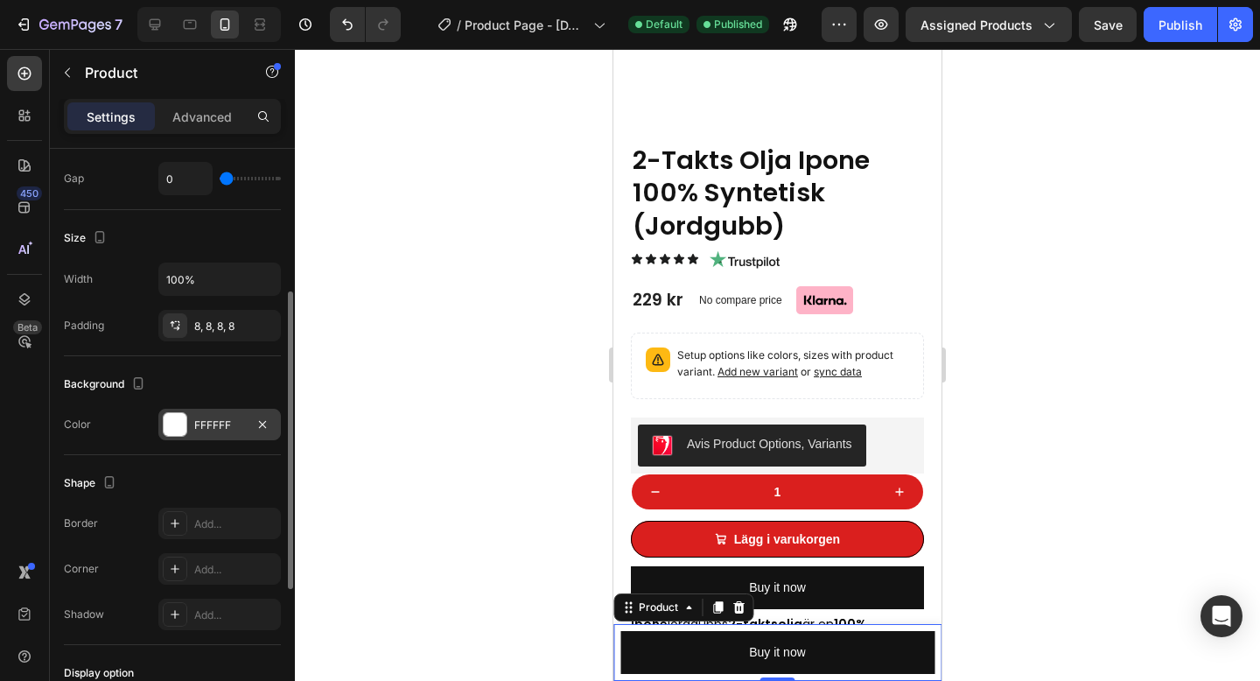
click at [208, 433] on div "FFFFFF" at bounding box center [219, 424] width 122 height 31
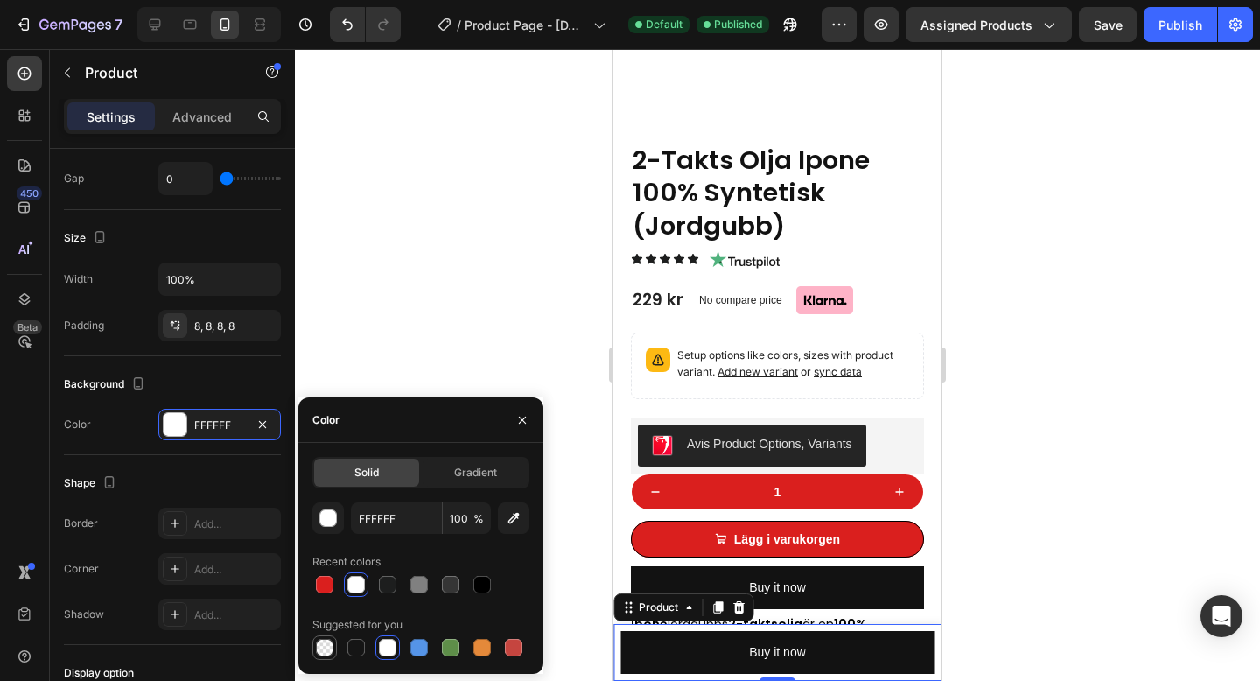
click at [319, 644] on div at bounding box center [324, 647] width 17 height 17
type input "000000"
type input "0"
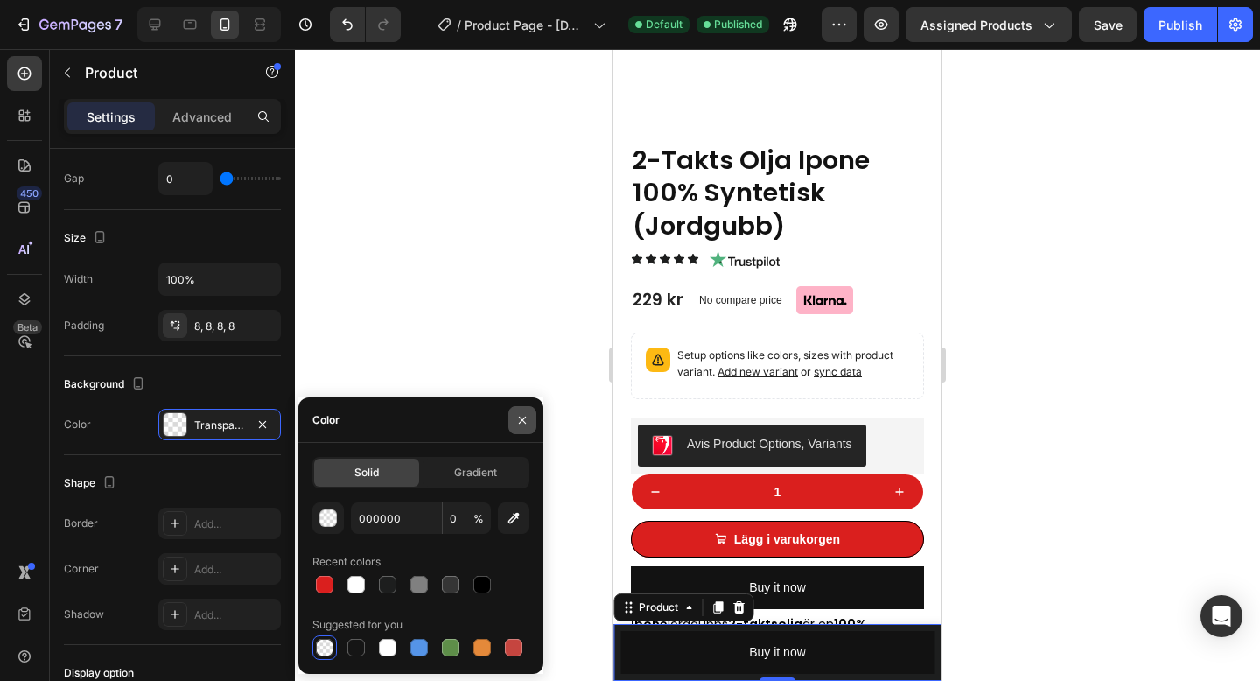
click at [528, 416] on icon "button" at bounding box center [522, 420] width 14 height 14
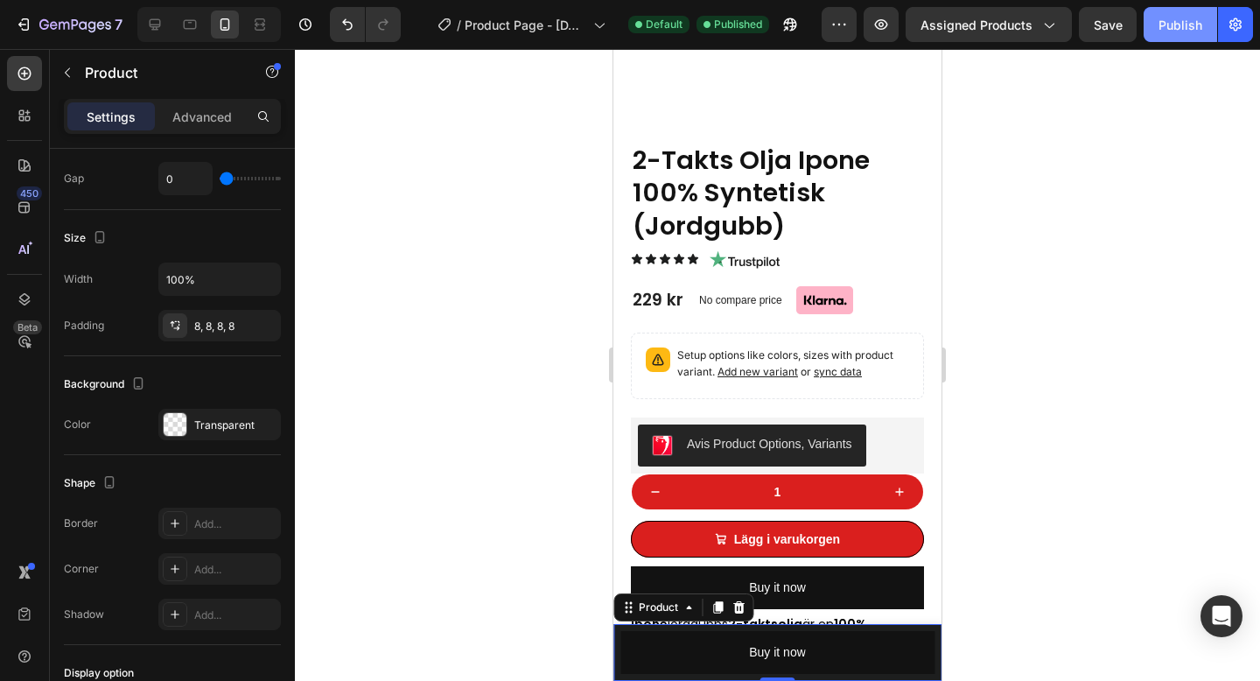
click at [1191, 20] on div "Publish" at bounding box center [1180, 25] width 44 height 18
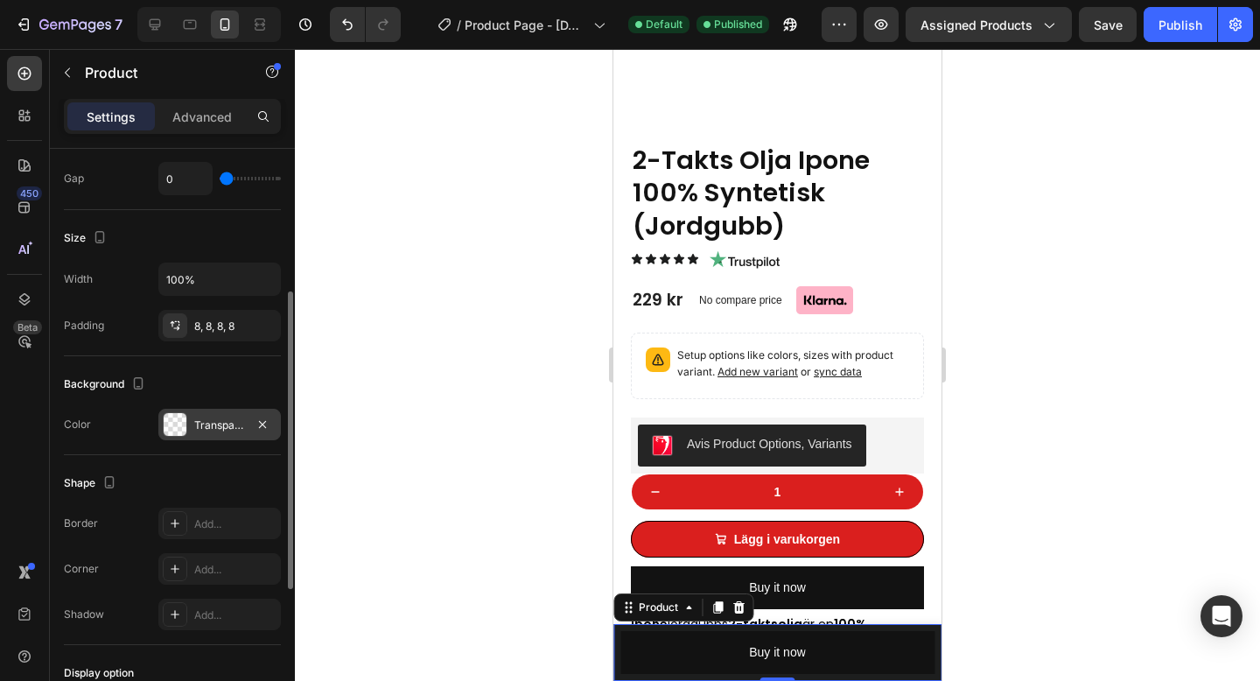
click at [209, 435] on div "Transparent" at bounding box center [219, 424] width 122 height 31
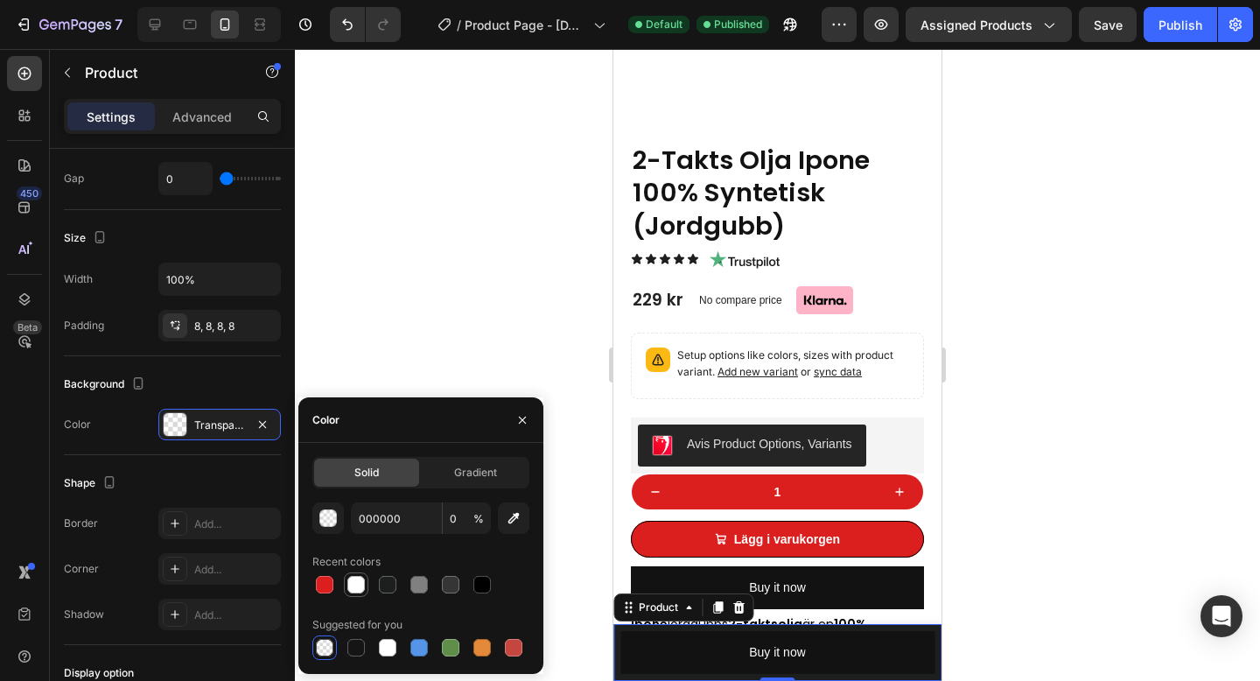
click at [360, 587] on div at bounding box center [355, 584] width 17 height 17
type input "FFFFFF"
type input "100"
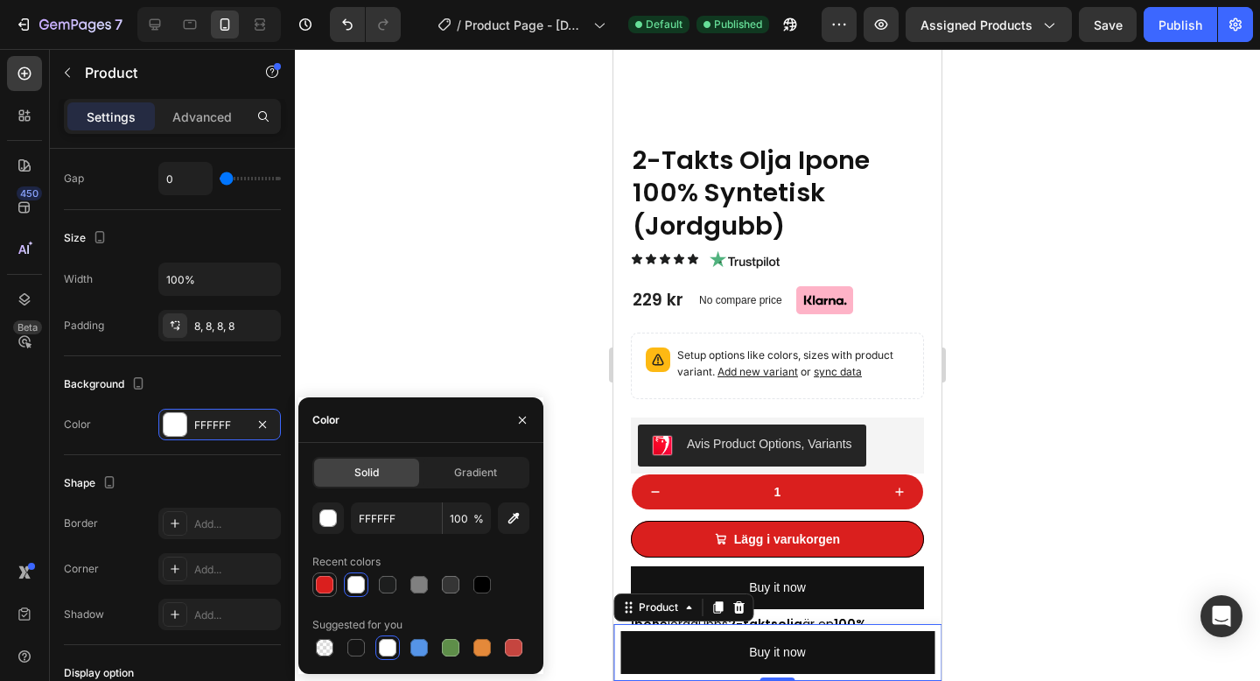
click at [322, 595] on div at bounding box center [324, 584] width 24 height 24
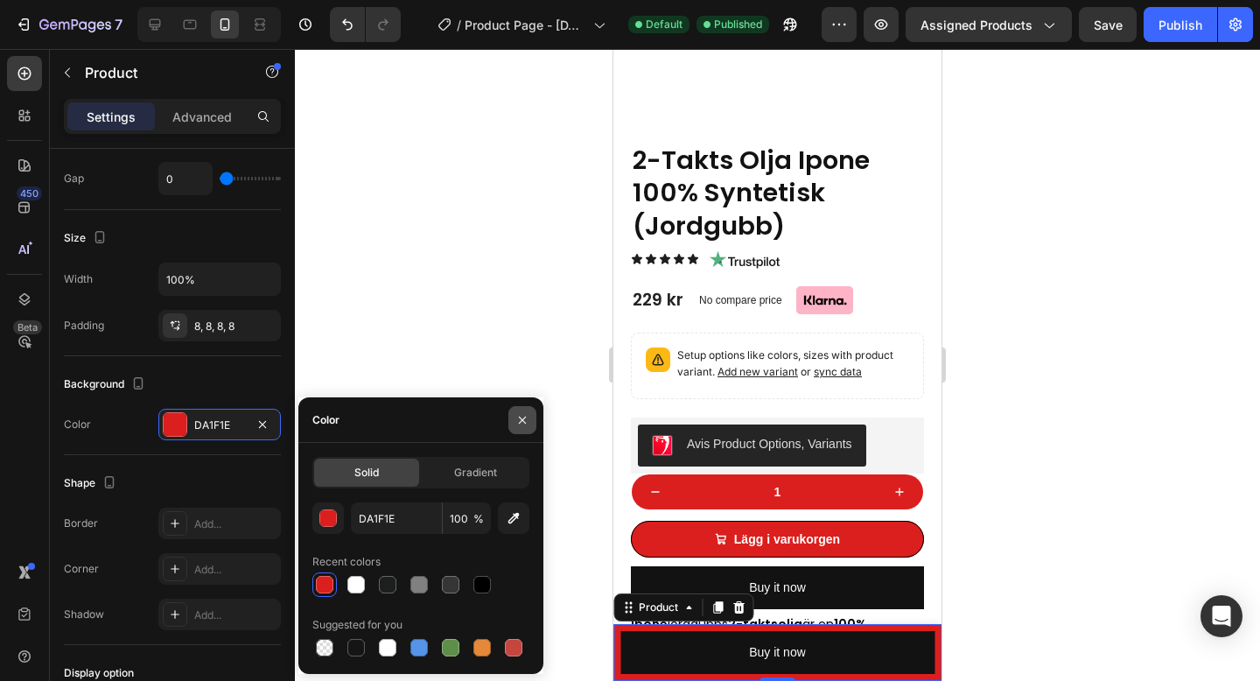
click at [520, 418] on icon "button" at bounding box center [522, 420] width 14 height 14
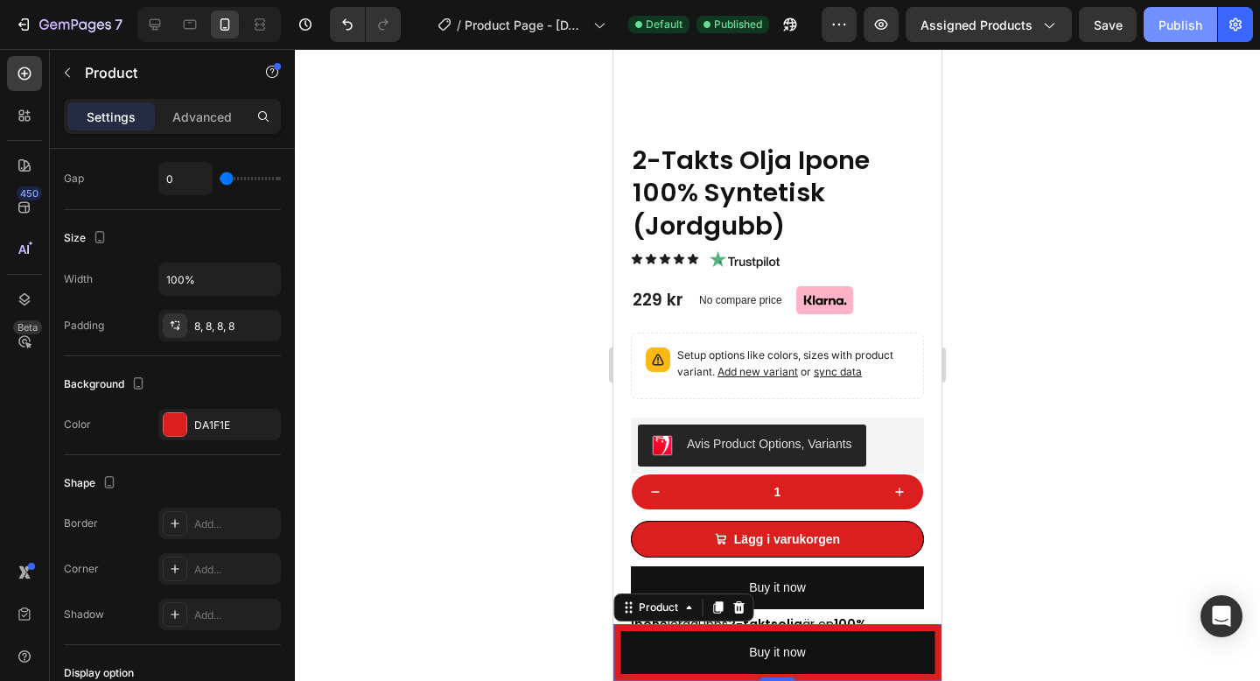
click at [1194, 17] on div "Publish" at bounding box center [1180, 25] width 44 height 18
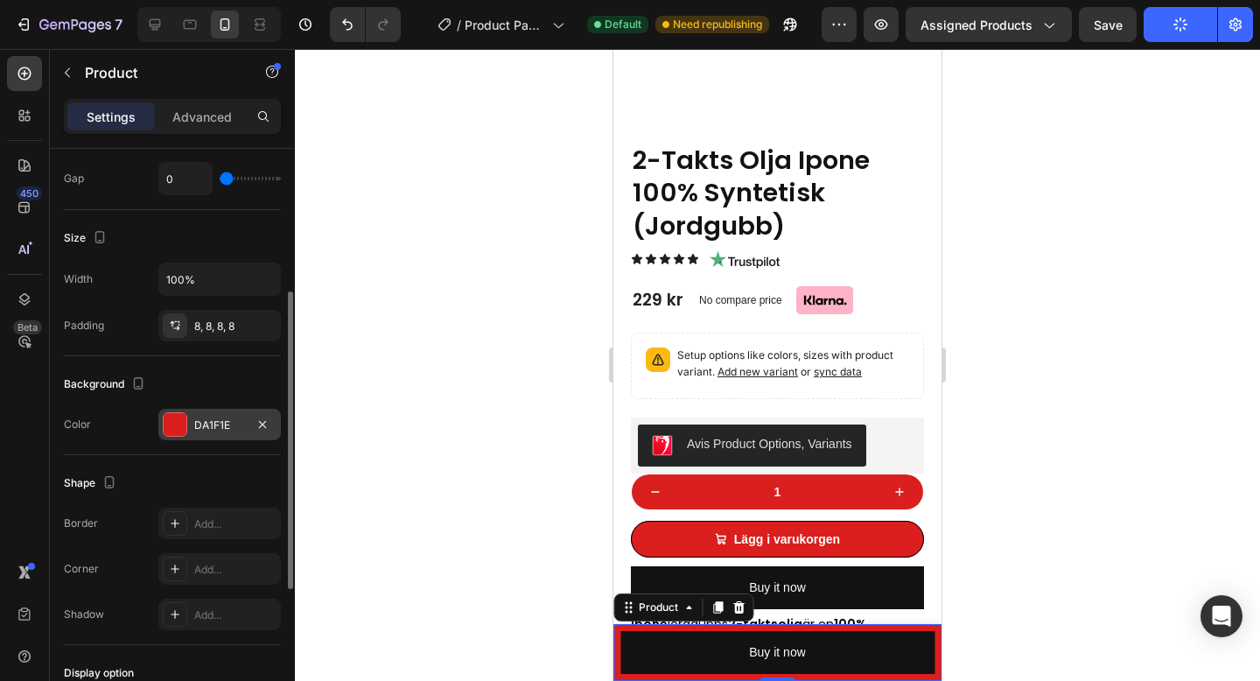
click at [178, 427] on div at bounding box center [175, 424] width 23 height 23
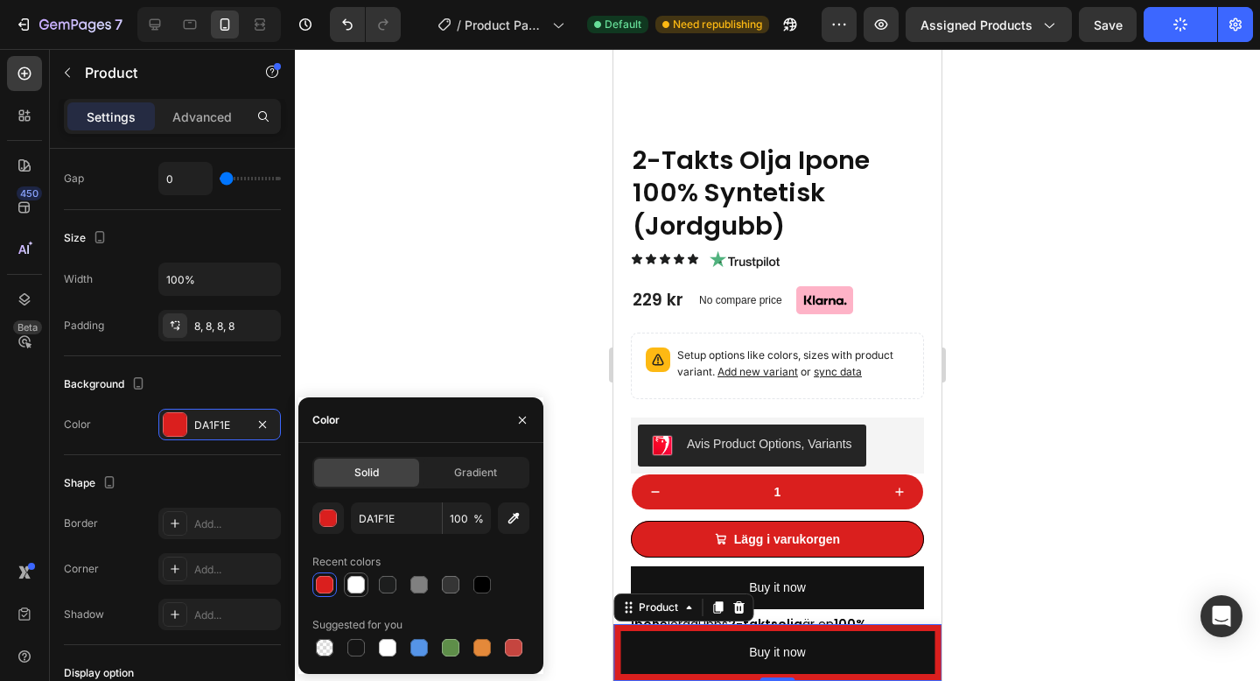
click at [361, 585] on div at bounding box center [355, 584] width 17 height 17
type input "FFFFFF"
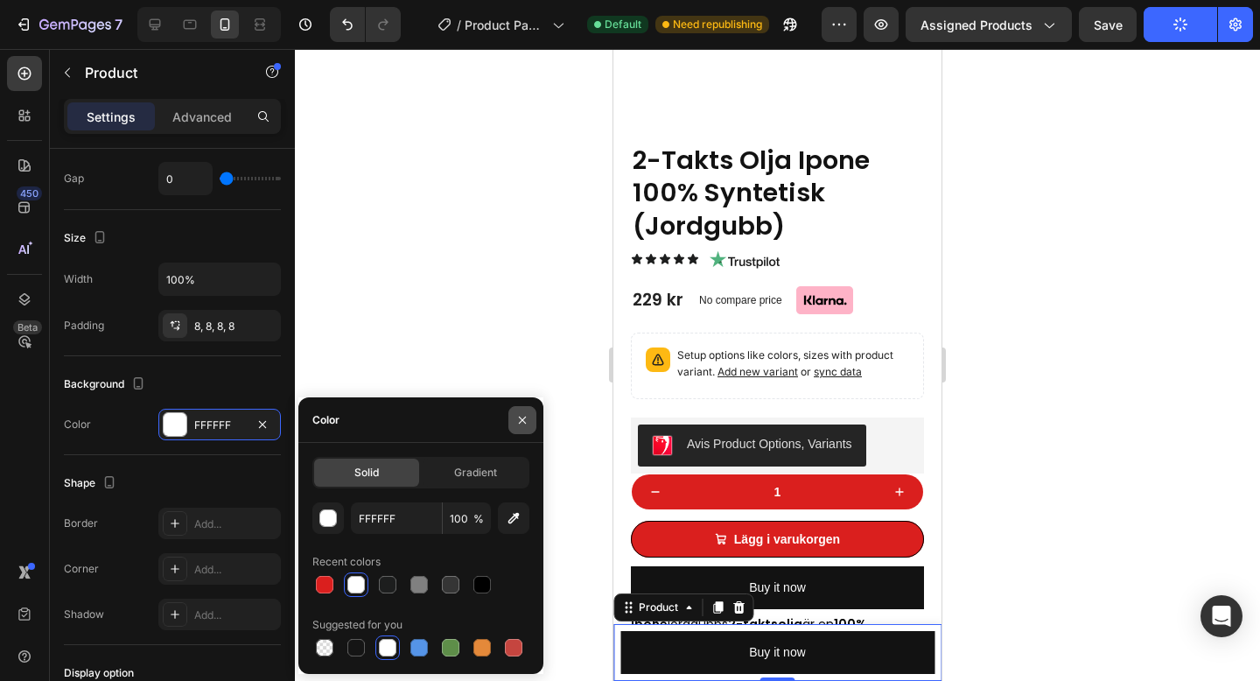
click at [525, 420] on icon "button" at bounding box center [522, 420] width 14 height 14
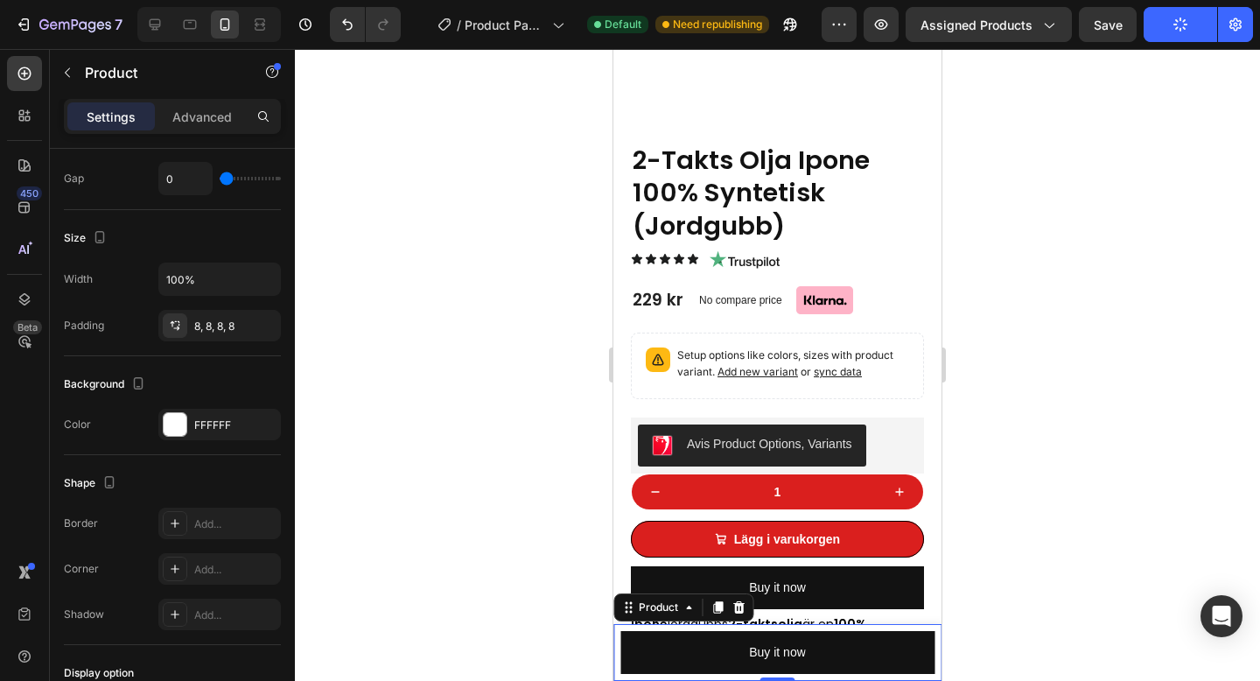
click at [1159, 112] on div at bounding box center [777, 365] width 965 height 632
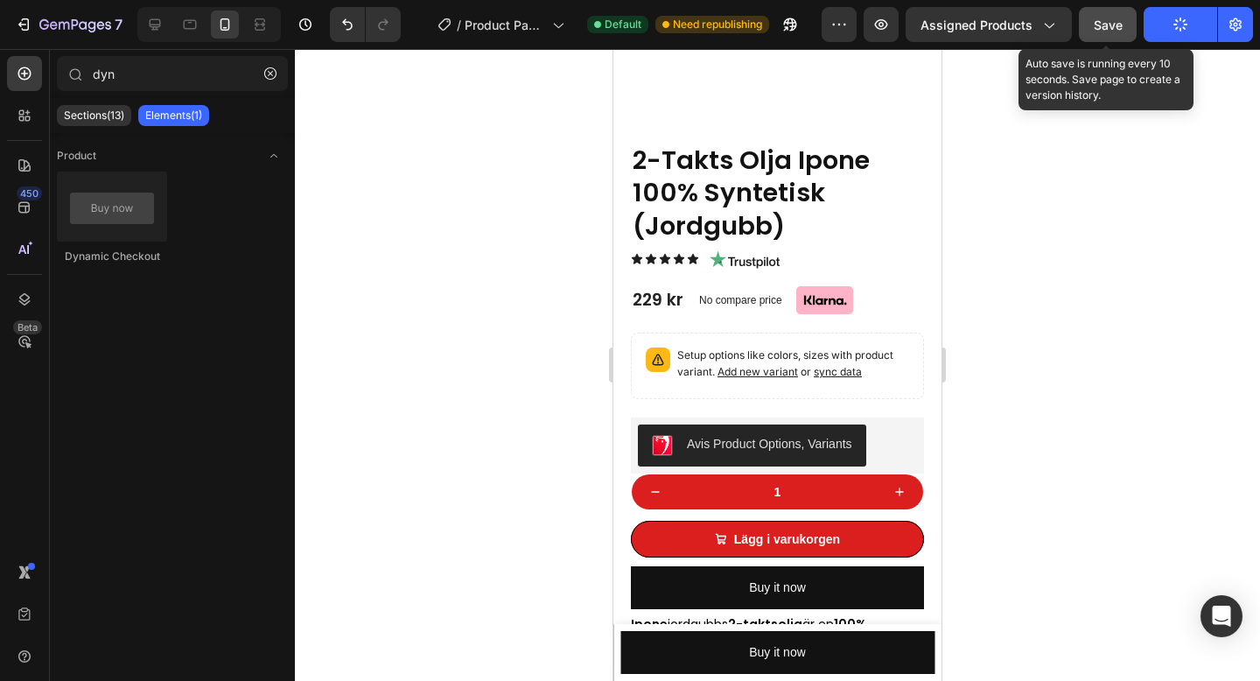
click at [1115, 24] on span "Save" at bounding box center [1107, 24] width 29 height 15
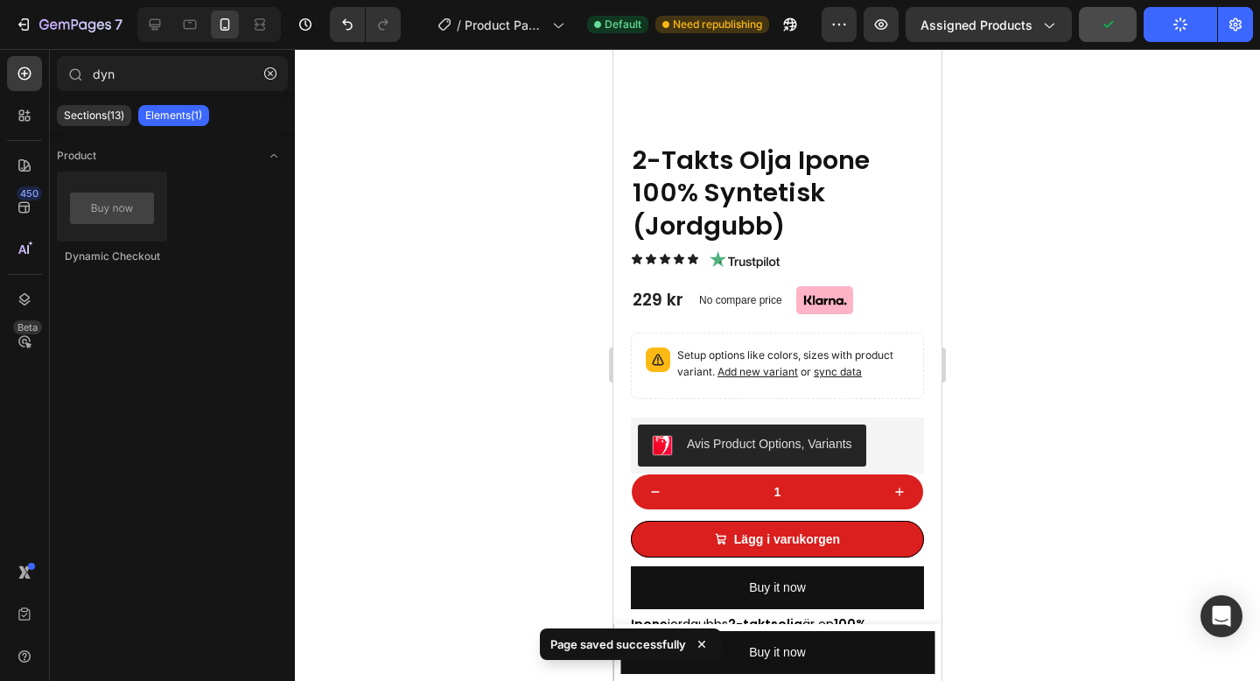
click at [1146, 153] on div at bounding box center [777, 365] width 965 height 632
click at [1166, 24] on button "Publish" at bounding box center [1179, 24] width 73 height 35
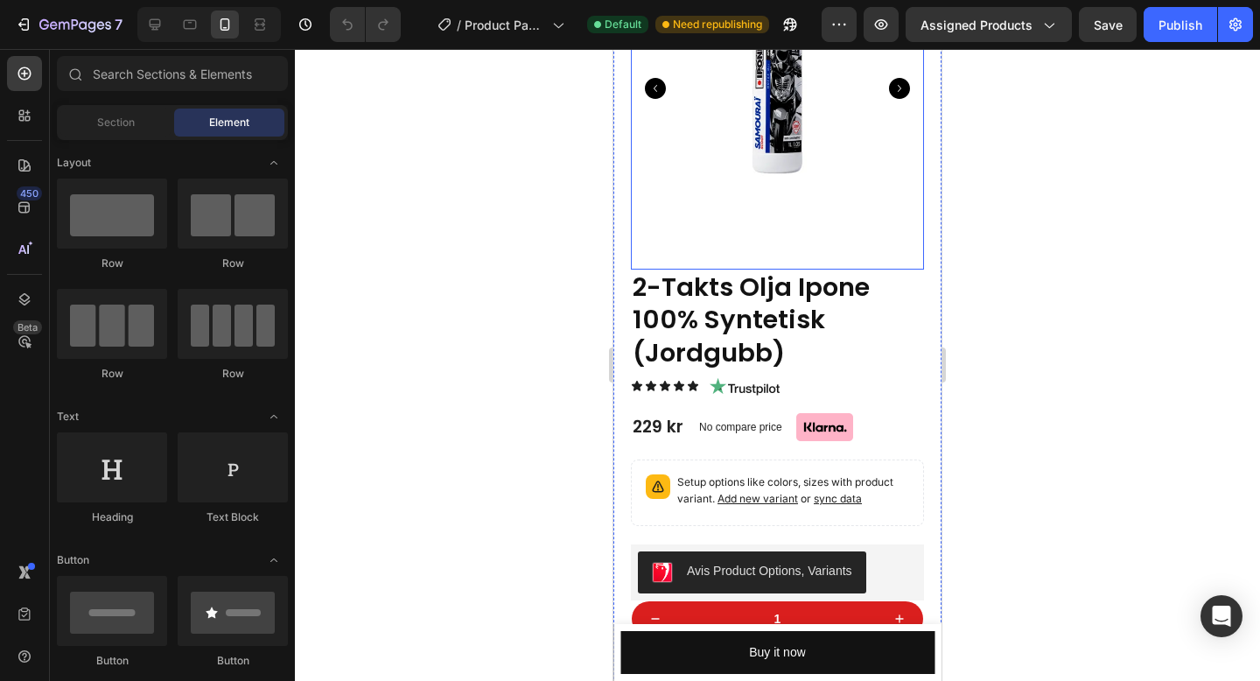
scroll to position [304, 0]
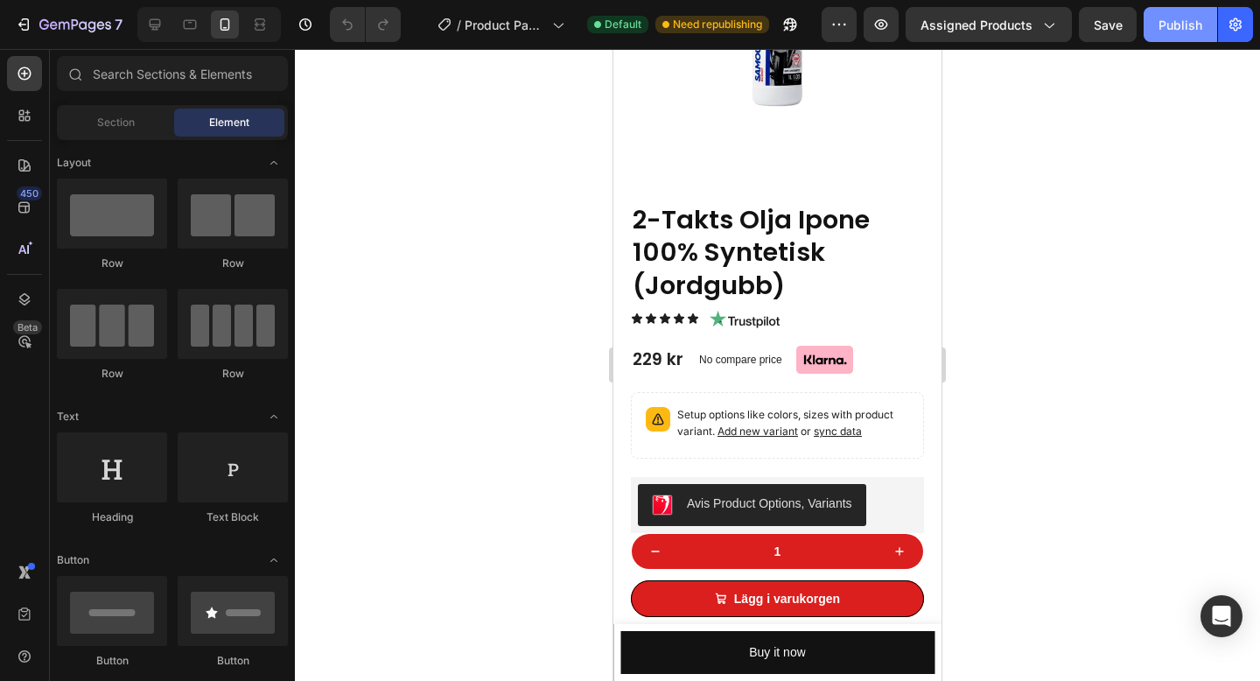
click at [1187, 35] on button "Publish" at bounding box center [1179, 24] width 73 height 35
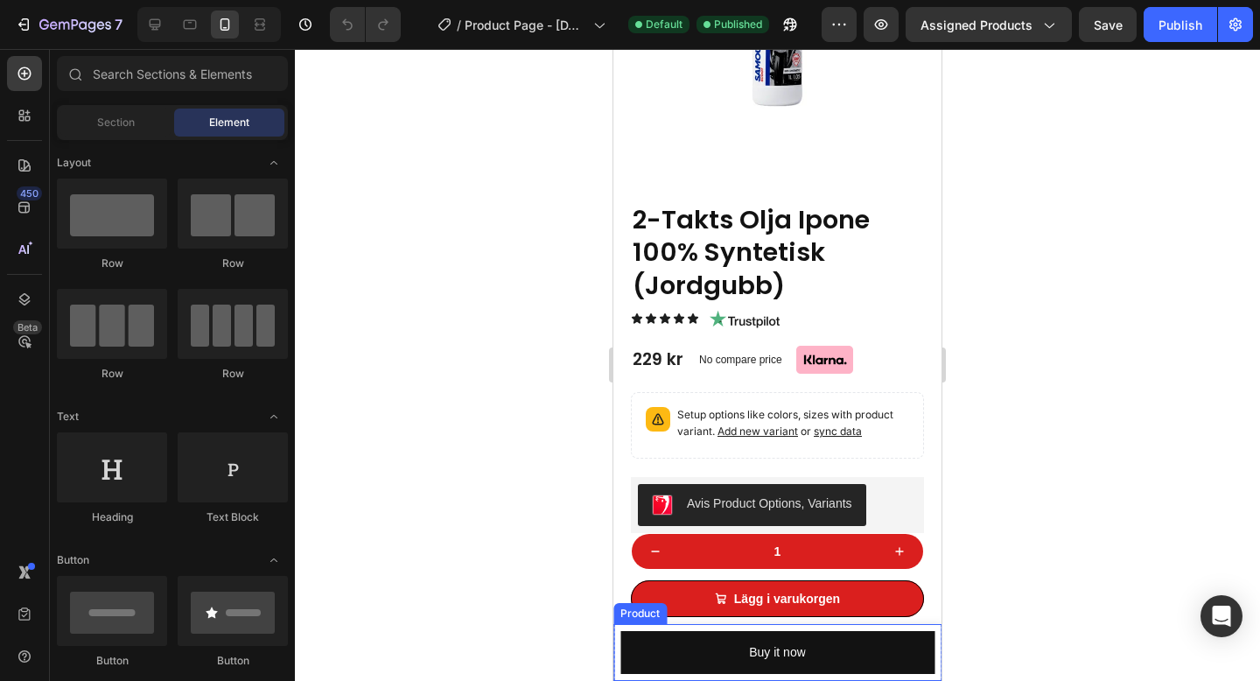
click at [618, 632] on div "Product Images 2-Takts Olja Ipone 100% Syntetisk (Jordgubb) Product Title 229 k…" at bounding box center [777, 652] width 328 height 57
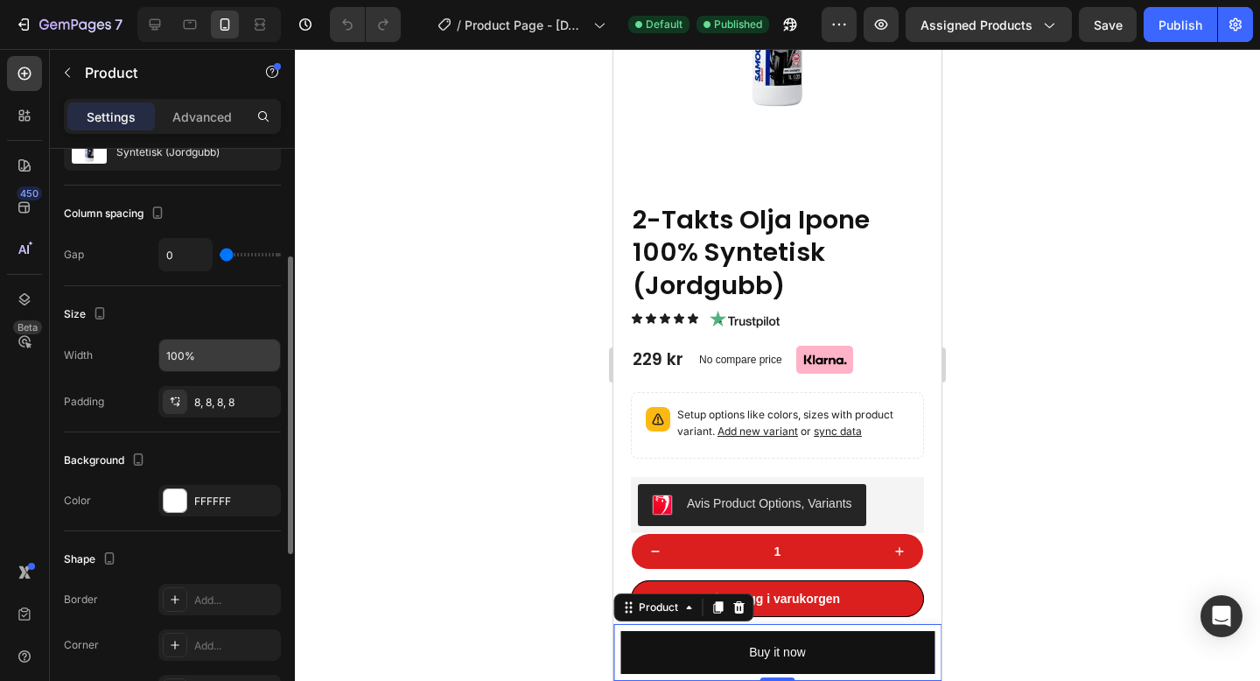
scroll to position [206, 0]
click at [229, 510] on div "FFFFFF" at bounding box center [219, 497] width 122 height 31
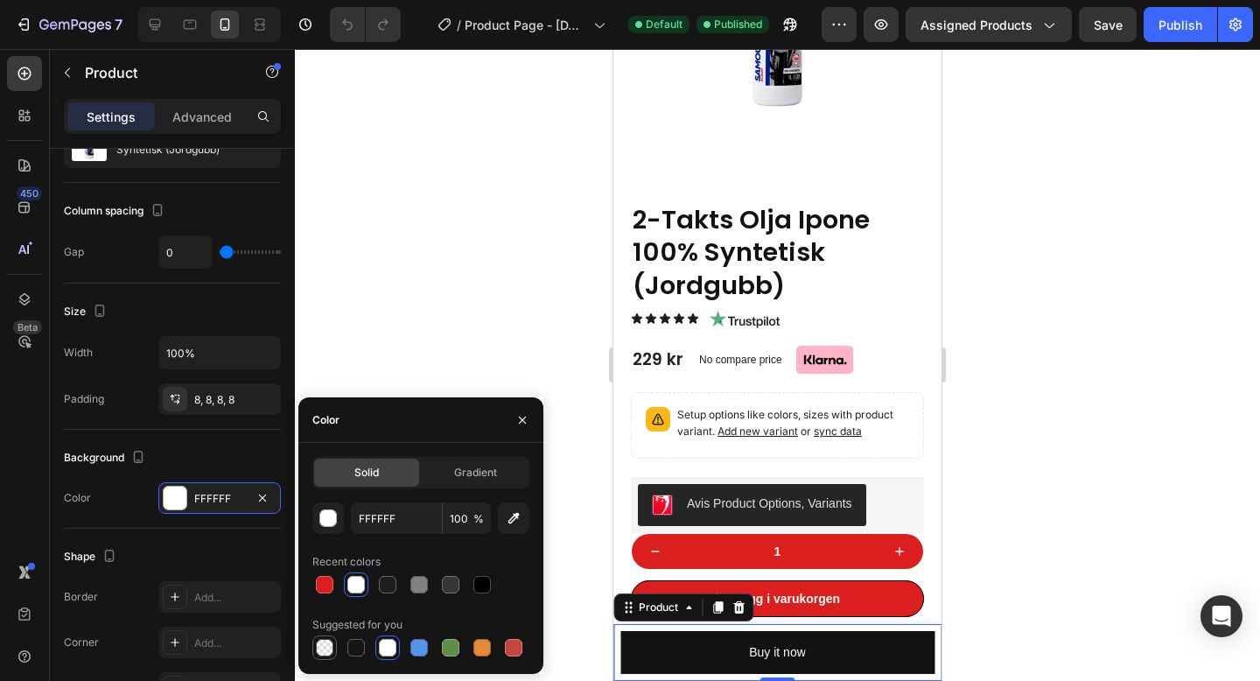
click at [325, 646] on div at bounding box center [324, 647] width 17 height 17
type input "000000"
type input "0"
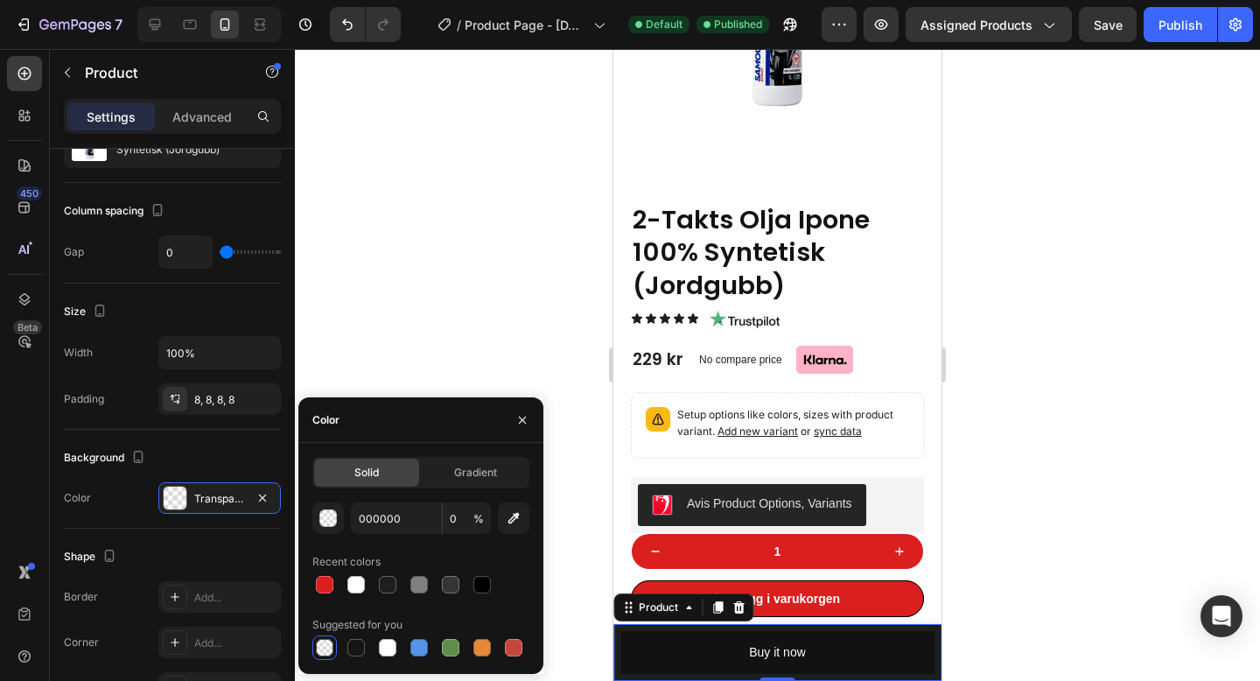
click at [321, 645] on div at bounding box center [324, 647] width 17 height 17
click at [471, 479] on span "Gradient" at bounding box center [475, 473] width 43 height 16
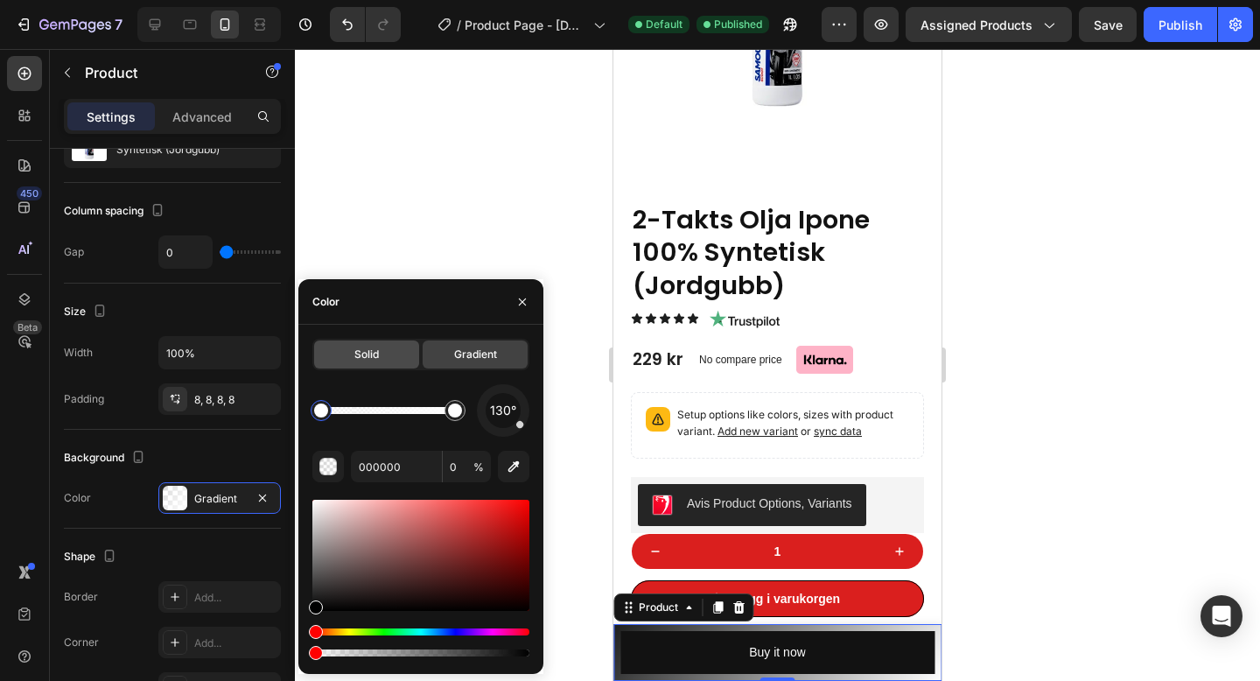
click at [379, 353] on div "Solid" at bounding box center [366, 354] width 105 height 28
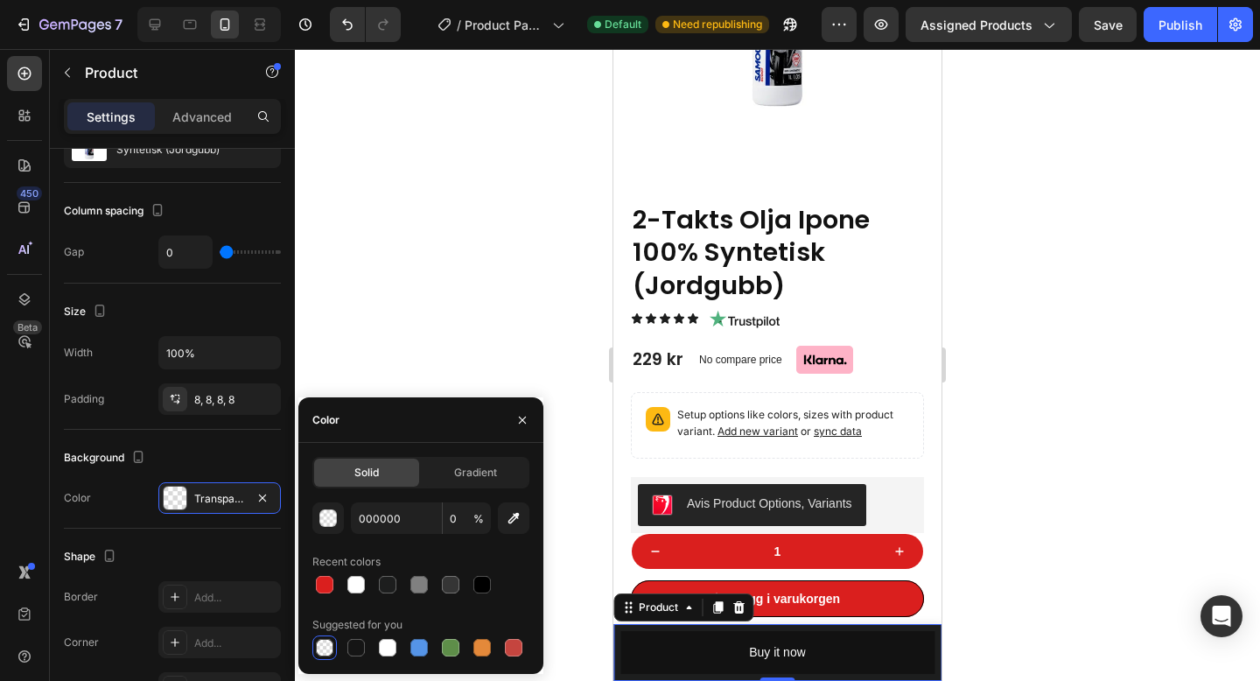
click at [314, 590] on div at bounding box center [324, 584] width 21 height 21
type input "DA1F1E"
type input "100"
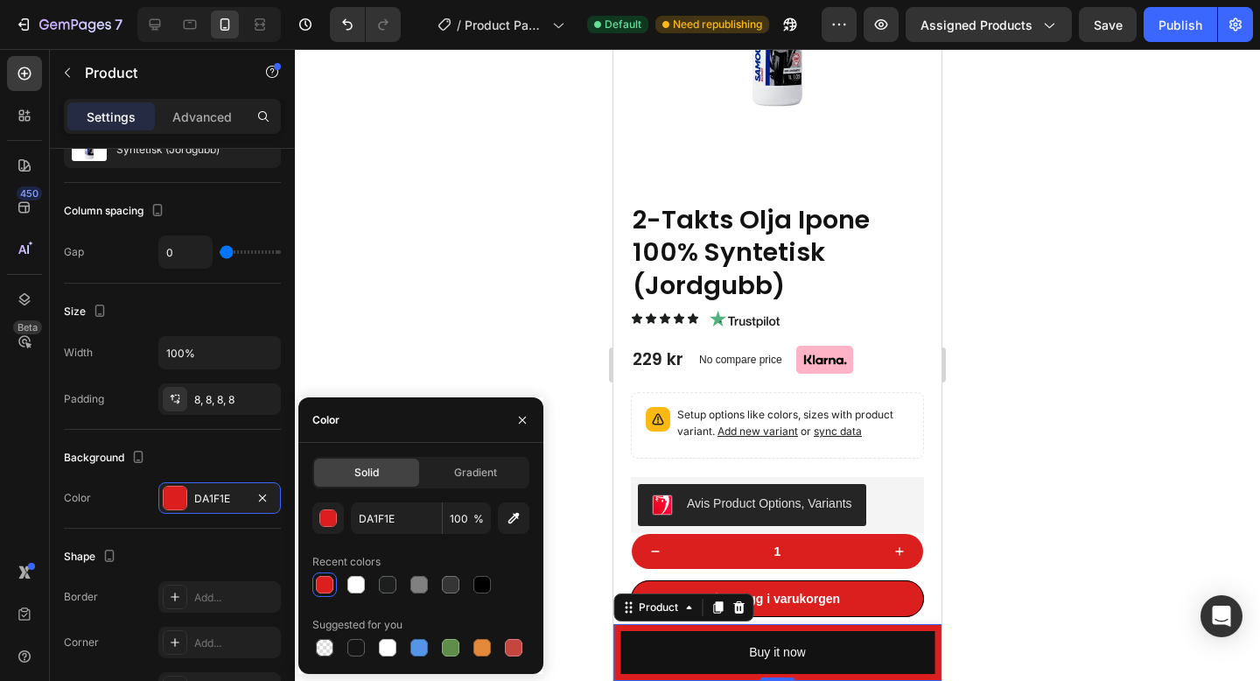
click at [1139, 143] on div at bounding box center [777, 365] width 965 height 632
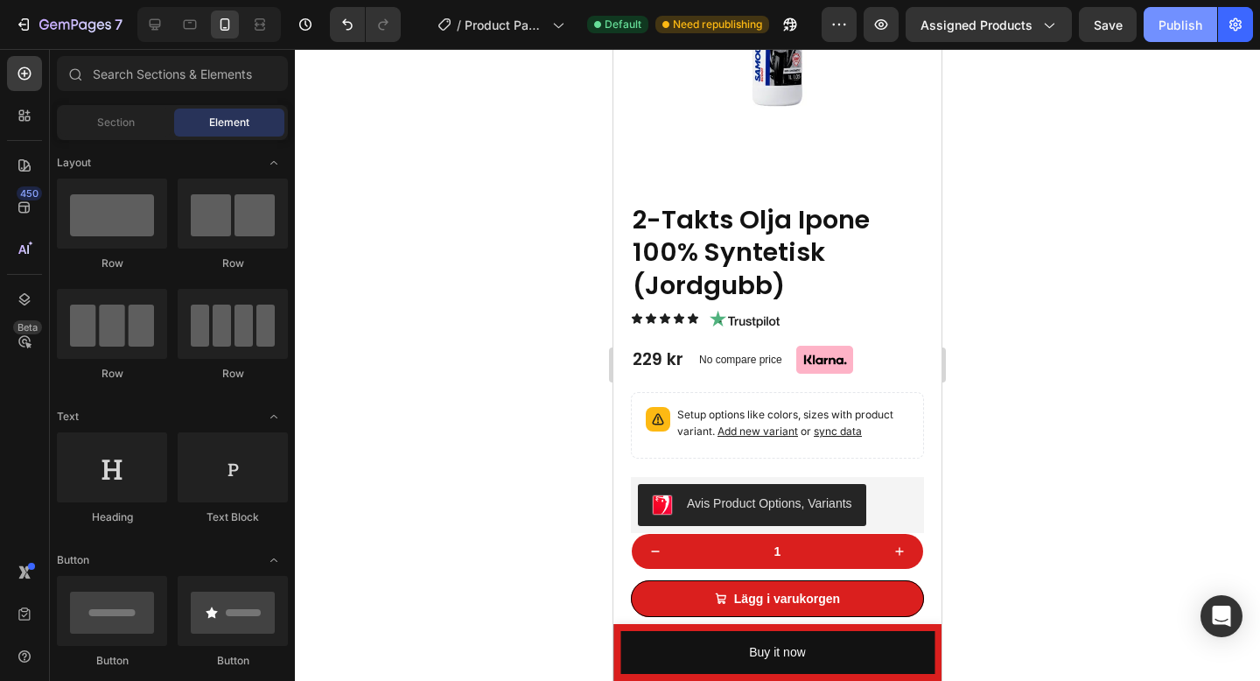
click at [1196, 25] on div "Publish" at bounding box center [1180, 25] width 44 height 18
